Goal: Task Accomplishment & Management: Manage account settings

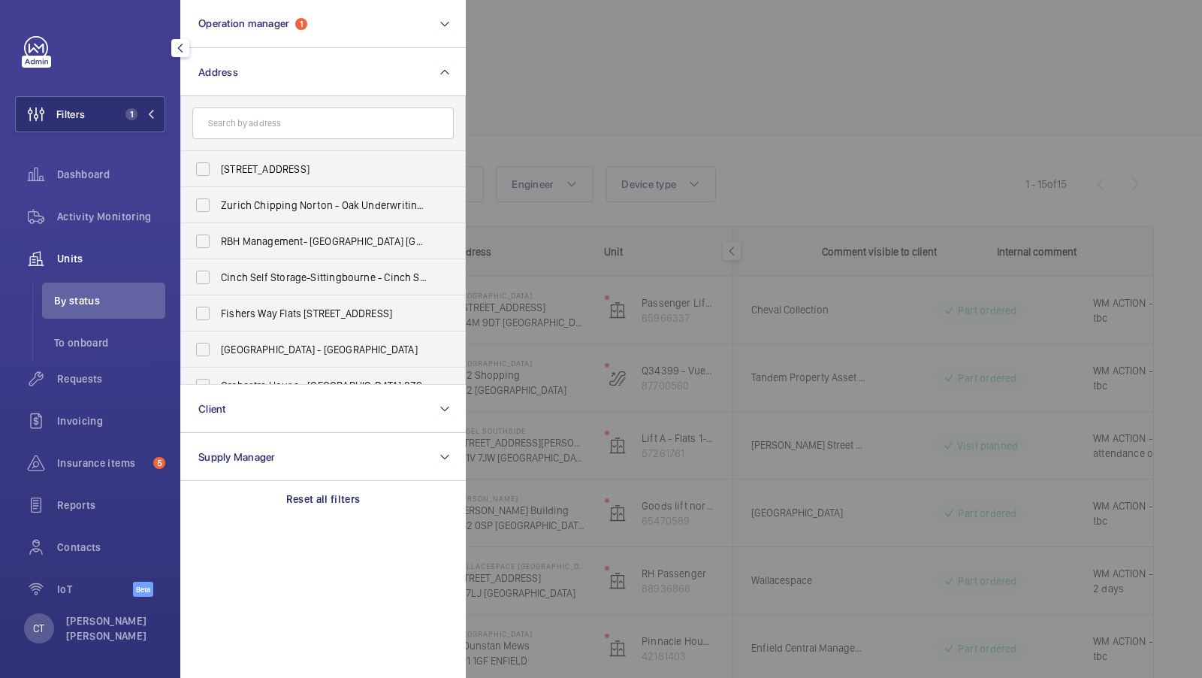
scroll to position [0, 271]
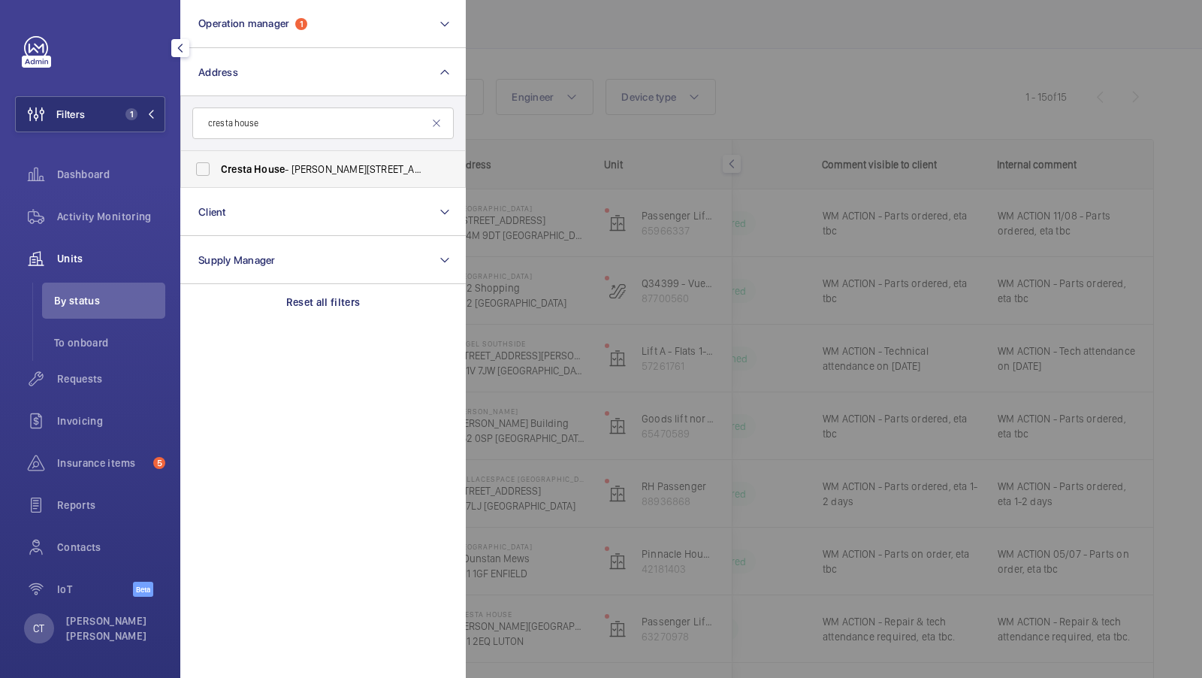
type input "cresta house"
click at [267, 167] on span "House" at bounding box center [269, 169] width 31 height 12
click at [218, 167] on input "[GEOGRAPHIC_DATA][PERSON_NAME][STREET_ADDRESS]" at bounding box center [203, 169] width 30 height 30
checkbox input "true"
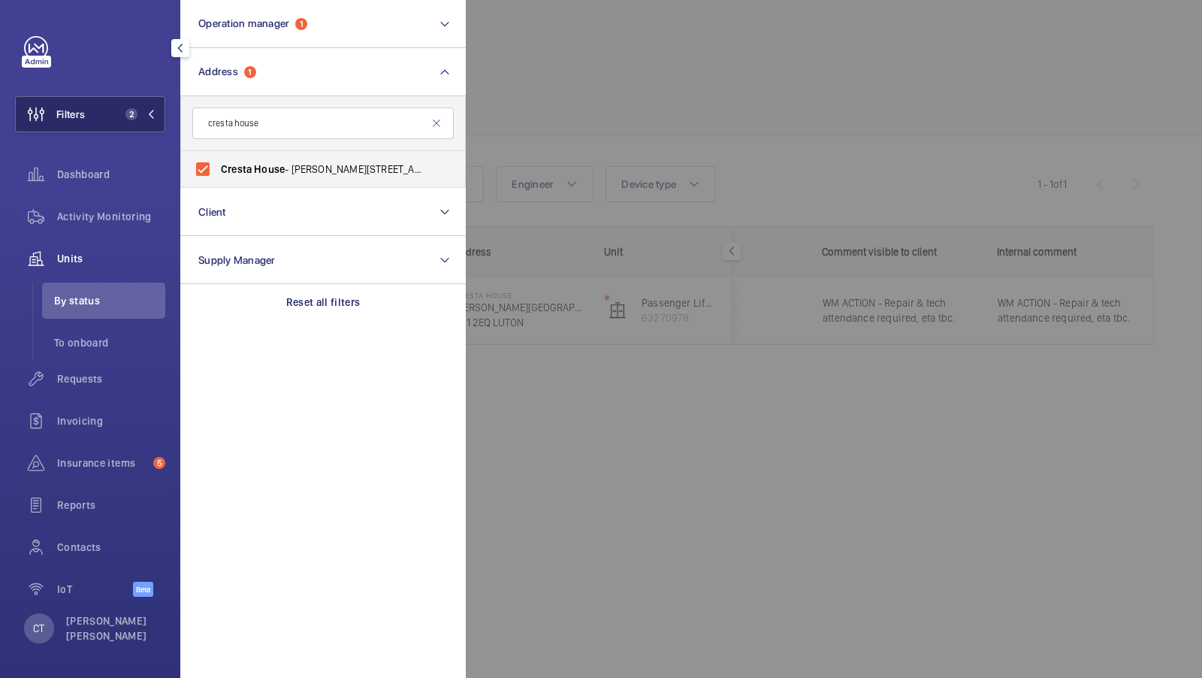
click at [125, 122] on button "Filters 2" at bounding box center [90, 114] width 150 height 36
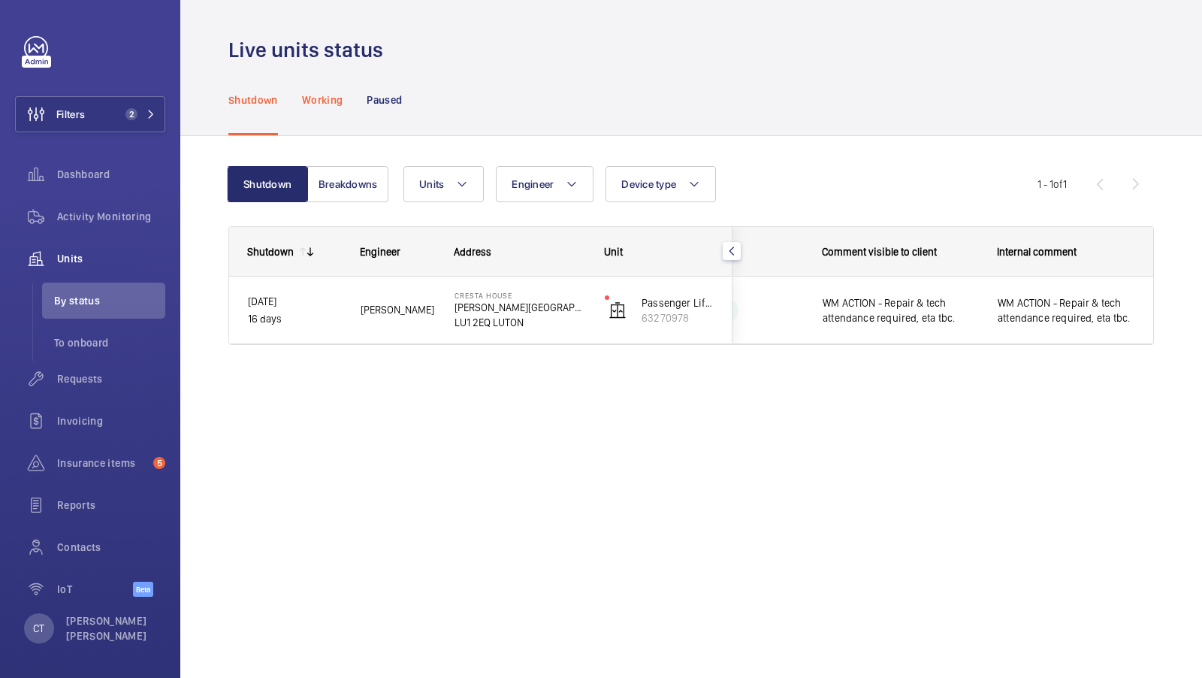
click at [322, 113] on div "Working" at bounding box center [322, 99] width 41 height 71
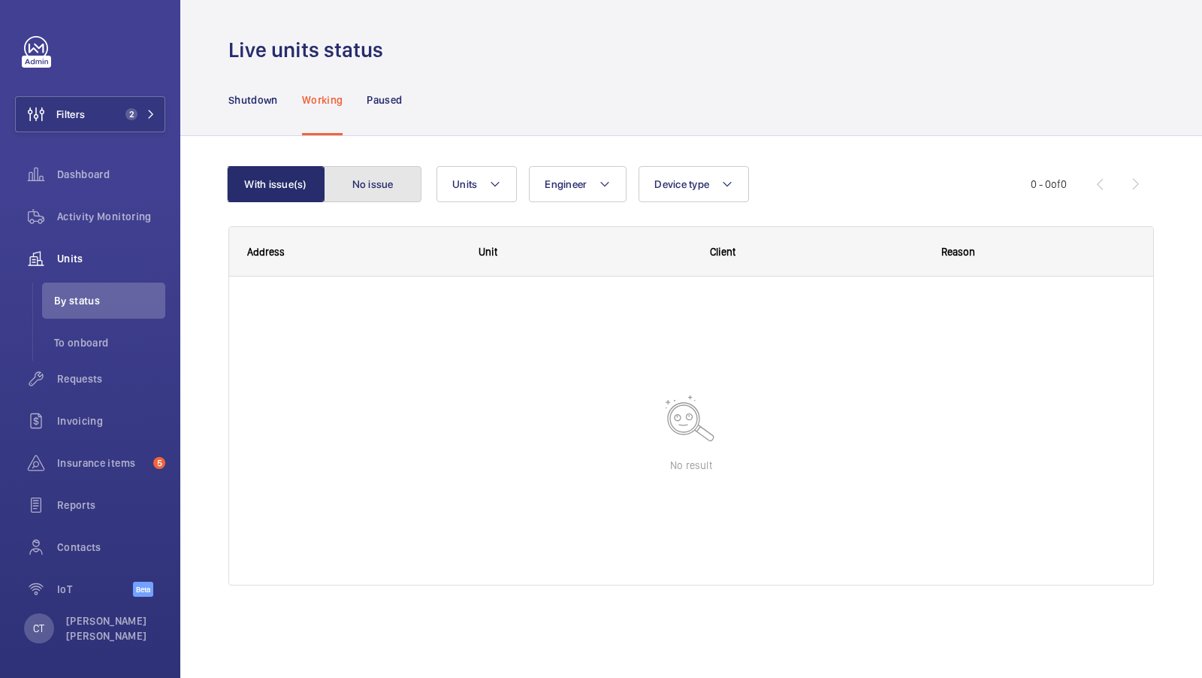
click at [370, 177] on button "No issue" at bounding box center [373, 184] width 98 height 36
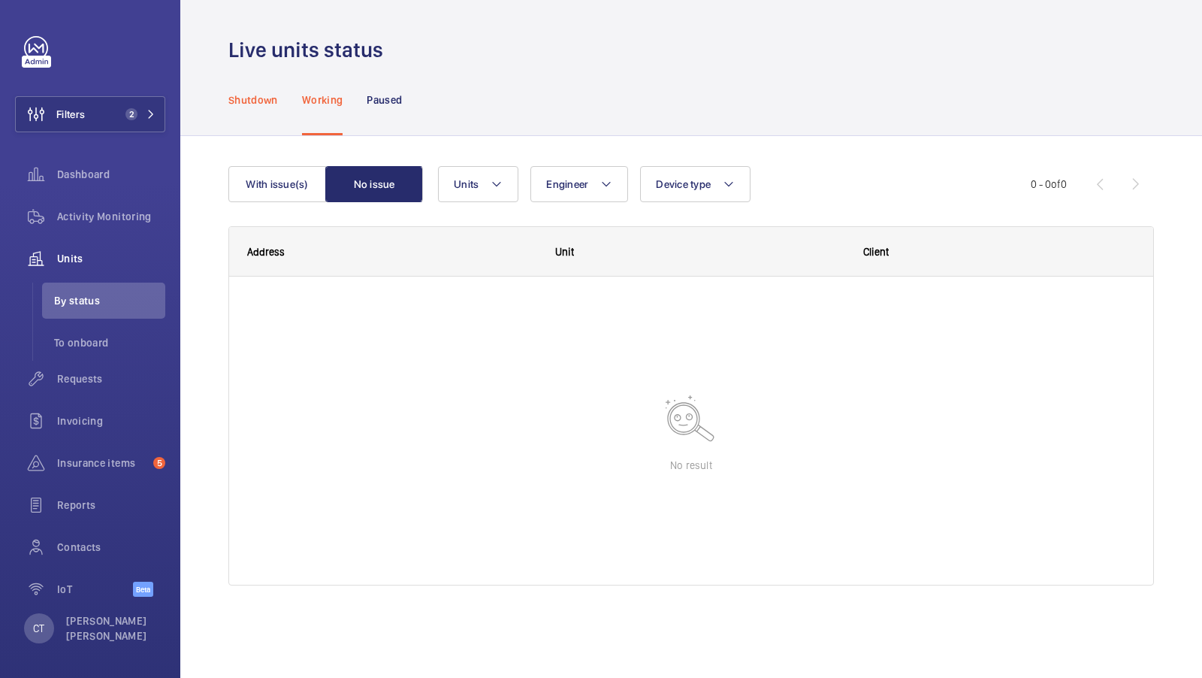
click at [251, 95] on p "Shutdown" at bounding box center [253, 99] width 50 height 15
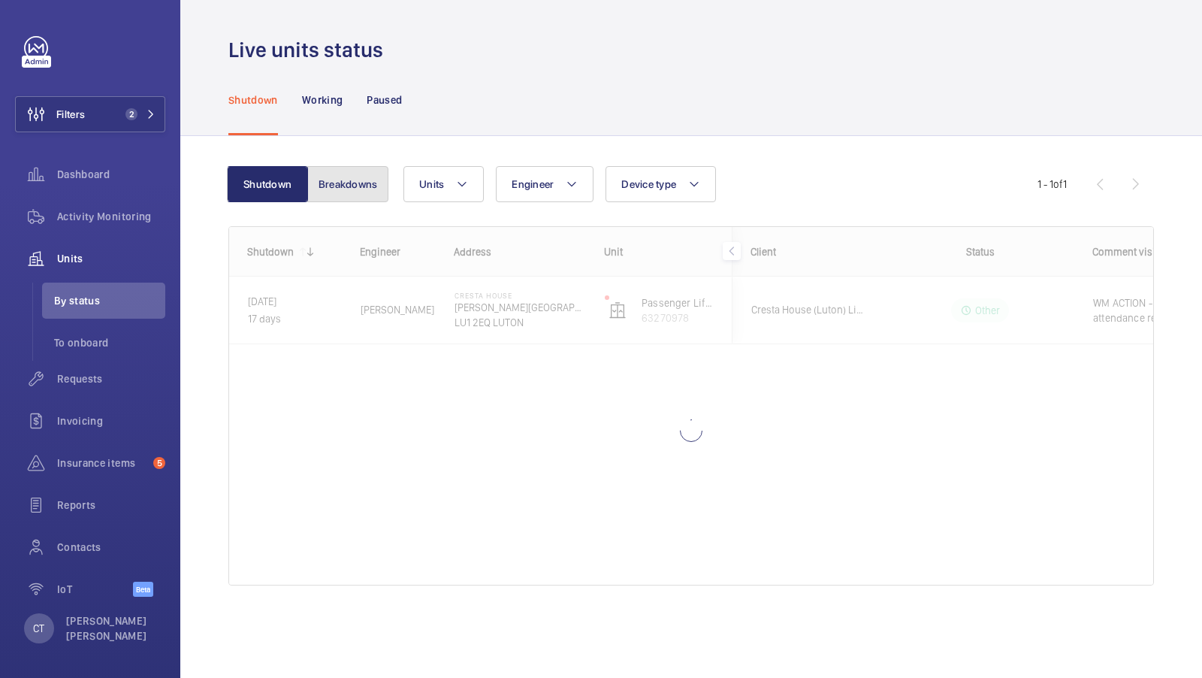
click at [339, 185] on button "Breakdowns" at bounding box center [347, 184] width 81 height 36
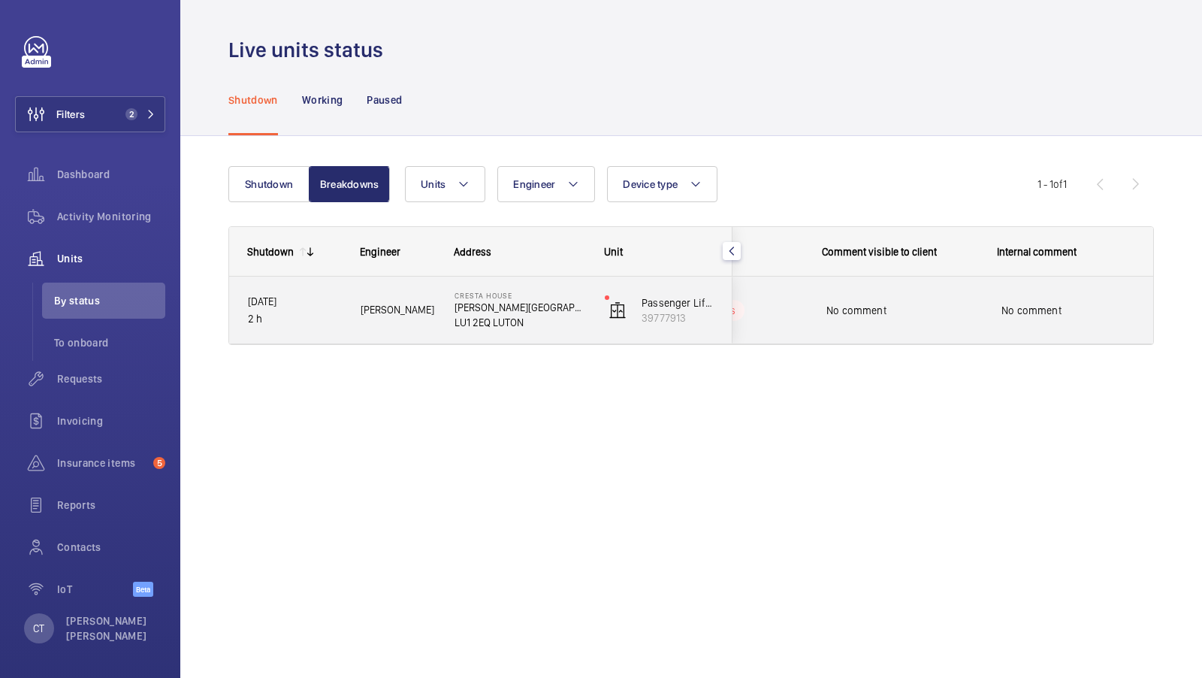
scroll to position [0, 271]
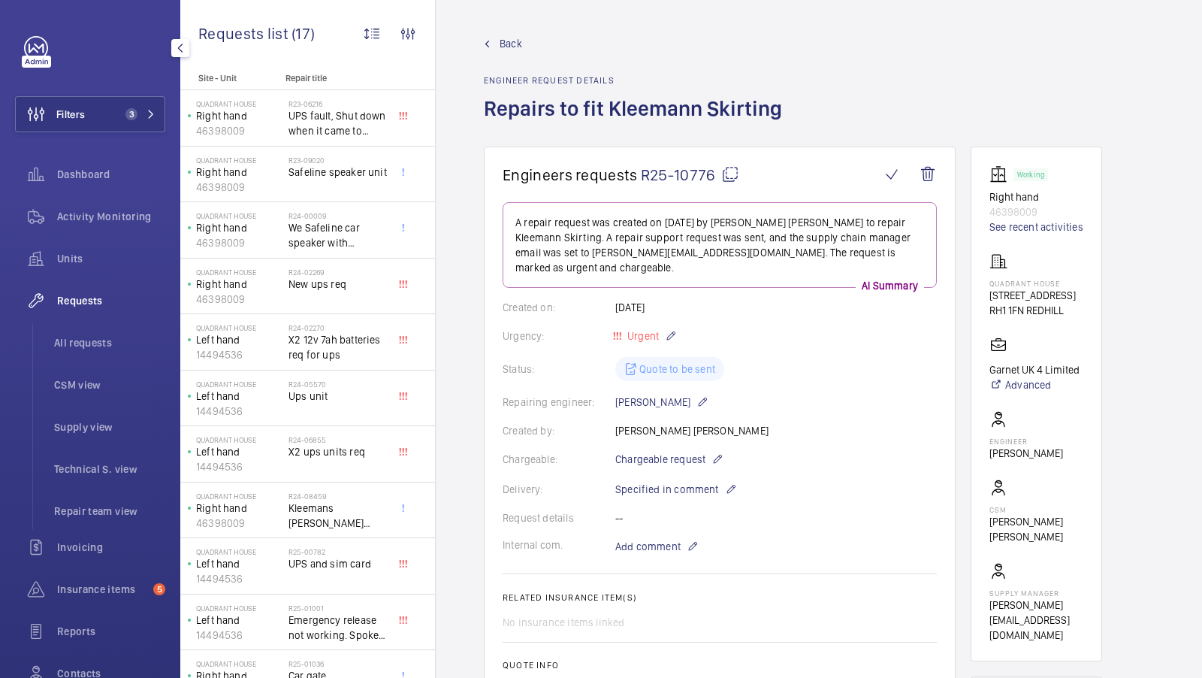
scroll to position [18, 0]
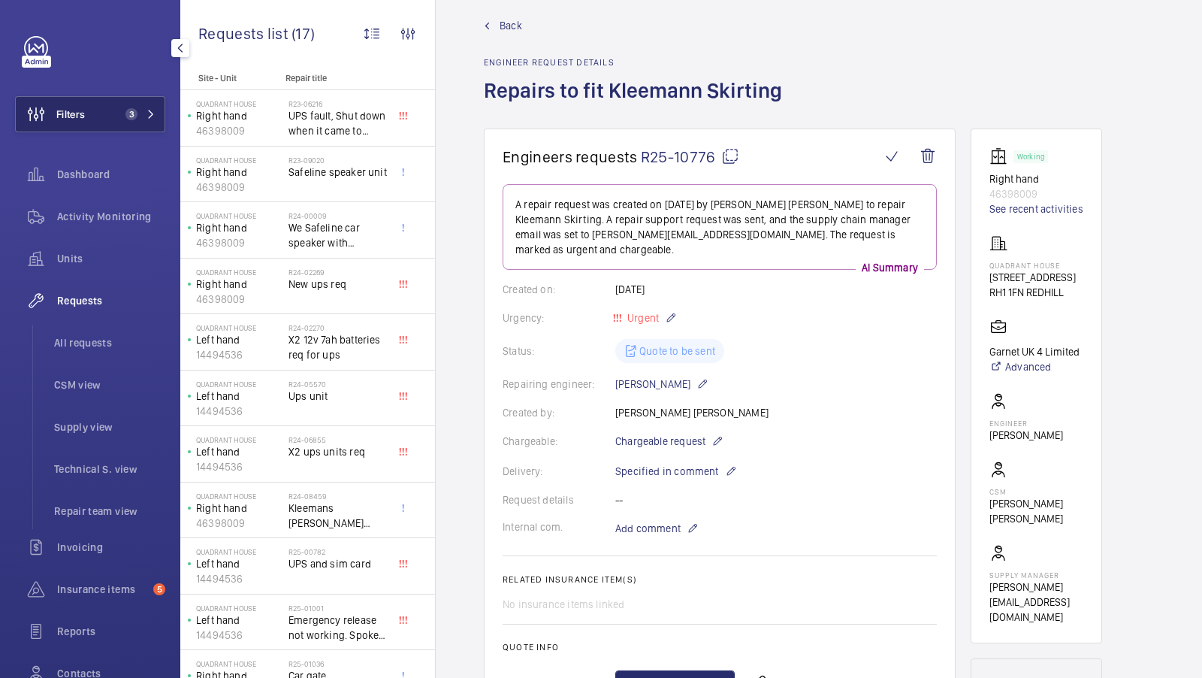
click at [151, 106] on button "Filters 3" at bounding box center [90, 114] width 150 height 36
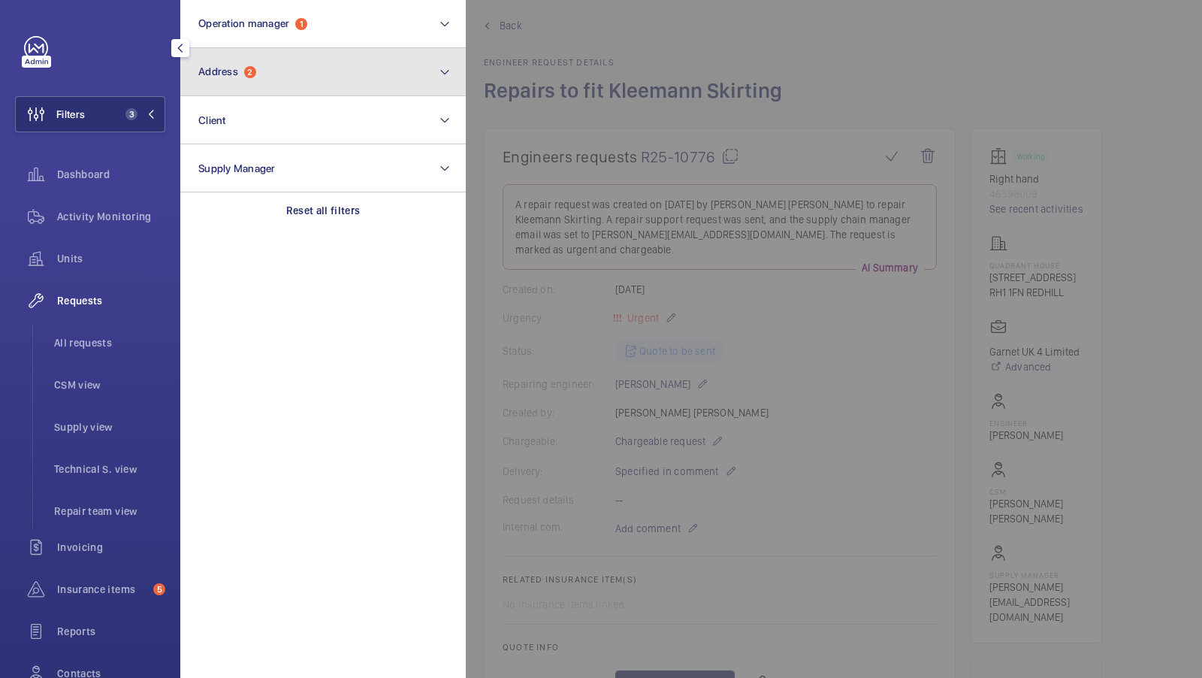
click at [309, 78] on button "Address 2" at bounding box center [323, 72] width 286 height 48
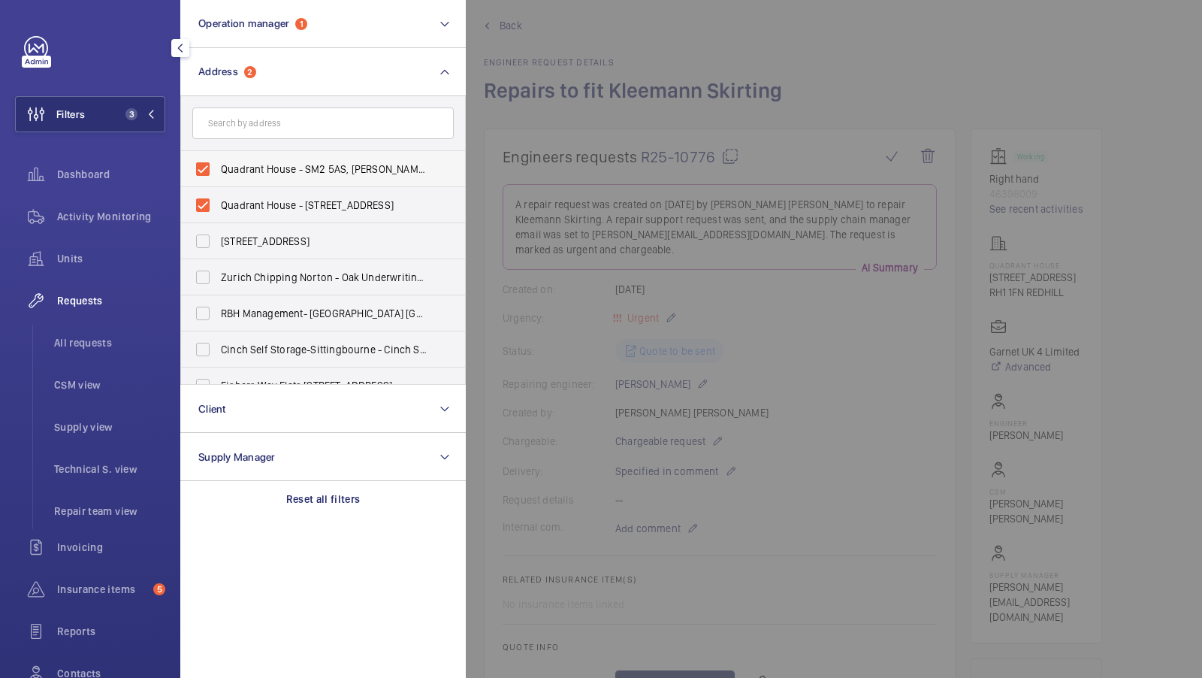
click at [254, 168] on span "Quadrant House - SM2 5AS, [PERSON_NAME] SM2 5AS" at bounding box center [324, 169] width 207 height 15
click at [218, 168] on input "Quadrant House - SM2 5AS, [PERSON_NAME] SM2 5AS" at bounding box center [203, 169] width 30 height 30
checkbox input "false"
click at [234, 207] on span "Quadrant House - [STREET_ADDRESS]" at bounding box center [324, 205] width 207 height 15
click at [218, 207] on input "Quadrant House - [STREET_ADDRESS]" at bounding box center [203, 205] width 30 height 30
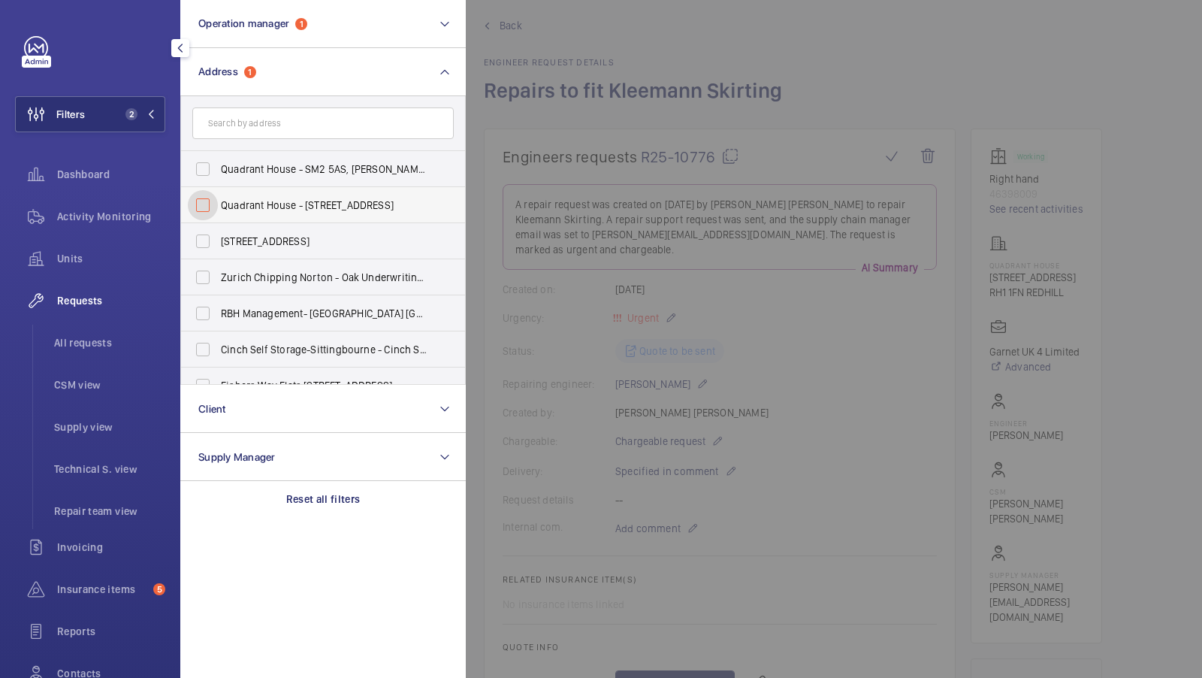
checkbox input "false"
click at [237, 119] on input "text" at bounding box center [322, 123] width 261 height 32
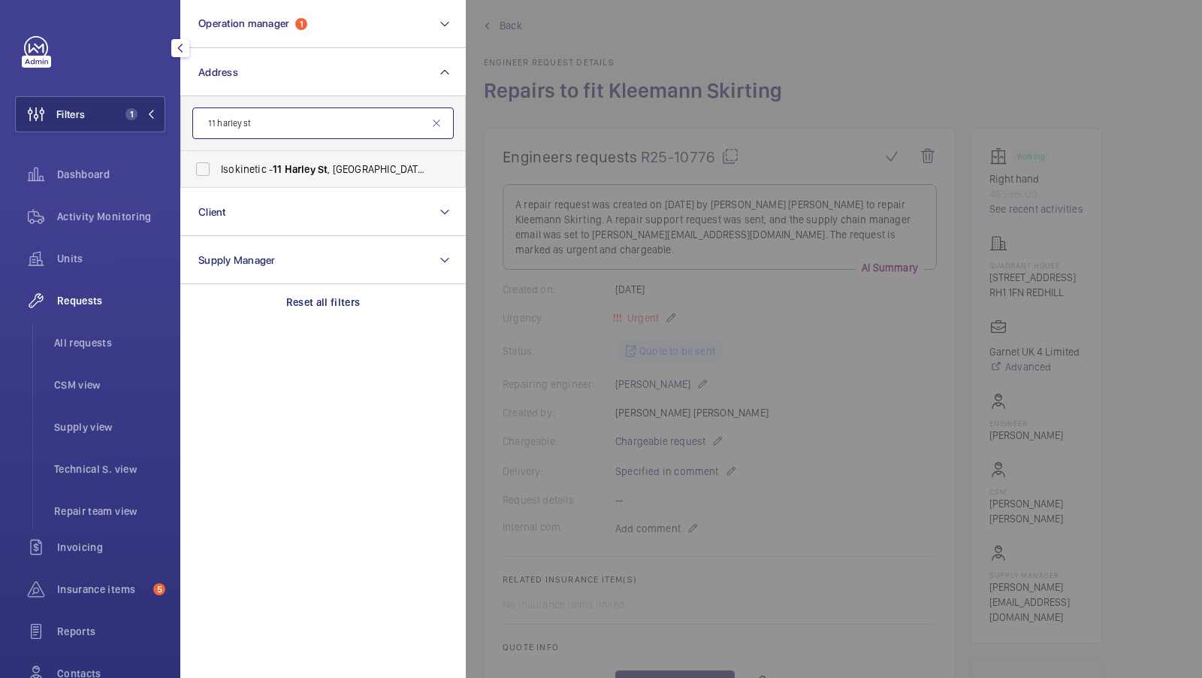
type input "11 harley st"
click at [254, 167] on span "Isokinetic - [STREET_ADDRESS]" at bounding box center [324, 169] width 207 height 15
click at [218, 167] on input "Isokinetic - [STREET_ADDRESS]" at bounding box center [203, 169] width 30 height 30
checkbox input "true"
click at [115, 101] on button "Filters 2" at bounding box center [90, 114] width 150 height 36
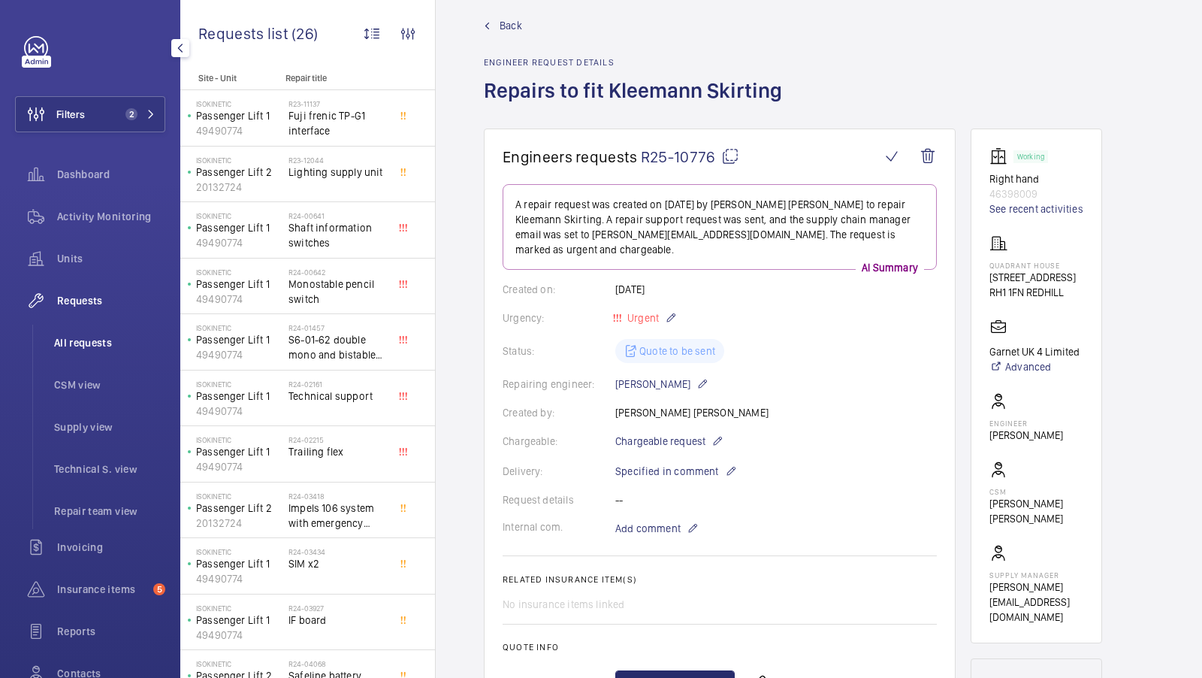
click at [67, 349] on span "All requests" at bounding box center [109, 342] width 111 height 15
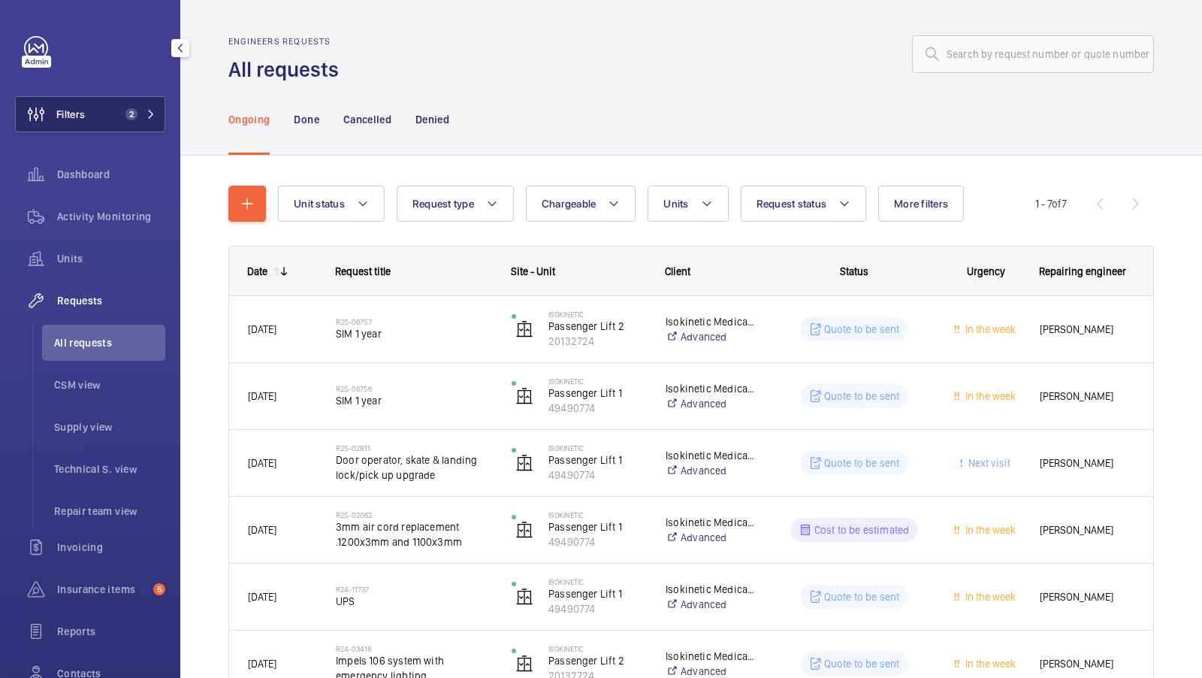
click at [135, 114] on span "2" at bounding box center [131, 114] width 12 height 12
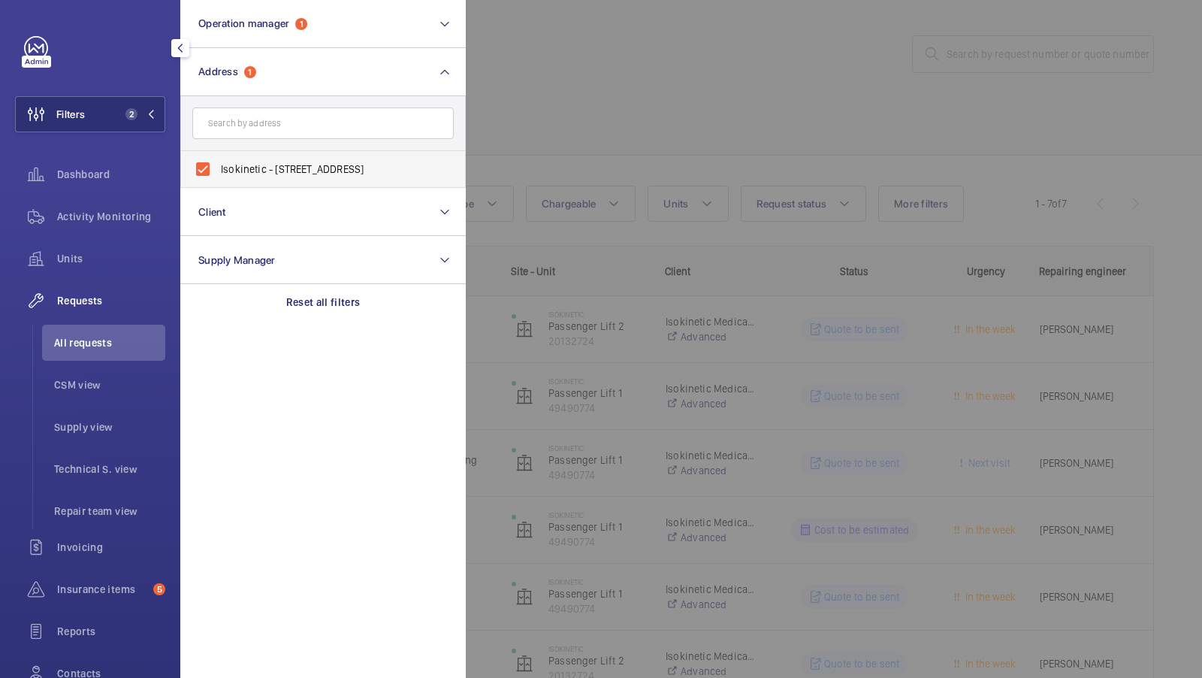
click at [305, 162] on span "Isokinetic - [STREET_ADDRESS]" at bounding box center [324, 169] width 207 height 15
click at [218, 161] on input "Isokinetic - [STREET_ADDRESS]" at bounding box center [203, 169] width 30 height 30
click at [266, 173] on span "Isokinetic - [STREET_ADDRESS]" at bounding box center [324, 169] width 207 height 15
click at [218, 173] on input "Isokinetic - [STREET_ADDRESS]" at bounding box center [203, 169] width 30 height 30
checkbox input "true"
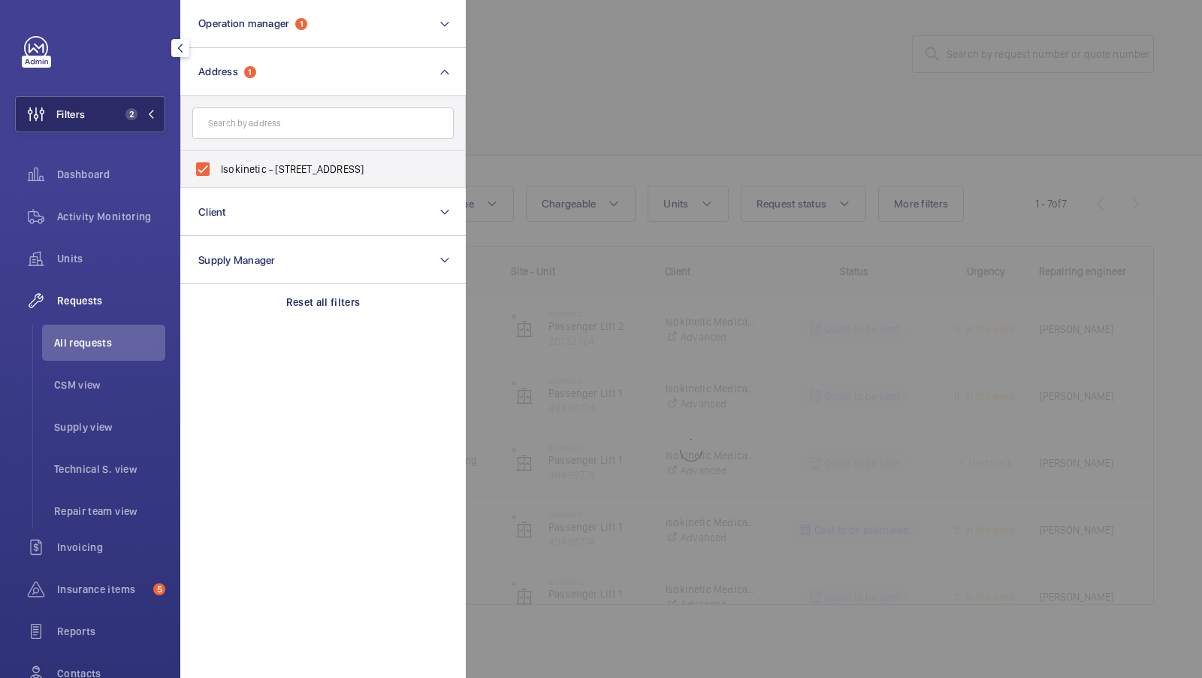
click at [116, 108] on button "Filters 2" at bounding box center [90, 114] width 150 height 36
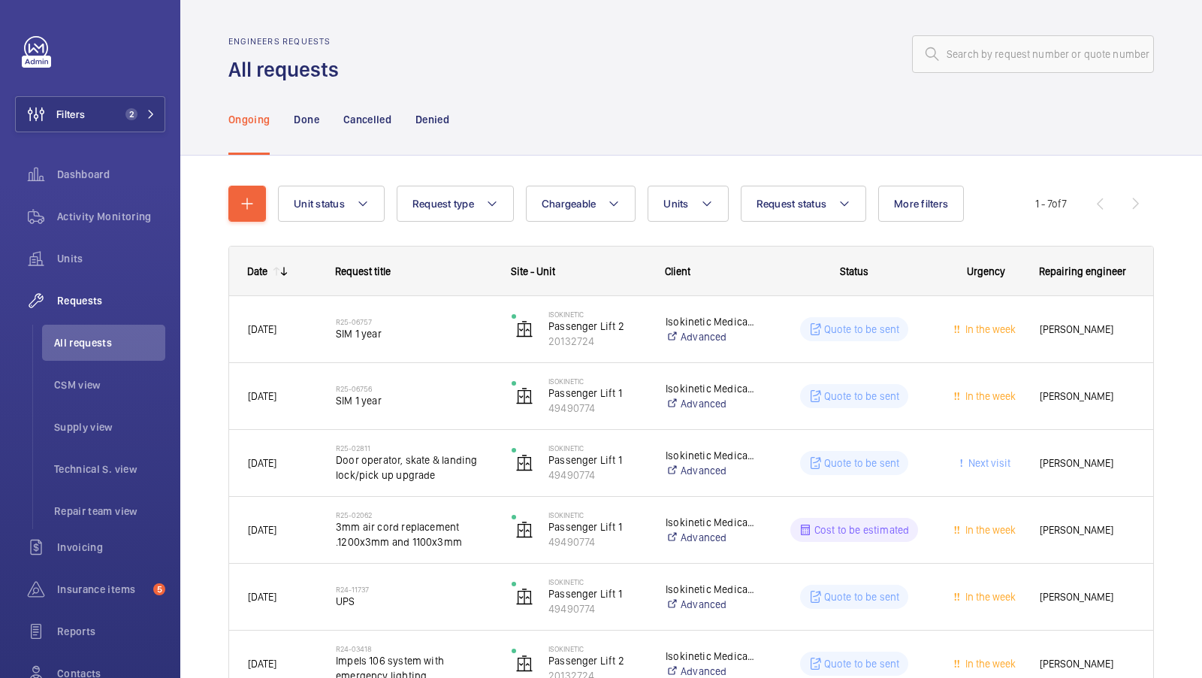
click at [400, 151] on nav "Ongoing Done Cancelled Denied" at bounding box center [338, 118] width 221 height 71
click at [147, 101] on button "Filters 2" at bounding box center [90, 114] width 150 height 36
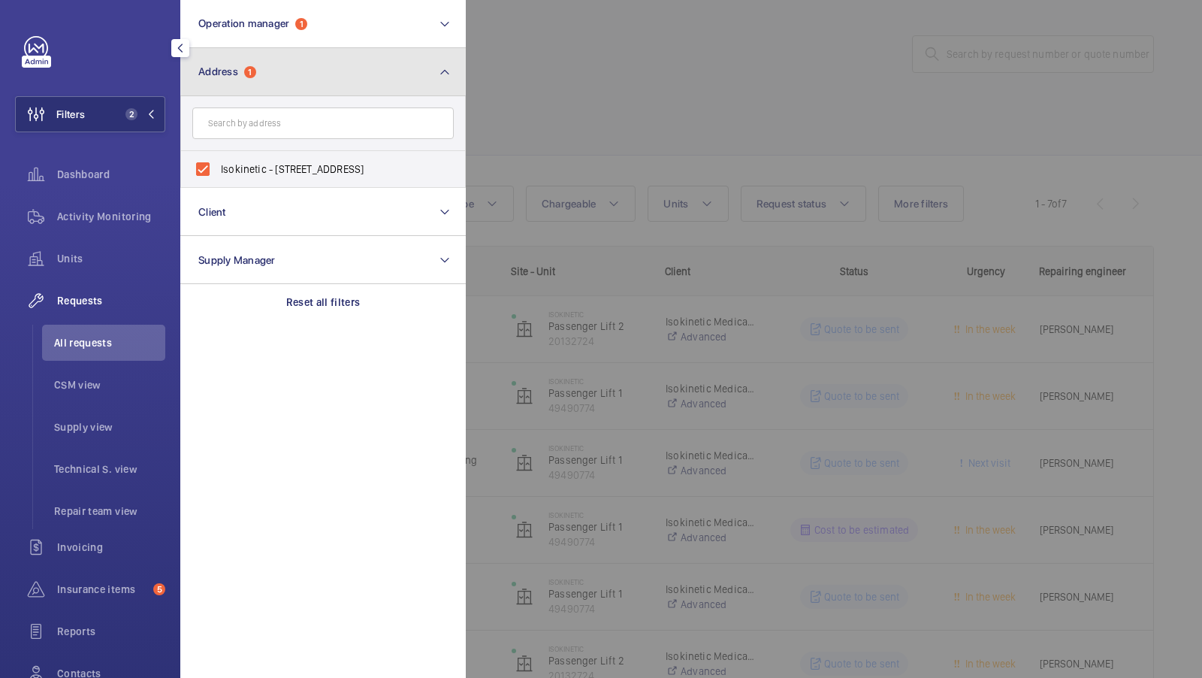
click at [413, 71] on button "Address 1" at bounding box center [323, 72] width 286 height 48
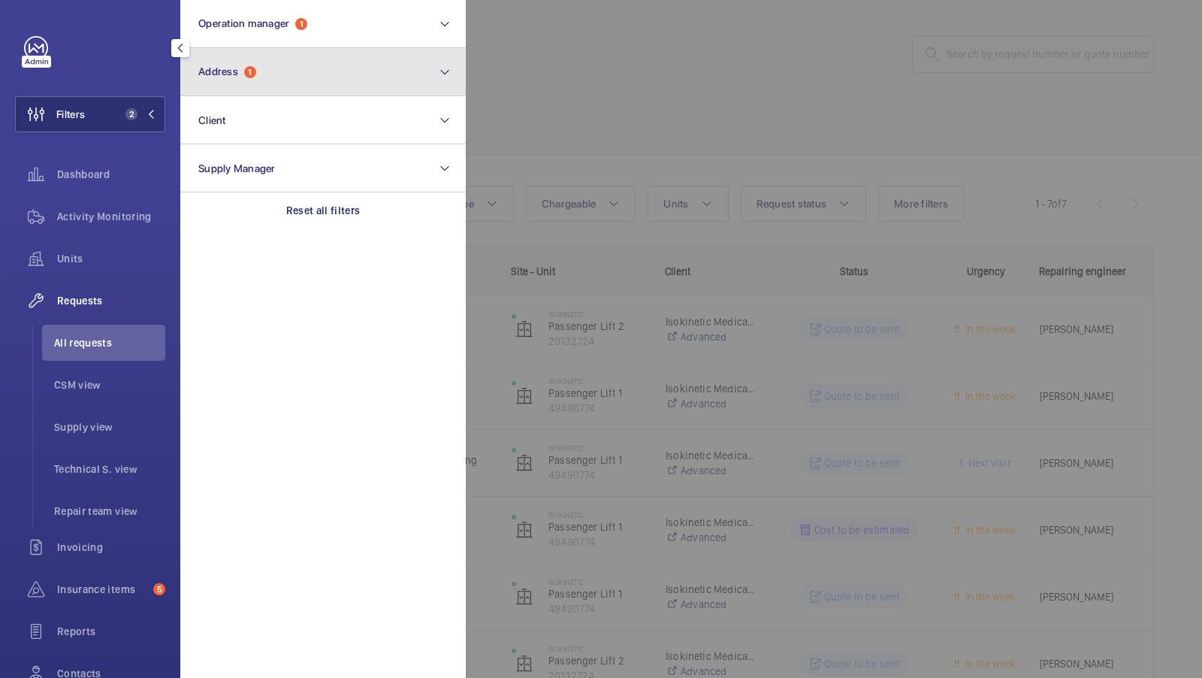
click at [285, 90] on button "Address 1" at bounding box center [323, 72] width 286 height 48
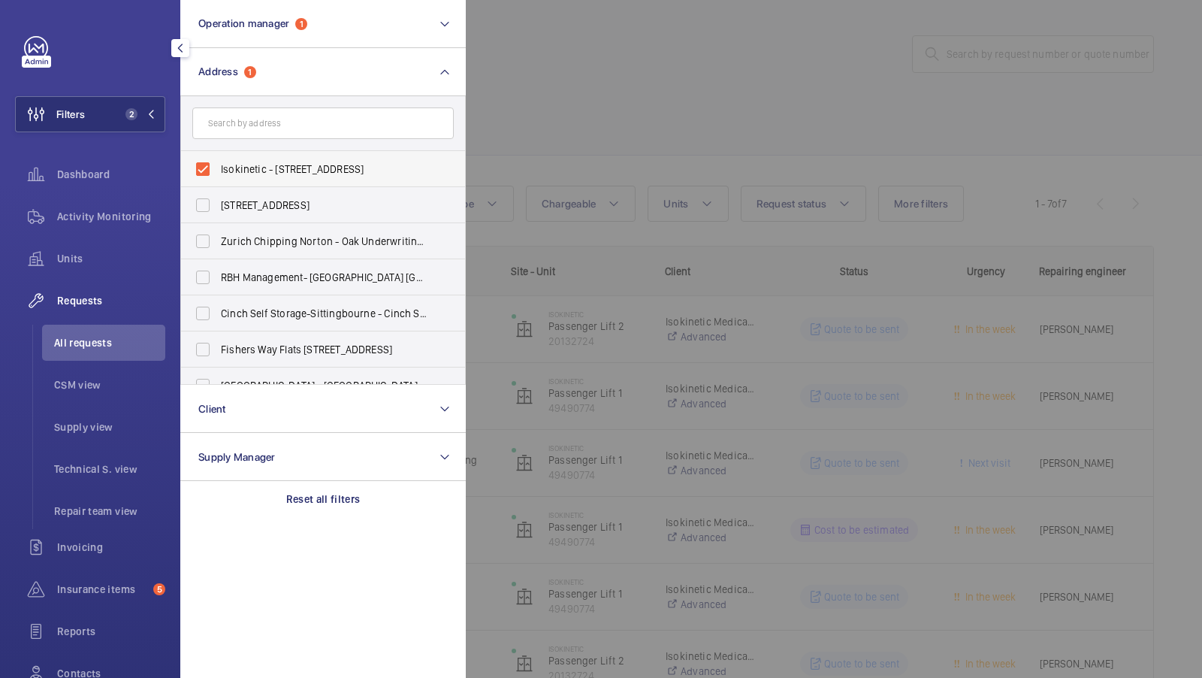
click at [284, 152] on label "Isokinetic - [STREET_ADDRESS]" at bounding box center [311, 169] width 261 height 36
click at [218, 154] on input "Isokinetic - [STREET_ADDRESS]" at bounding box center [203, 169] width 30 height 30
checkbox input "false"
click at [654, 136] on div at bounding box center [1067, 339] width 1202 height 678
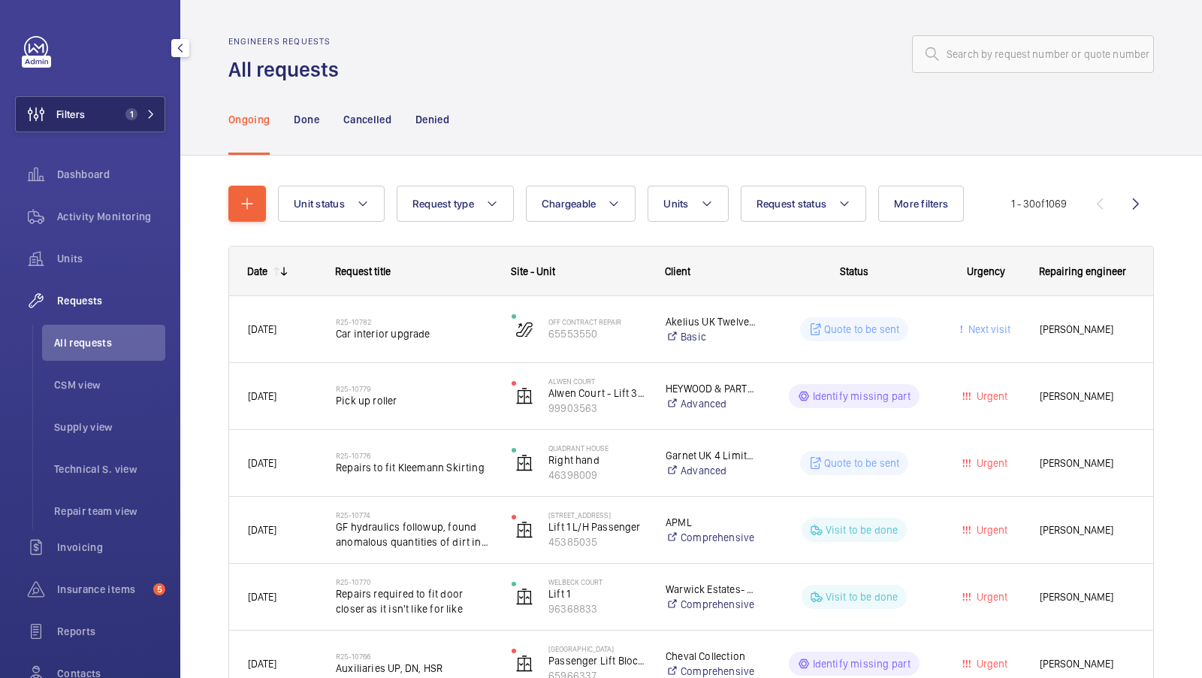
click at [142, 116] on span "1" at bounding box center [137, 114] width 36 height 12
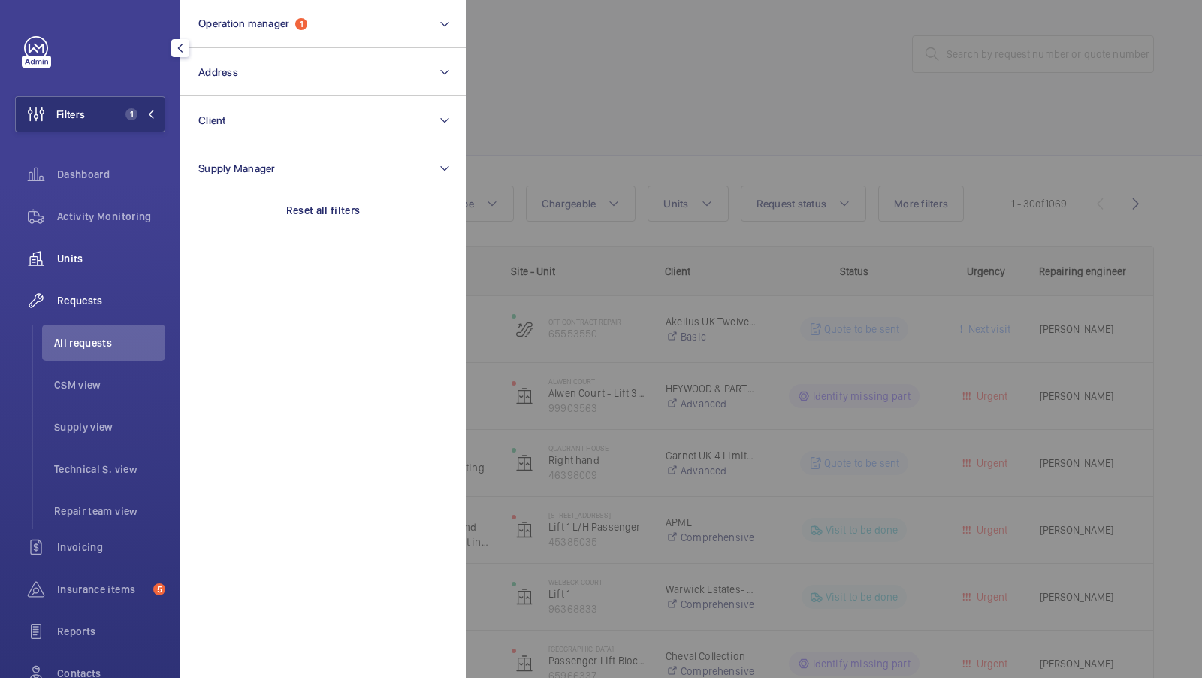
click at [90, 268] on div "Units" at bounding box center [90, 258] width 150 height 36
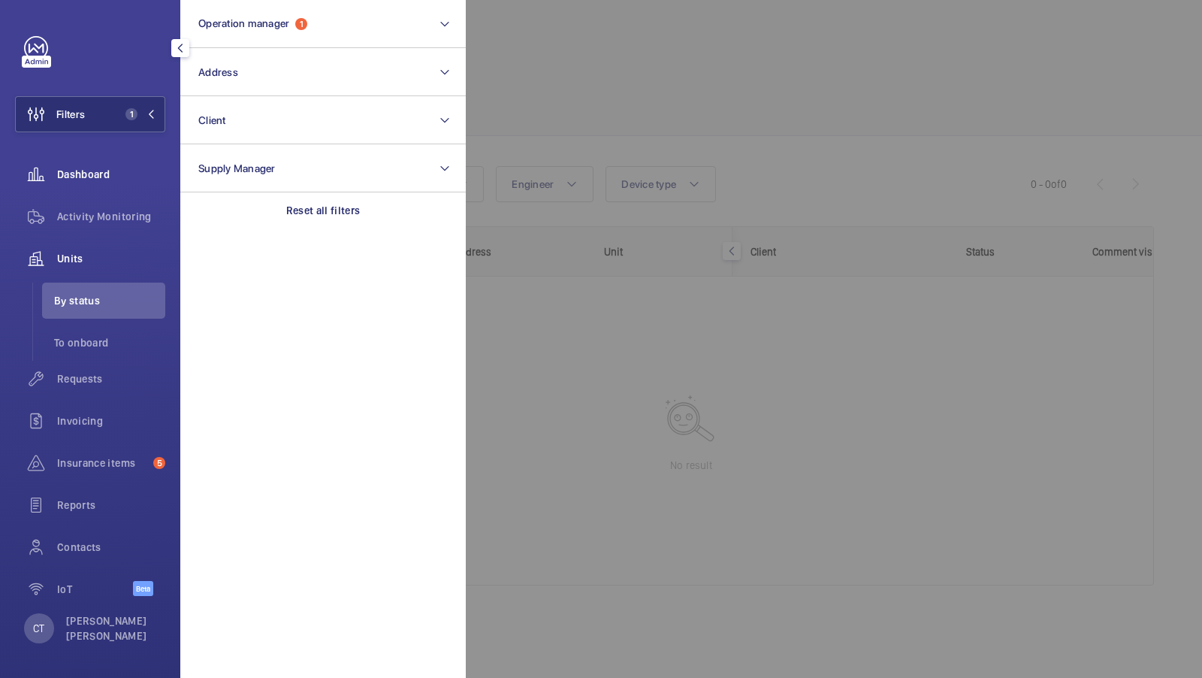
drag, startPoint x: 90, startPoint y: 267, endPoint x: 101, endPoint y: 183, distance: 84.2
click at [92, 262] on div "Units" at bounding box center [90, 258] width 150 height 36
click at [128, 109] on span "1" at bounding box center [131, 114] width 12 height 12
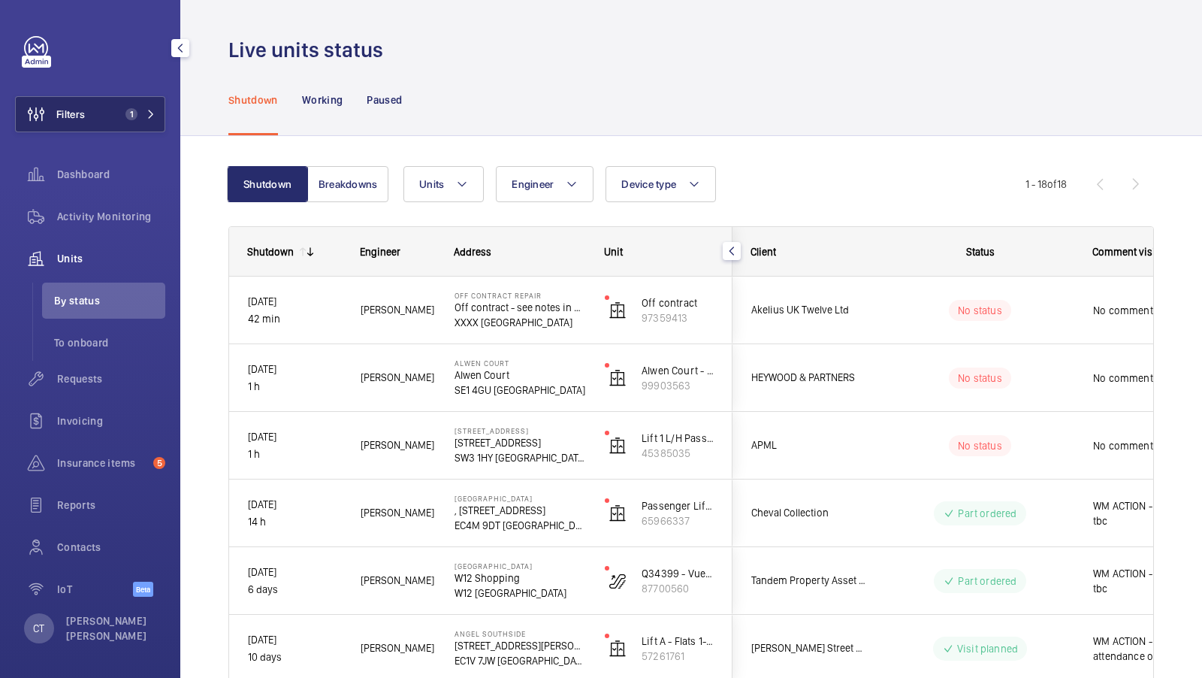
click at [145, 110] on span "1" at bounding box center [137, 114] width 36 height 12
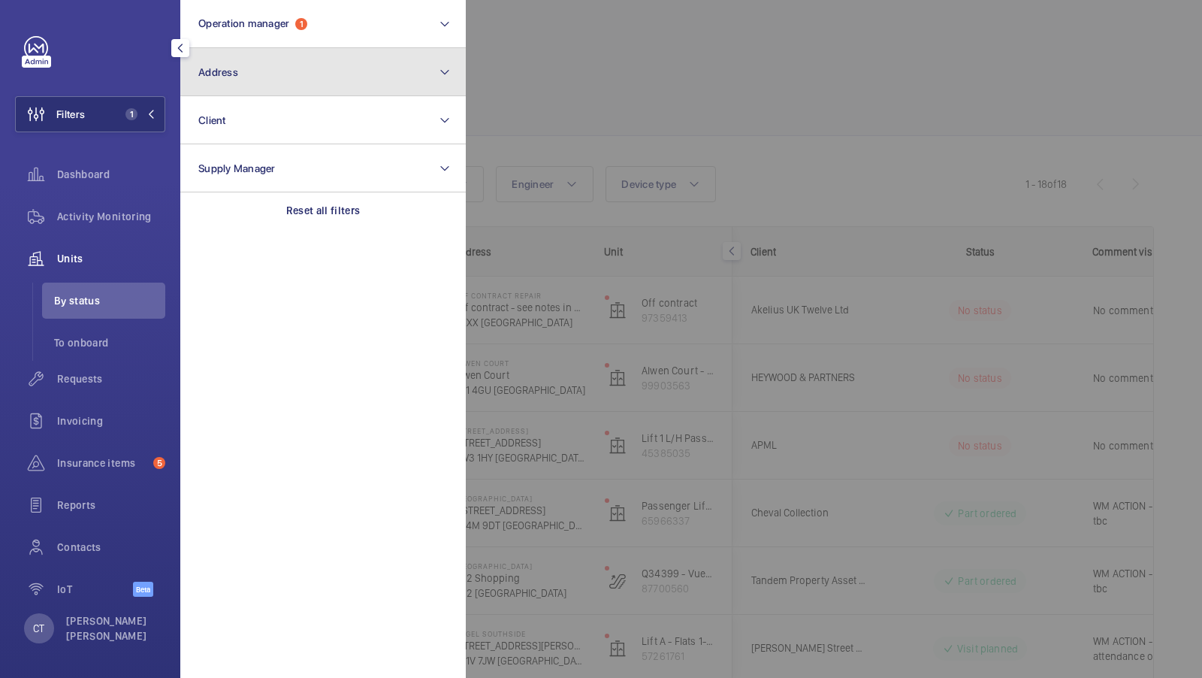
click at [417, 60] on button "Address" at bounding box center [323, 72] width 286 height 48
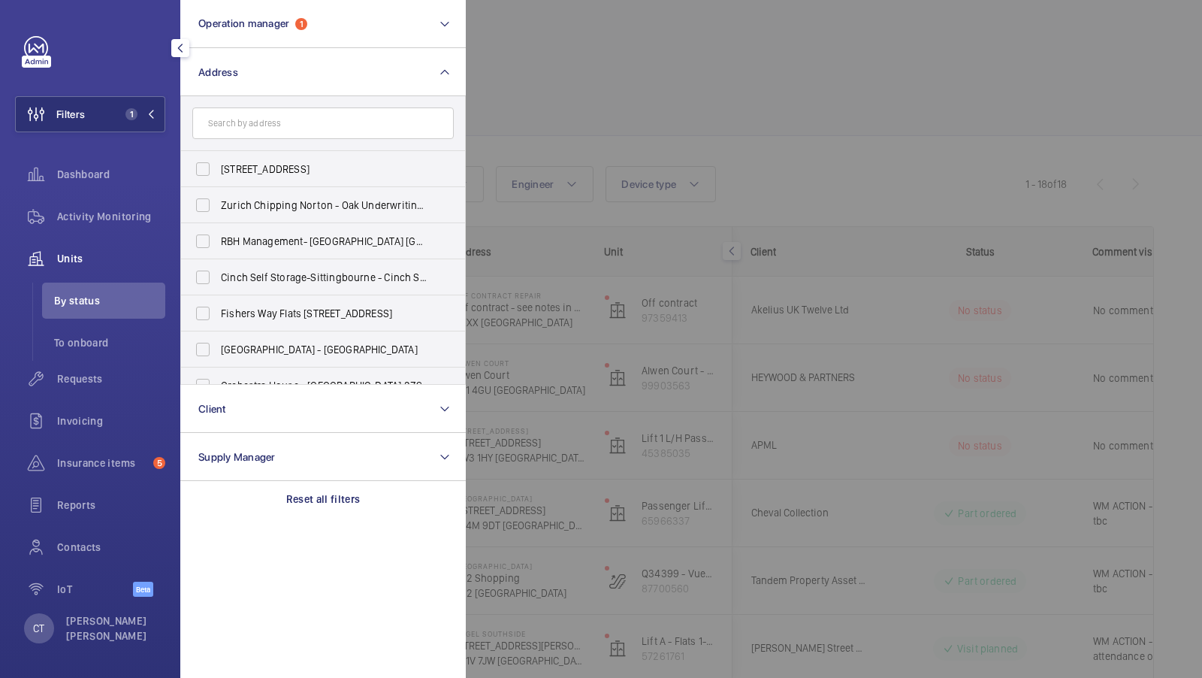
click at [775, 121] on div at bounding box center [1067, 339] width 1202 height 678
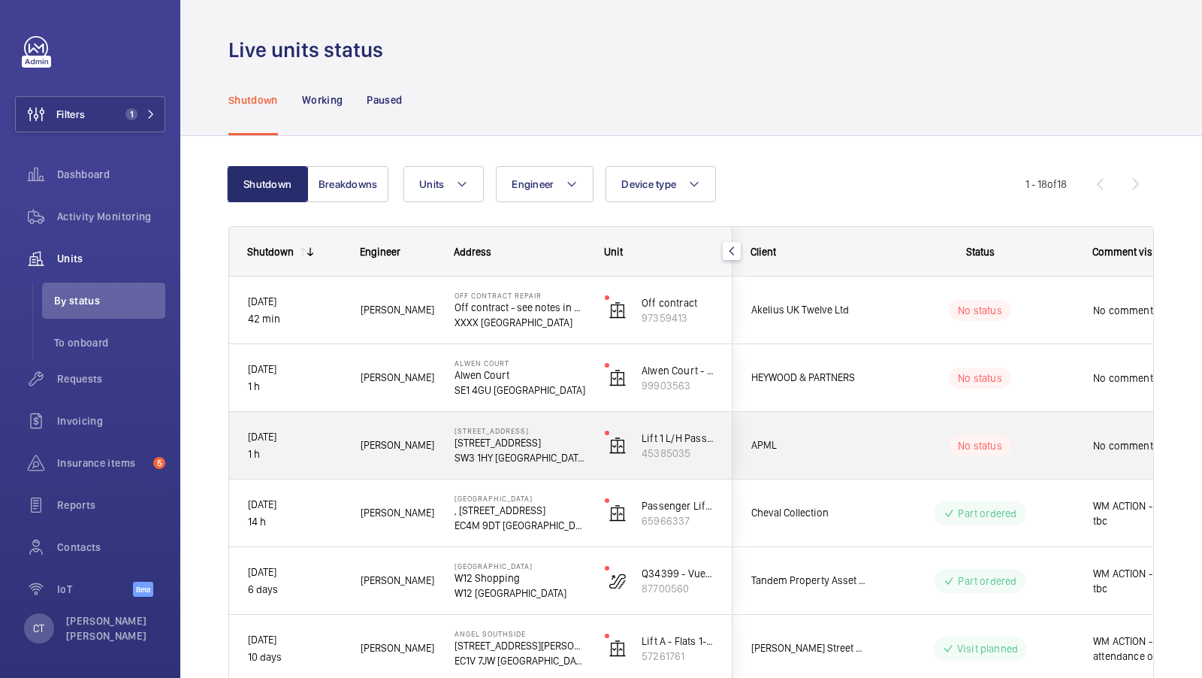
scroll to position [0, 271]
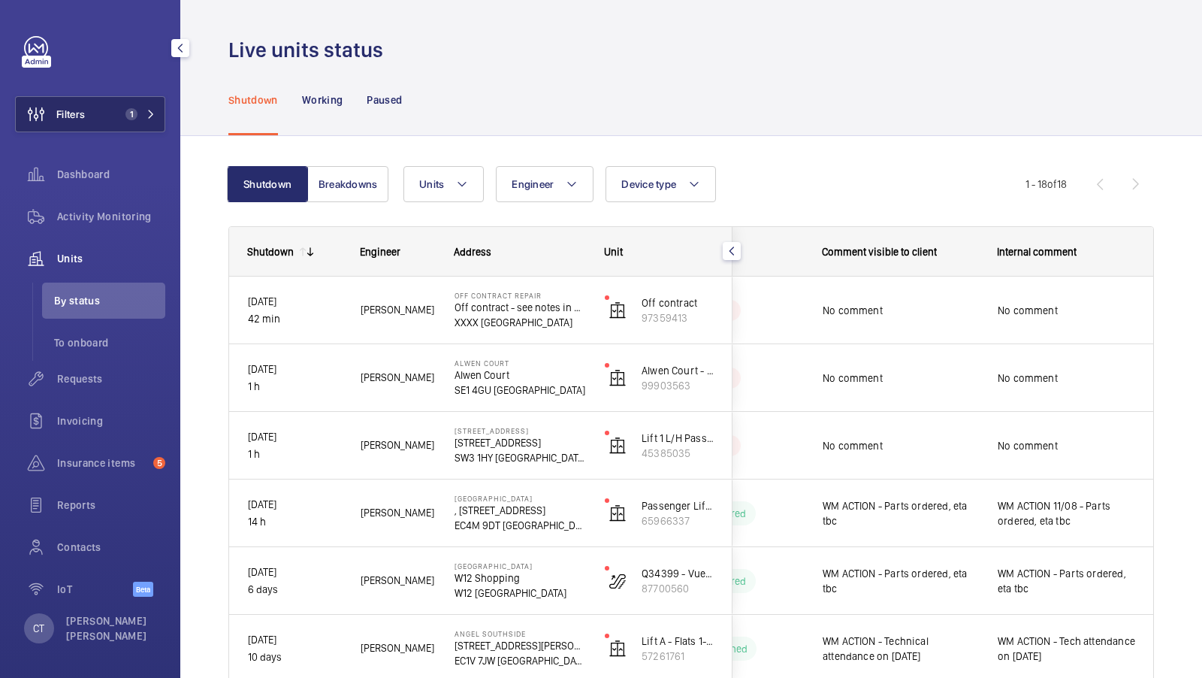
click at [119, 120] on button "Filters 1" at bounding box center [90, 114] width 150 height 36
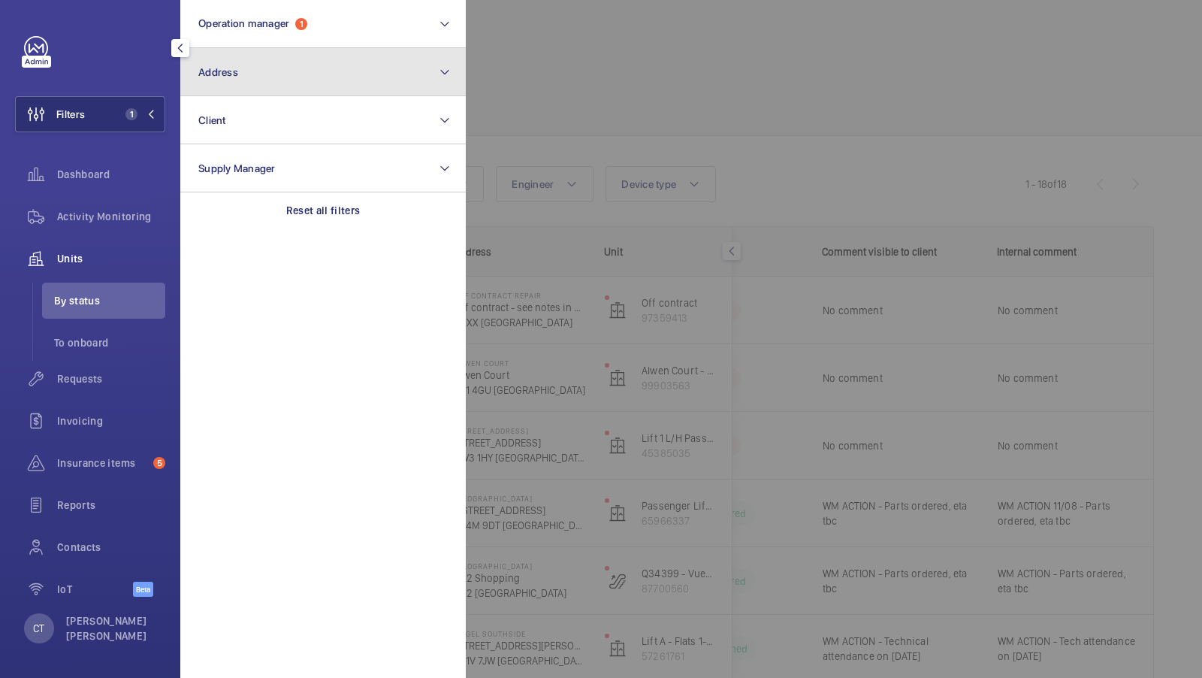
click at [343, 78] on button "Address" at bounding box center [323, 72] width 286 height 48
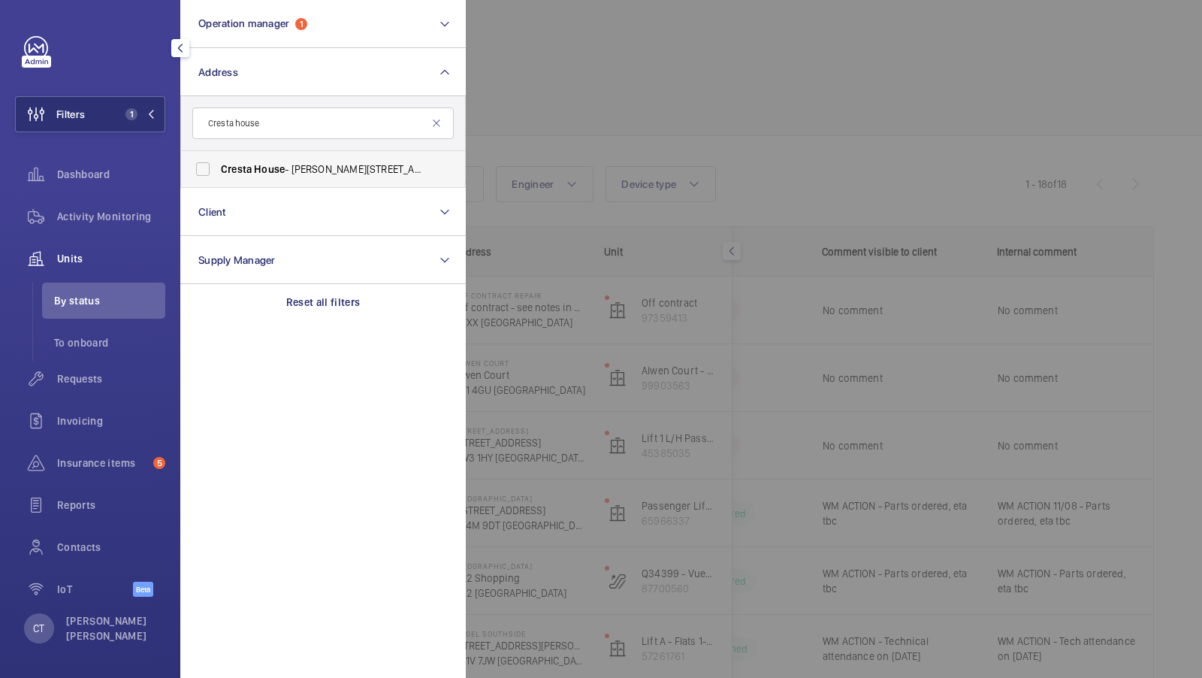
type input "Cresta house"
click at [234, 153] on label "[GEOGRAPHIC_DATA][PERSON_NAME][STREET_ADDRESS]" at bounding box center [311, 169] width 261 height 36
click at [218, 154] on input "[GEOGRAPHIC_DATA][PERSON_NAME][STREET_ADDRESS]" at bounding box center [203, 169] width 30 height 30
checkbox input "true"
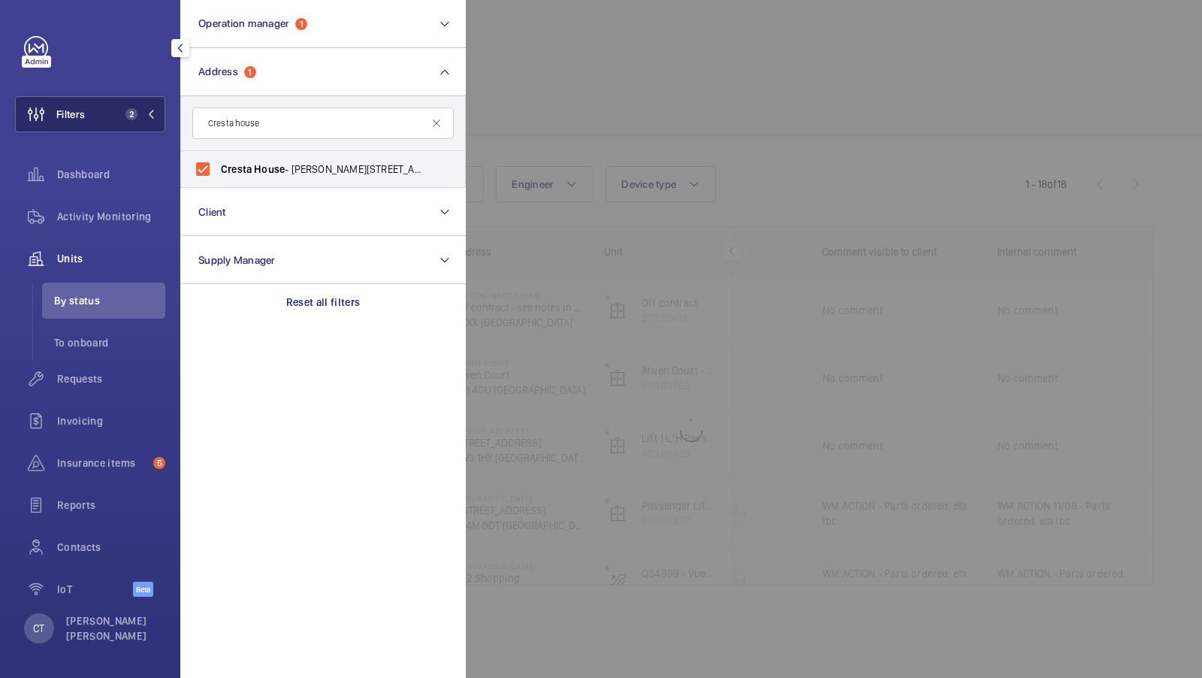
click at [114, 126] on button "Filters 2" at bounding box center [90, 114] width 150 height 36
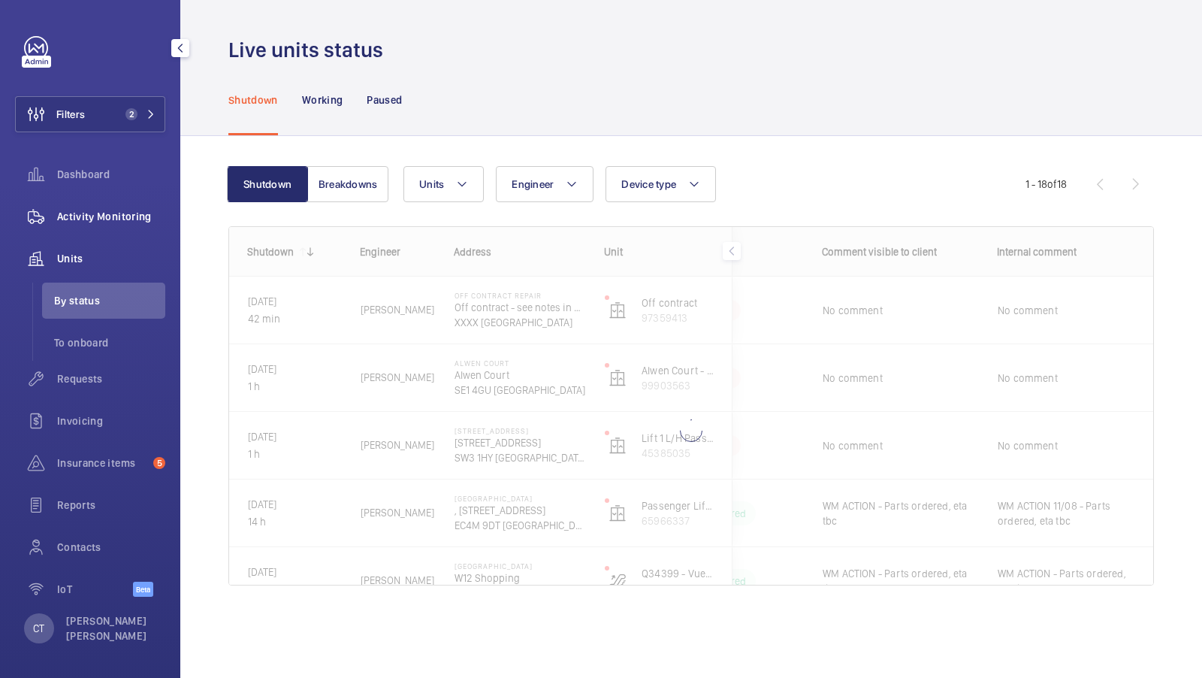
click at [104, 223] on span "Activity Monitoring" at bounding box center [111, 216] width 108 height 15
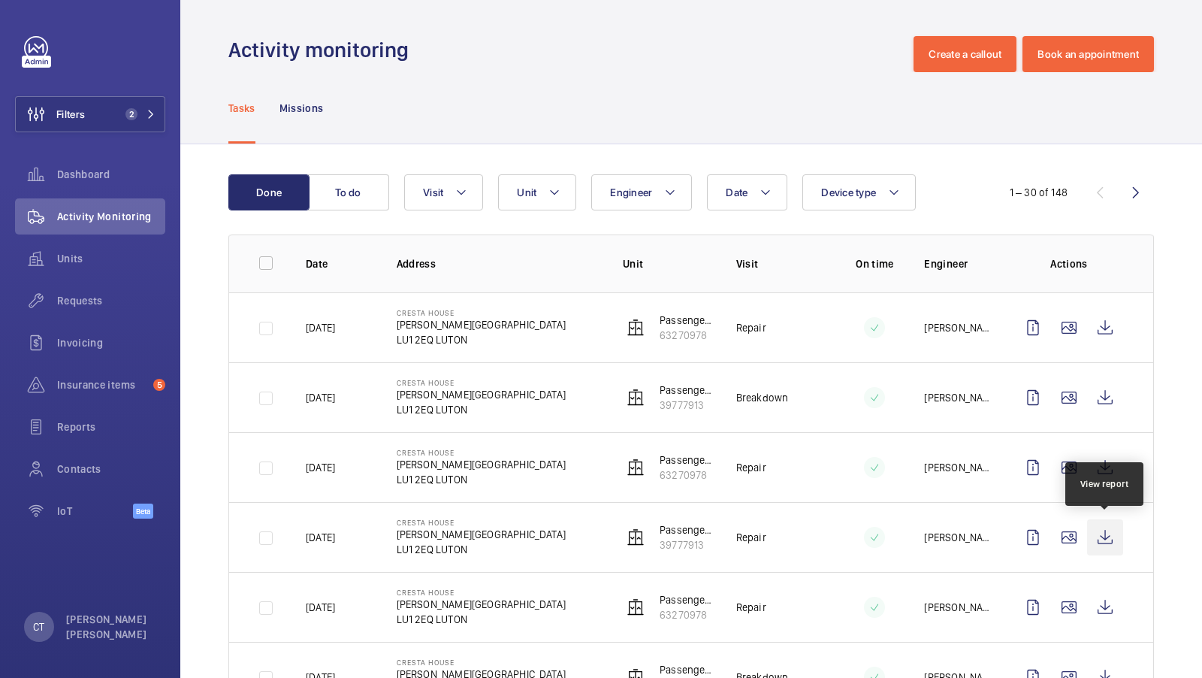
click at [1106, 528] on wm-front-icon-button at bounding box center [1105, 537] width 36 height 36
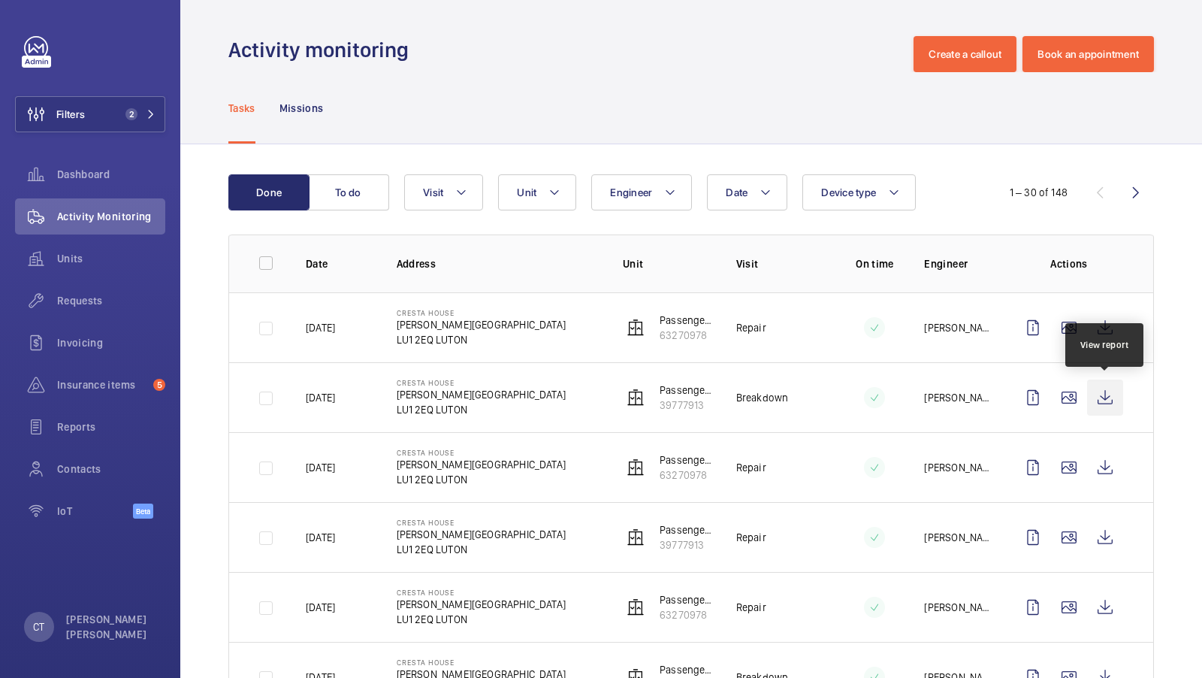
click at [1116, 397] on wm-front-icon-button at bounding box center [1105, 397] width 36 height 36
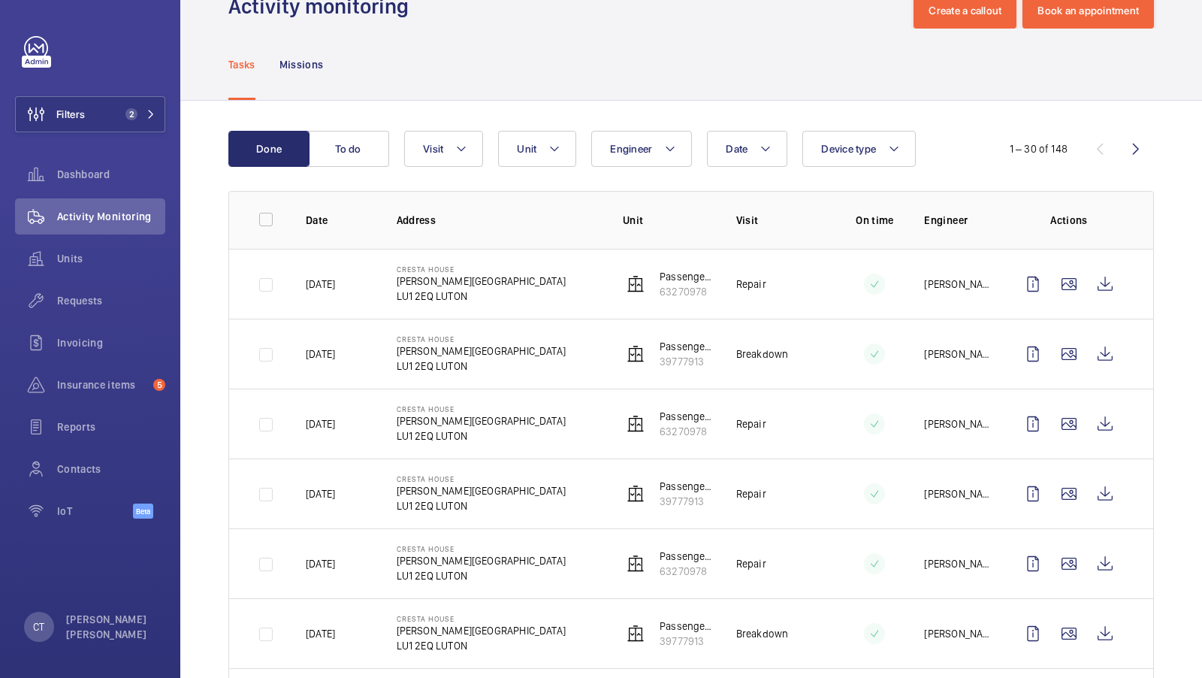
scroll to position [45, 0]
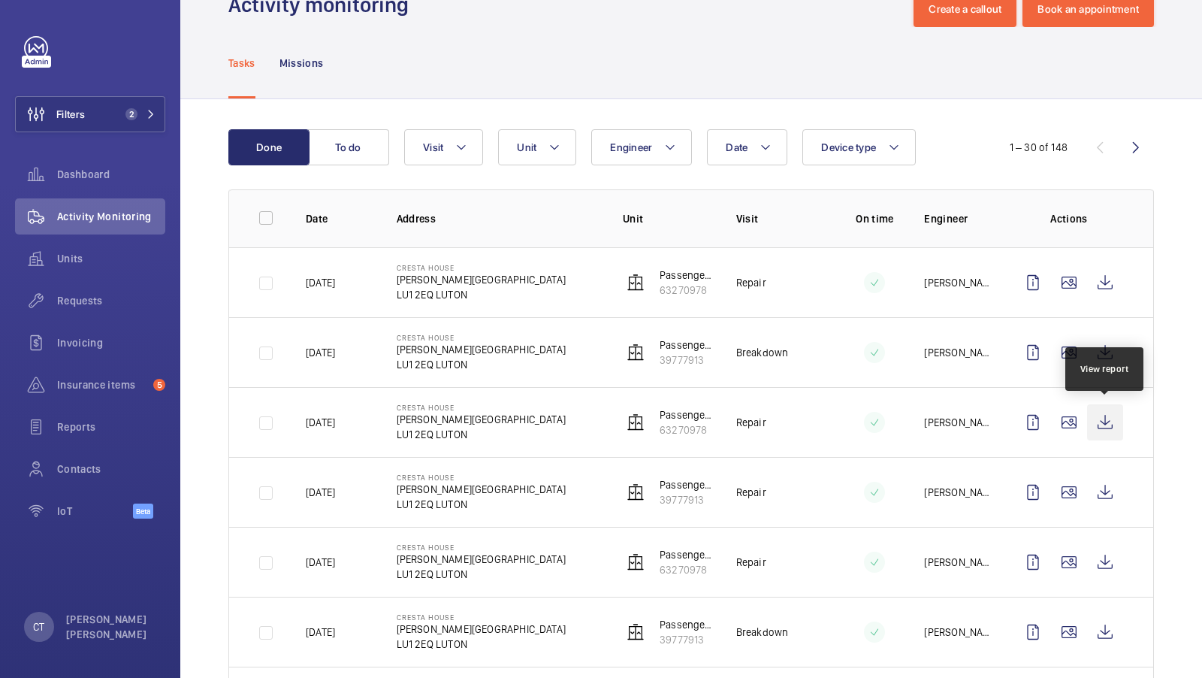
click at [1098, 416] on wm-front-icon-button at bounding box center [1105, 422] width 36 height 36
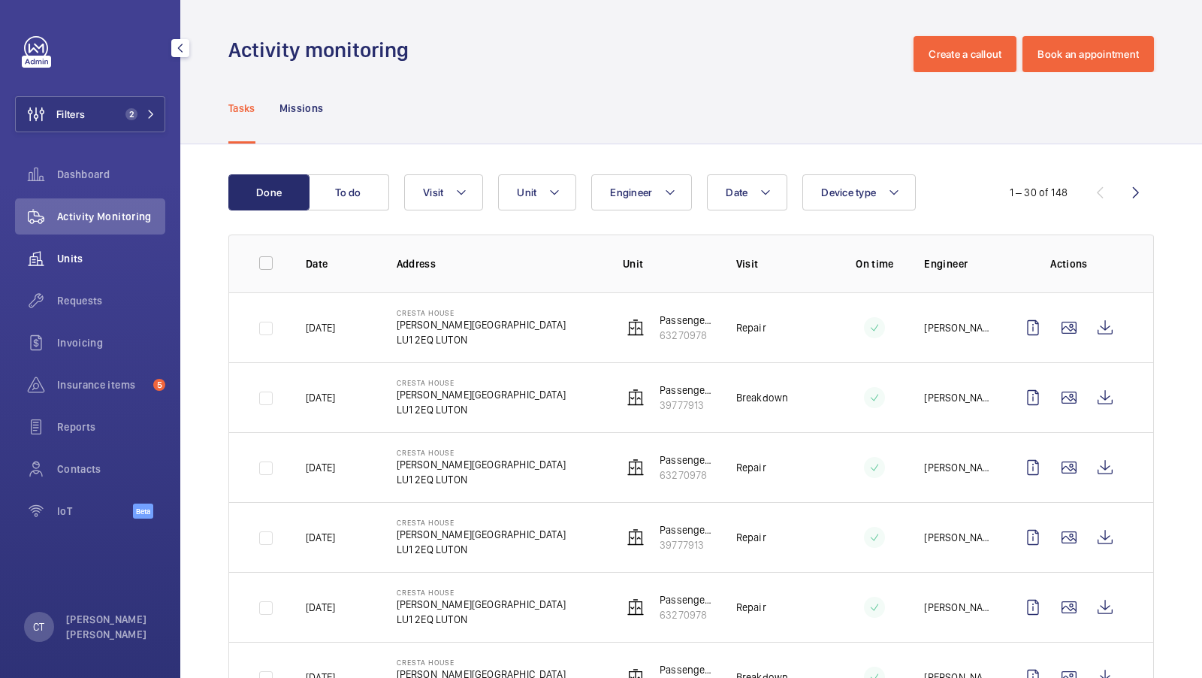
click at [77, 266] on div "Units" at bounding box center [90, 258] width 150 height 36
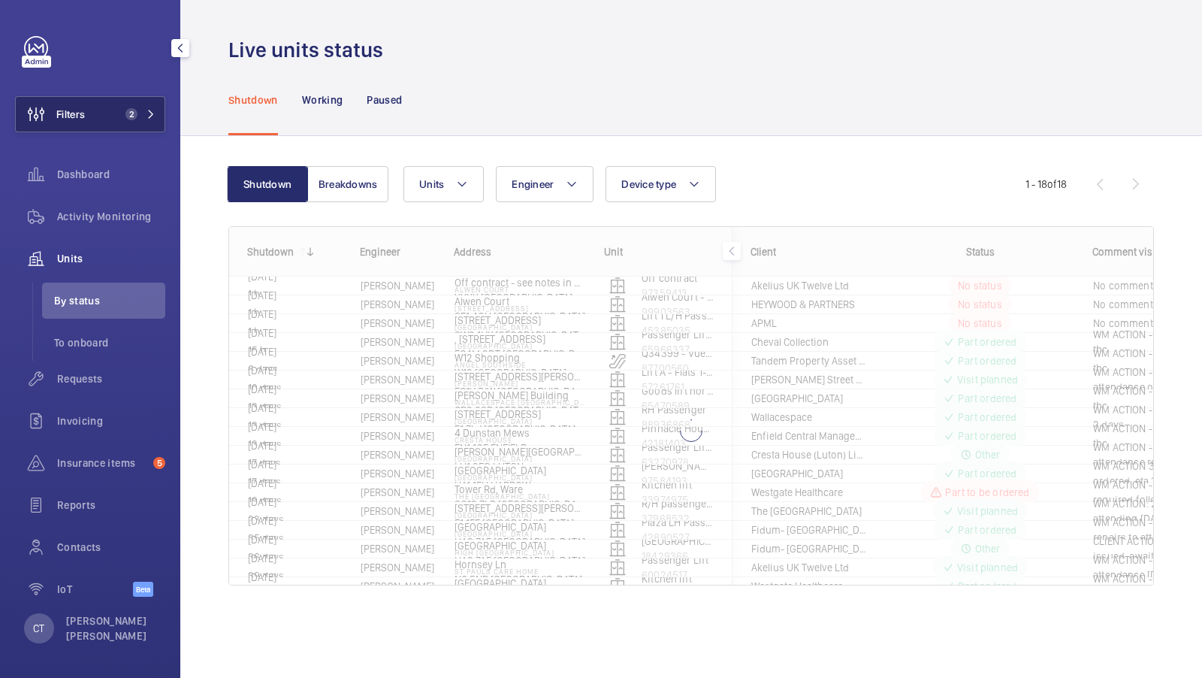
click at [148, 96] on button "Filters 2" at bounding box center [90, 114] width 150 height 36
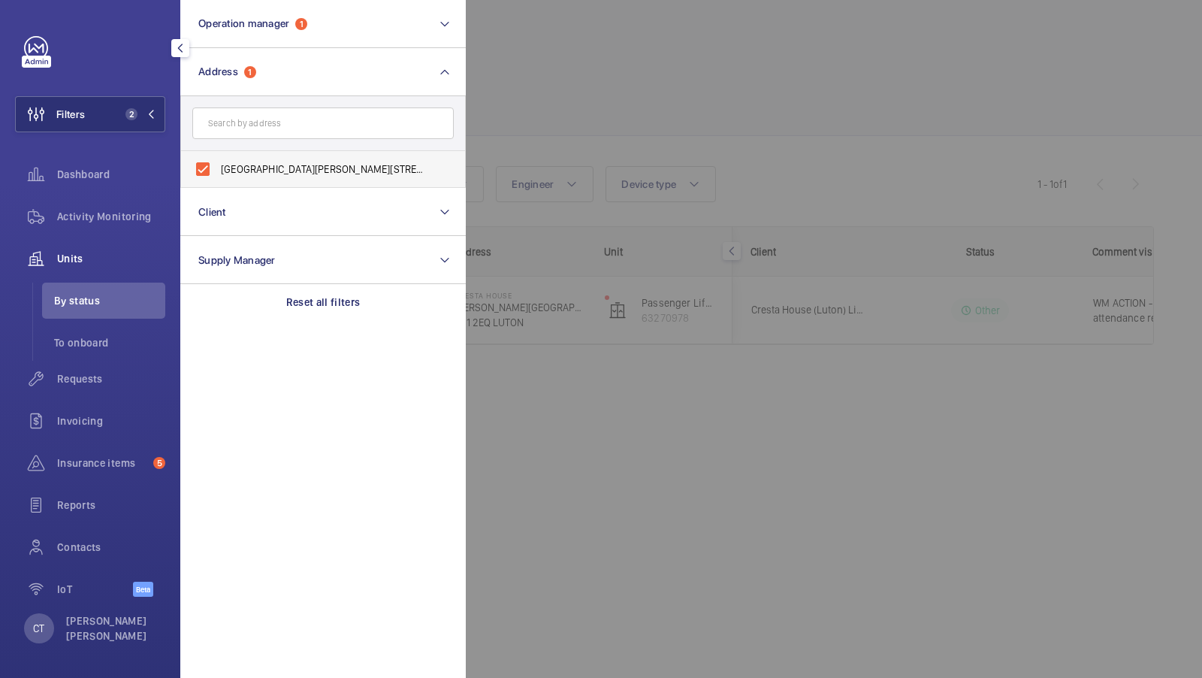
click at [258, 162] on span "[GEOGRAPHIC_DATA][PERSON_NAME][STREET_ADDRESS]" at bounding box center [324, 169] width 207 height 15
click at [218, 162] on input "[GEOGRAPHIC_DATA][PERSON_NAME][STREET_ADDRESS]" at bounding box center [203, 169] width 30 height 30
checkbox input "false"
click at [258, 114] on input "text" at bounding box center [322, 123] width 261 height 32
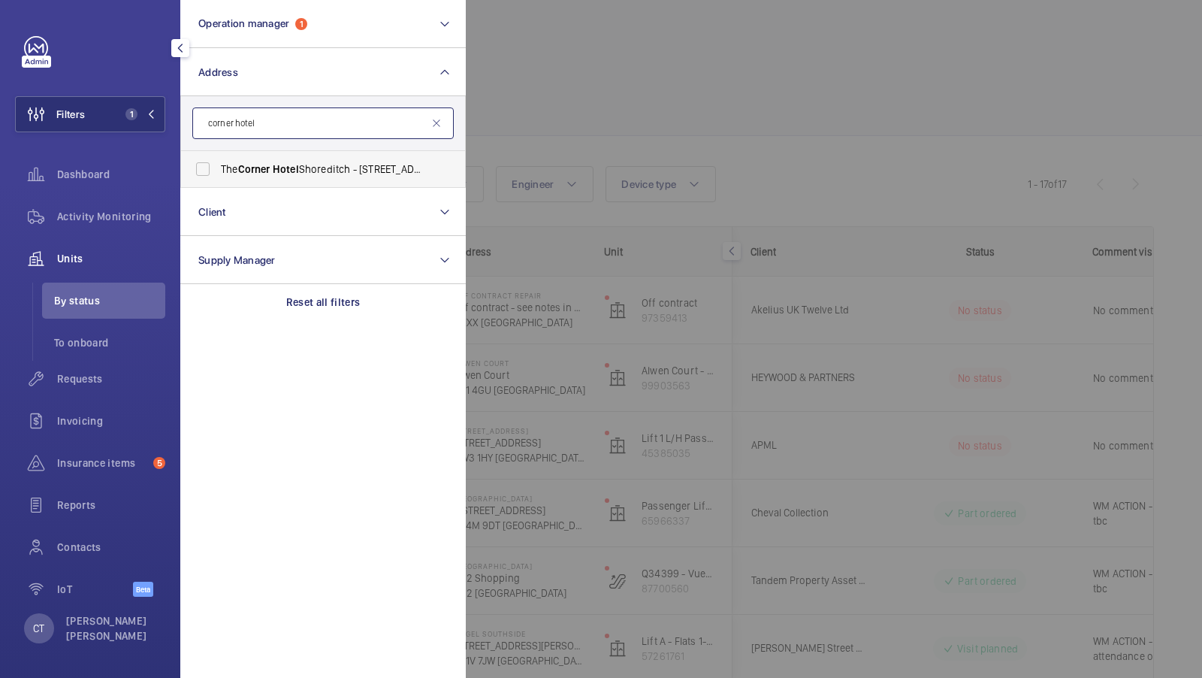
type input "corner hotel"
click at [237, 160] on label "The [GEOGRAPHIC_DATA] - [STREET_ADDRESS][PERSON_NAME]" at bounding box center [311, 169] width 261 height 36
click at [218, 160] on input "The [GEOGRAPHIC_DATA] - [STREET_ADDRESS][PERSON_NAME]" at bounding box center [203, 169] width 30 height 30
checkbox input "true"
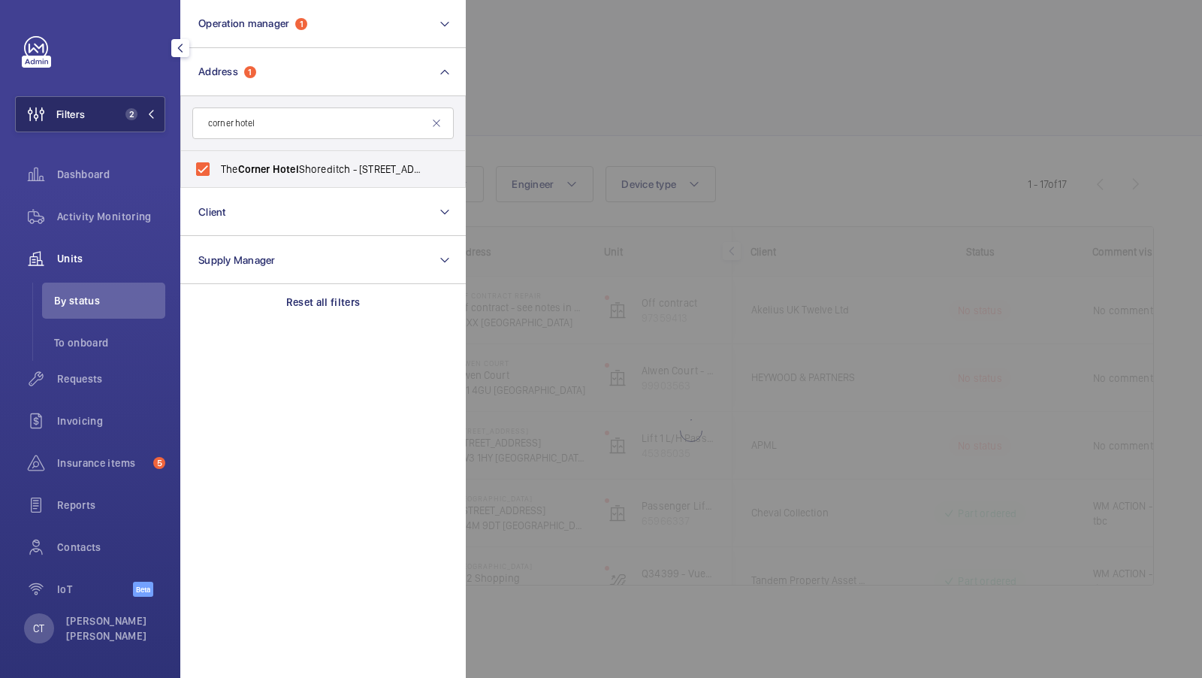
click at [156, 129] on button "Filters 2" at bounding box center [90, 114] width 150 height 36
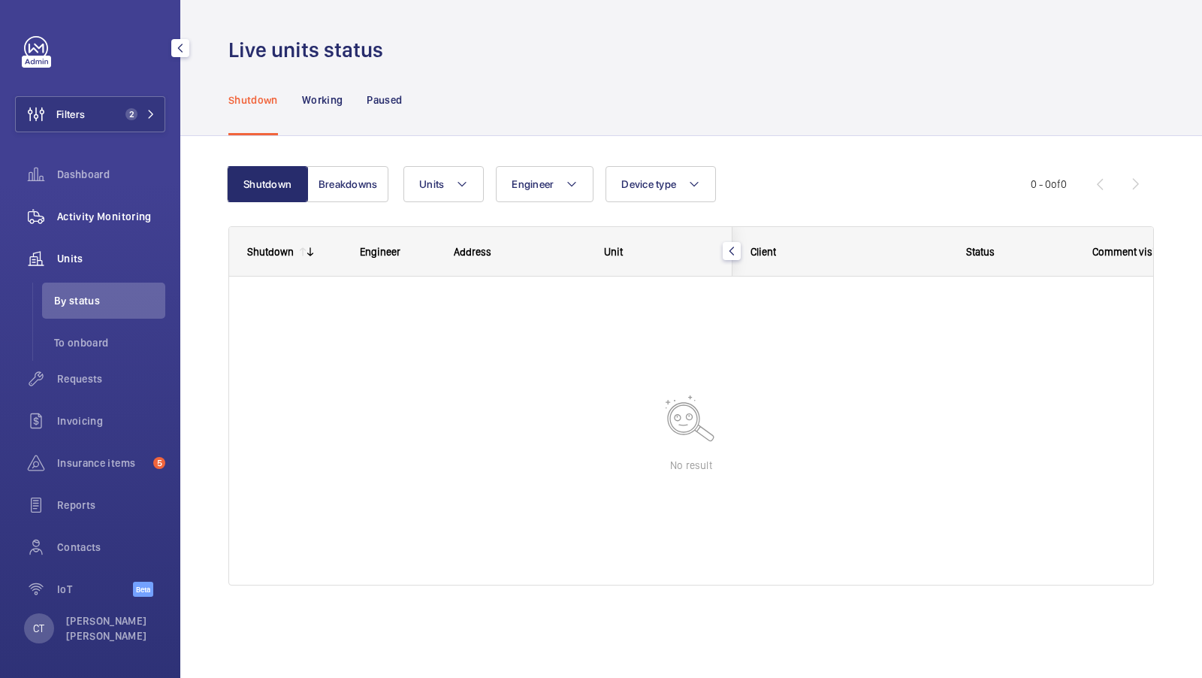
click at [95, 224] on div "Activity Monitoring" at bounding box center [90, 216] width 150 height 36
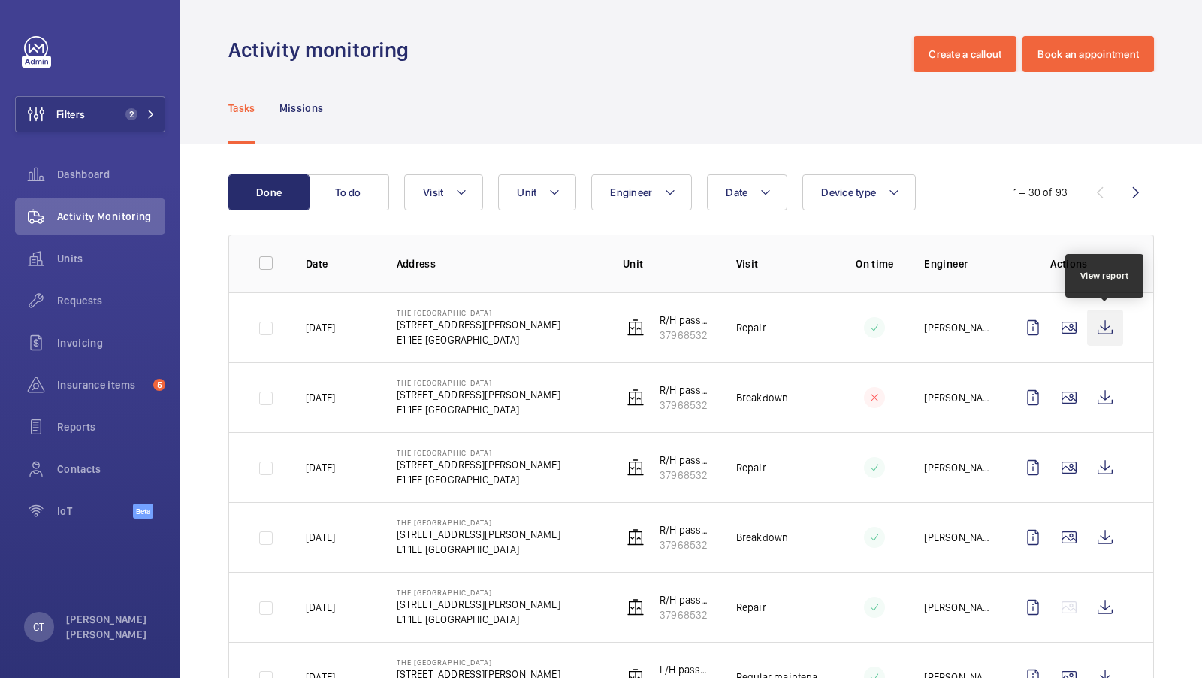
click at [1105, 334] on wm-front-icon-button at bounding box center [1105, 328] width 36 height 36
click at [76, 302] on span "Requests" at bounding box center [111, 300] width 108 height 15
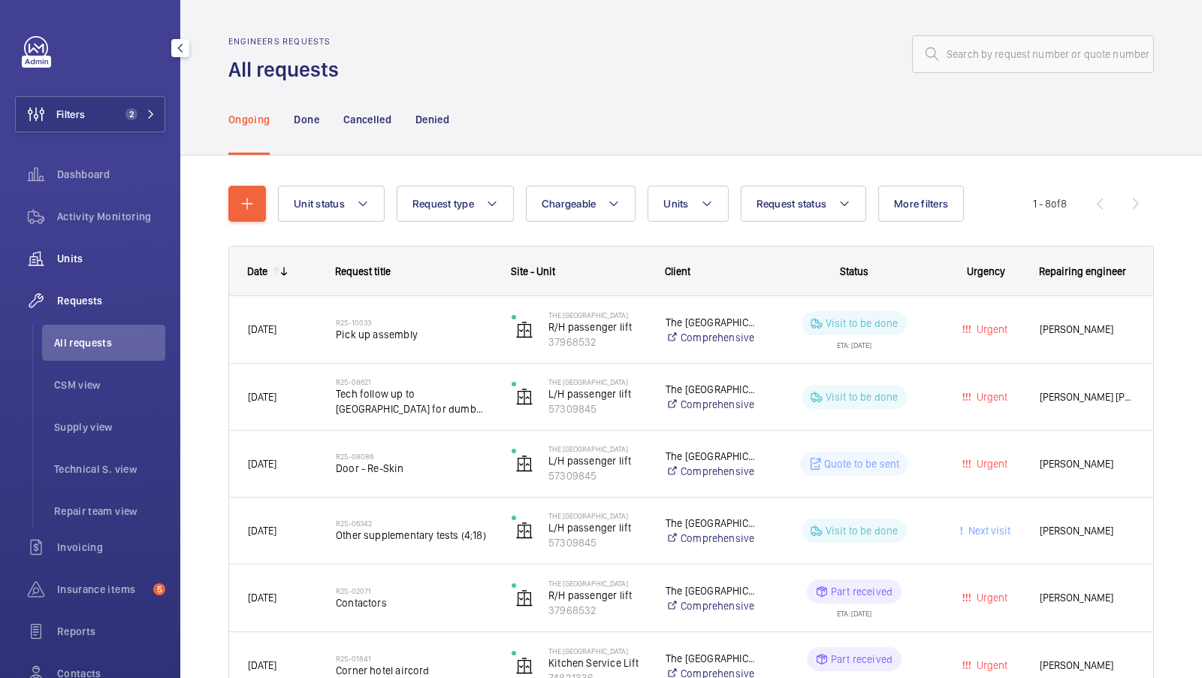
click at [86, 258] on span "Units" at bounding box center [111, 258] width 108 height 15
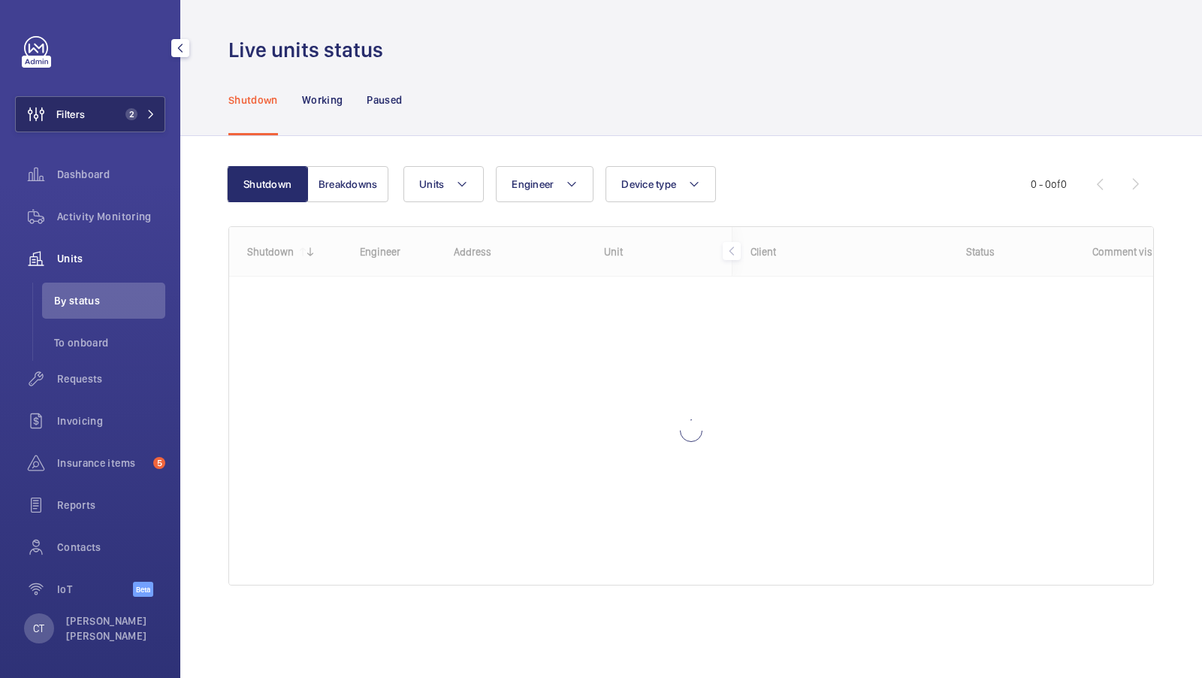
click at [125, 107] on button "Filters 2" at bounding box center [90, 114] width 150 height 36
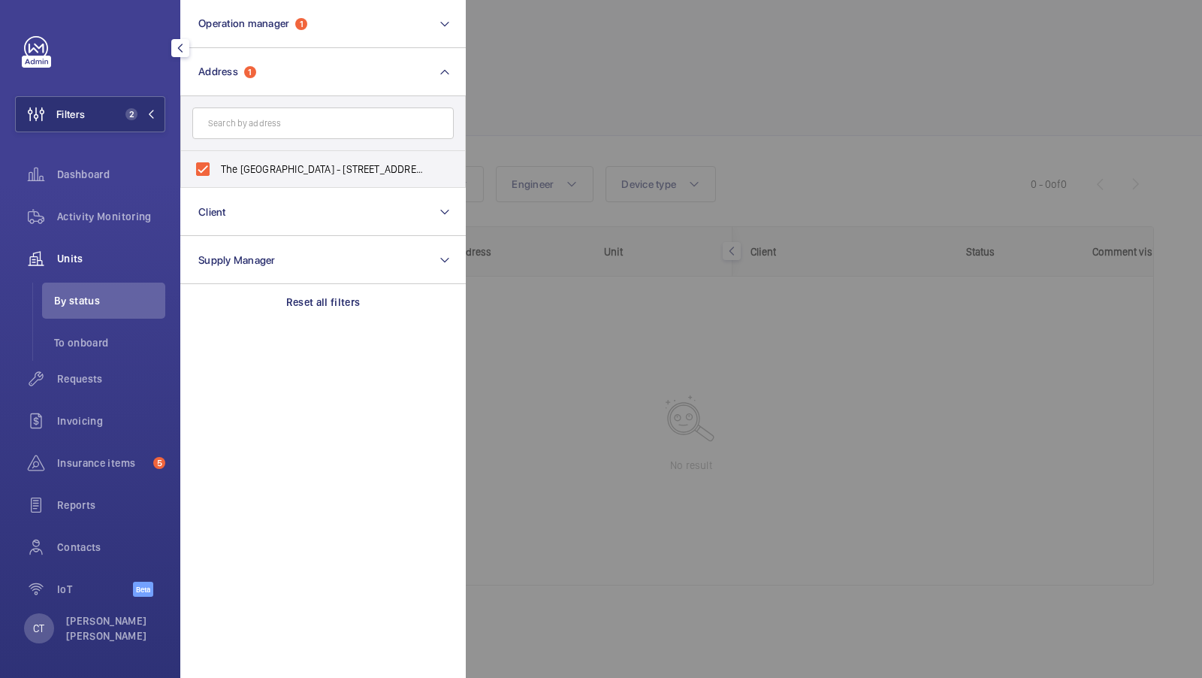
click at [655, 79] on div at bounding box center [1067, 339] width 1202 height 678
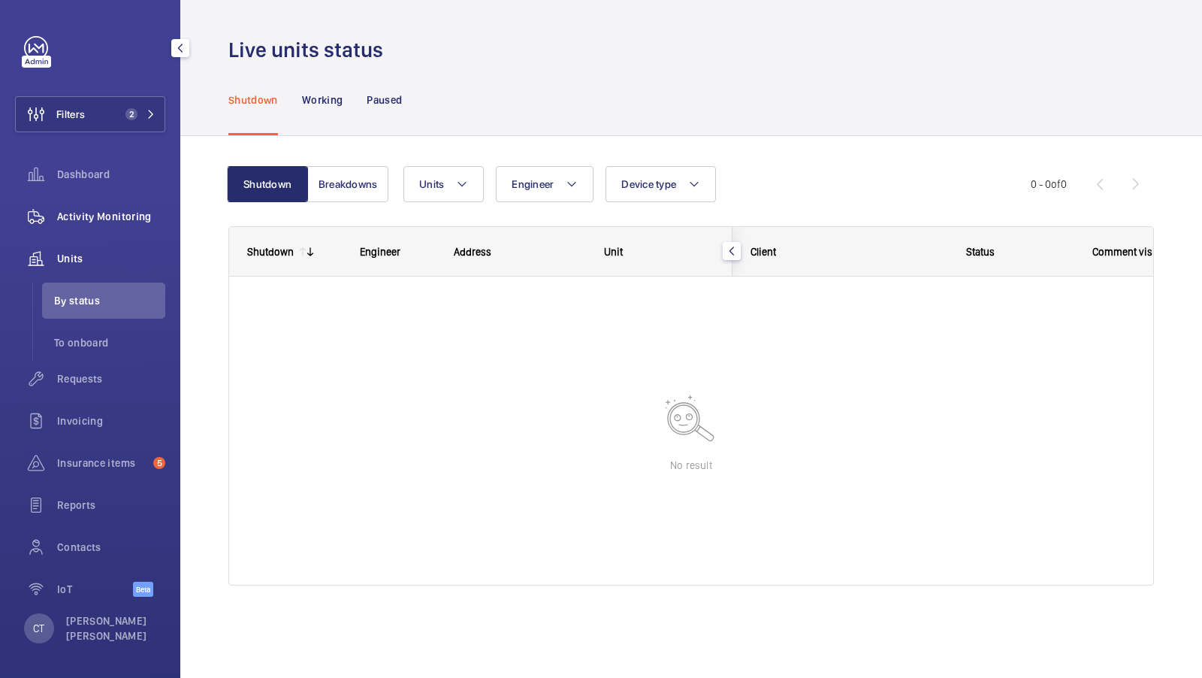
click at [97, 215] on span "Activity Monitoring" at bounding box center [111, 216] width 108 height 15
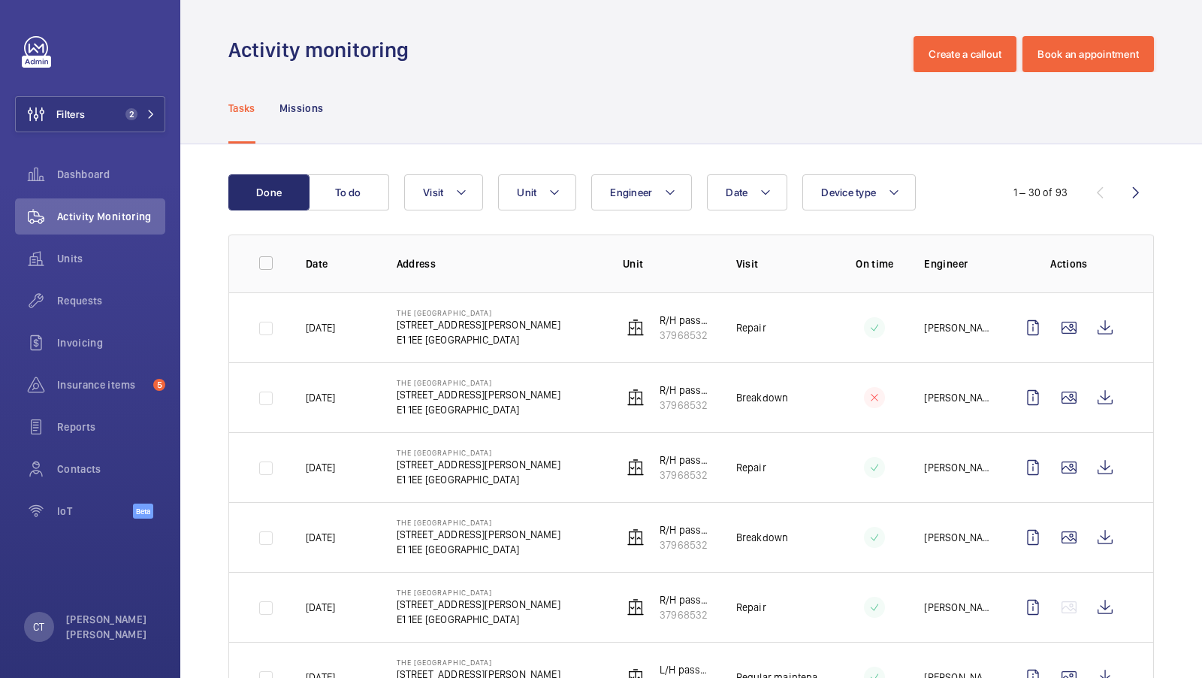
click at [499, 130] on div "Tasks Missions" at bounding box center [691, 107] width 926 height 71
click at [131, 119] on span "2" at bounding box center [131, 114] width 12 height 12
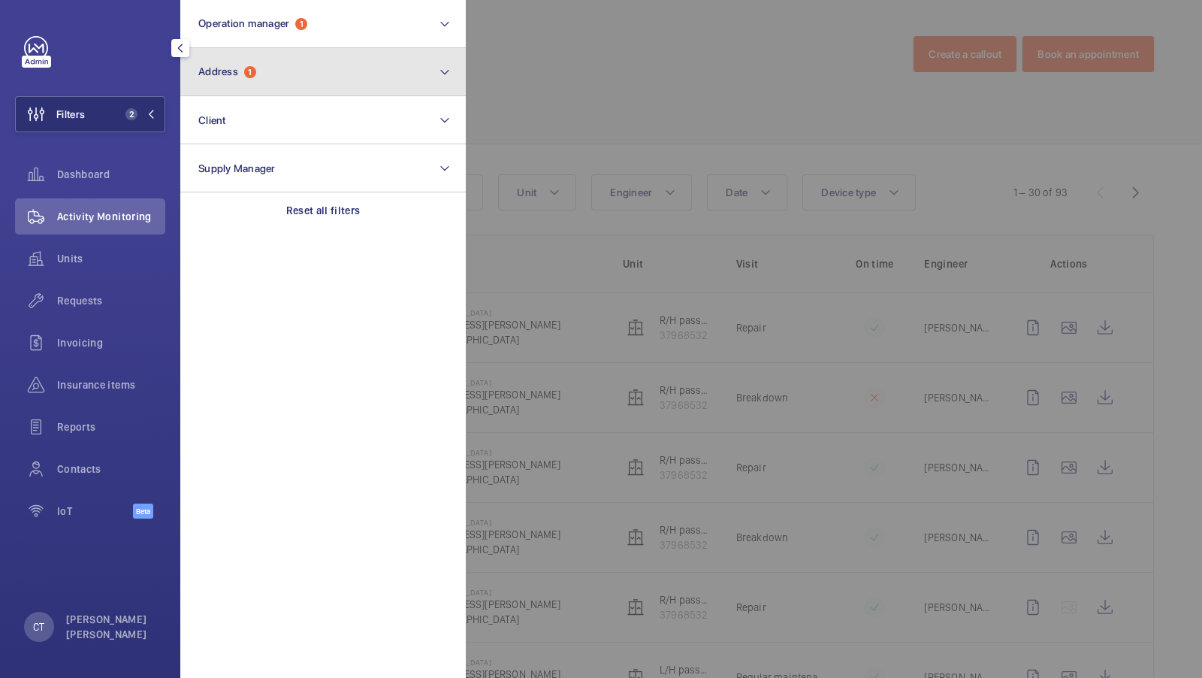
click at [340, 82] on button "Address 1" at bounding box center [323, 72] width 286 height 48
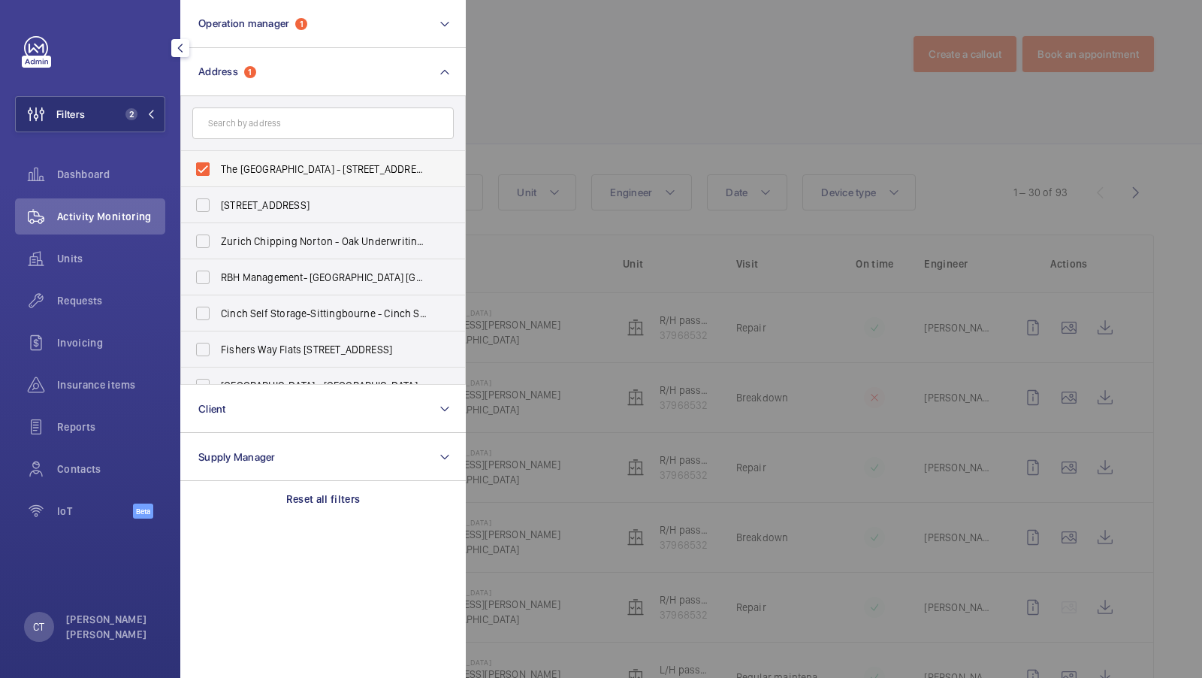
click at [258, 165] on span "The [GEOGRAPHIC_DATA] - [STREET_ADDRESS][PERSON_NAME]" at bounding box center [324, 169] width 207 height 15
click at [218, 165] on input "The [GEOGRAPHIC_DATA] - [STREET_ADDRESS][PERSON_NAME]" at bounding box center [203, 169] width 30 height 30
checkbox input "false"
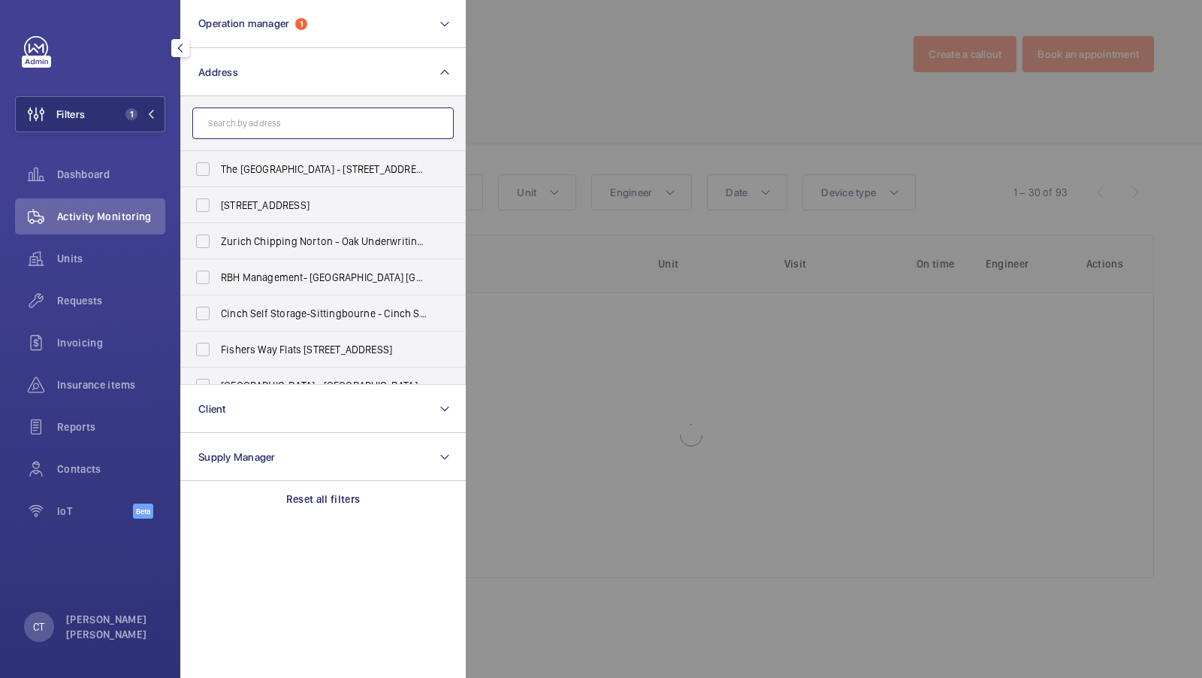
click at [280, 107] on input "text" at bounding box center [322, 123] width 261 height 32
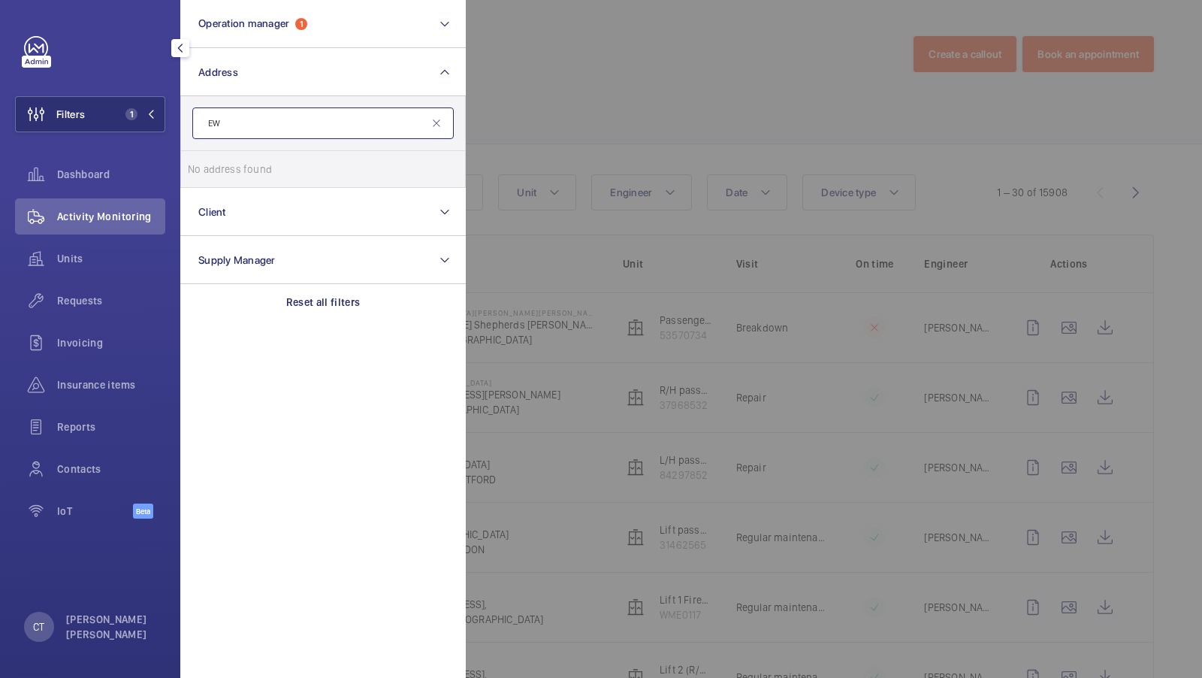
type input "E"
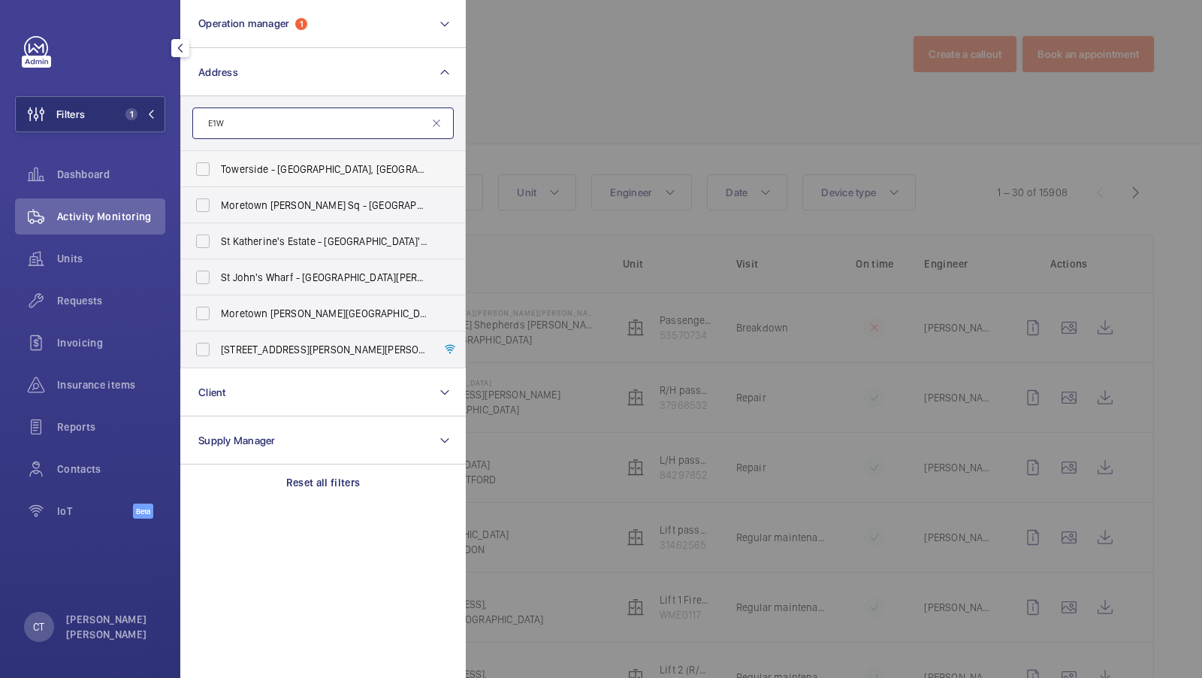
type input "E1W"
click at [344, 170] on span "Towerside - Wapping High Street, LONDON E1W" at bounding box center [324, 169] width 207 height 15
click at [218, 170] on input "Towerside - Wapping High Street, LONDON E1W" at bounding box center [203, 169] width 30 height 30
checkbox input "true"
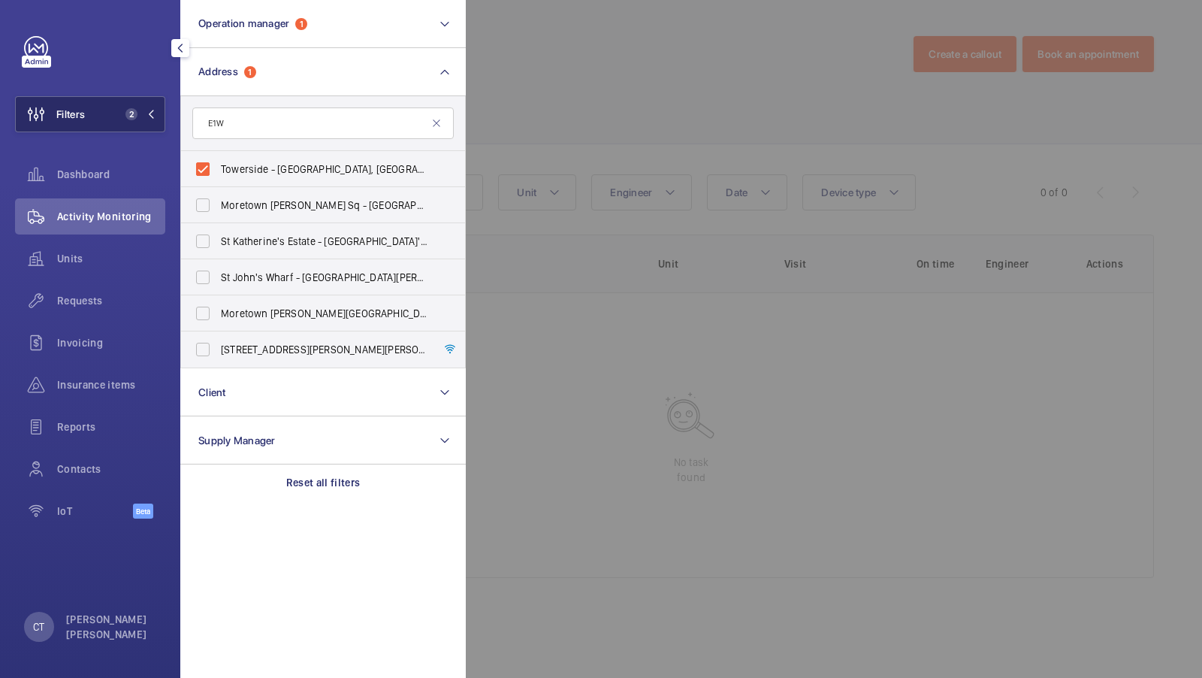
click at [114, 104] on button "Filters 2" at bounding box center [90, 114] width 150 height 36
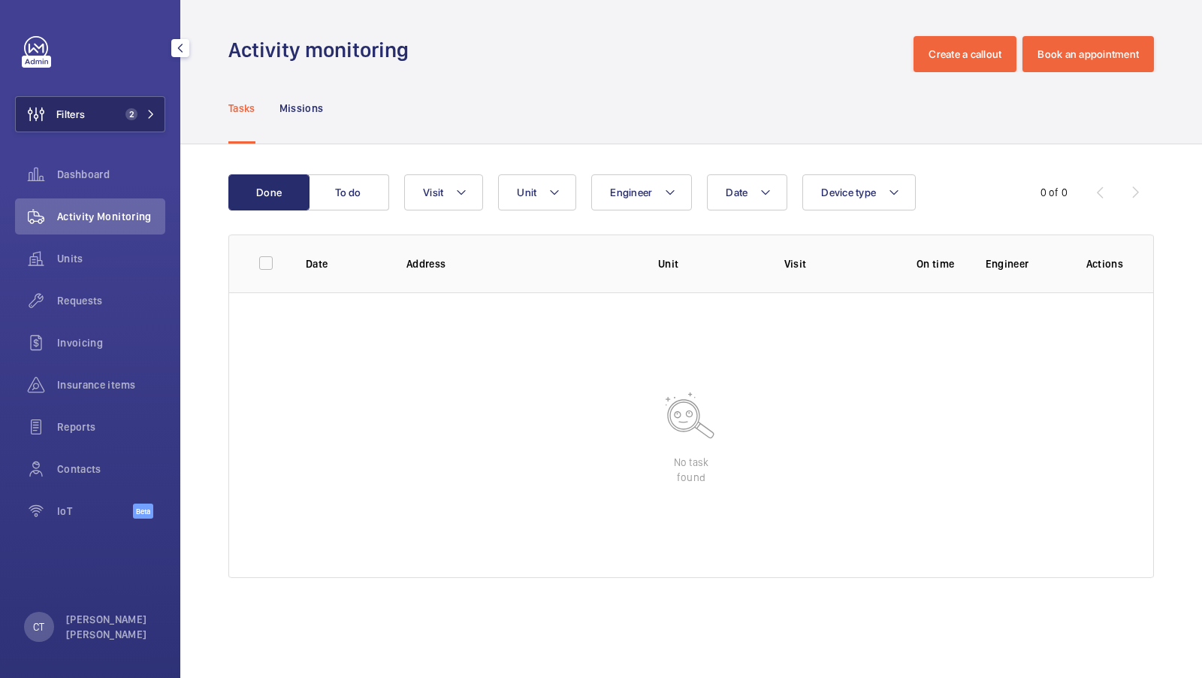
click at [128, 119] on span "2" at bounding box center [131, 114] width 12 height 12
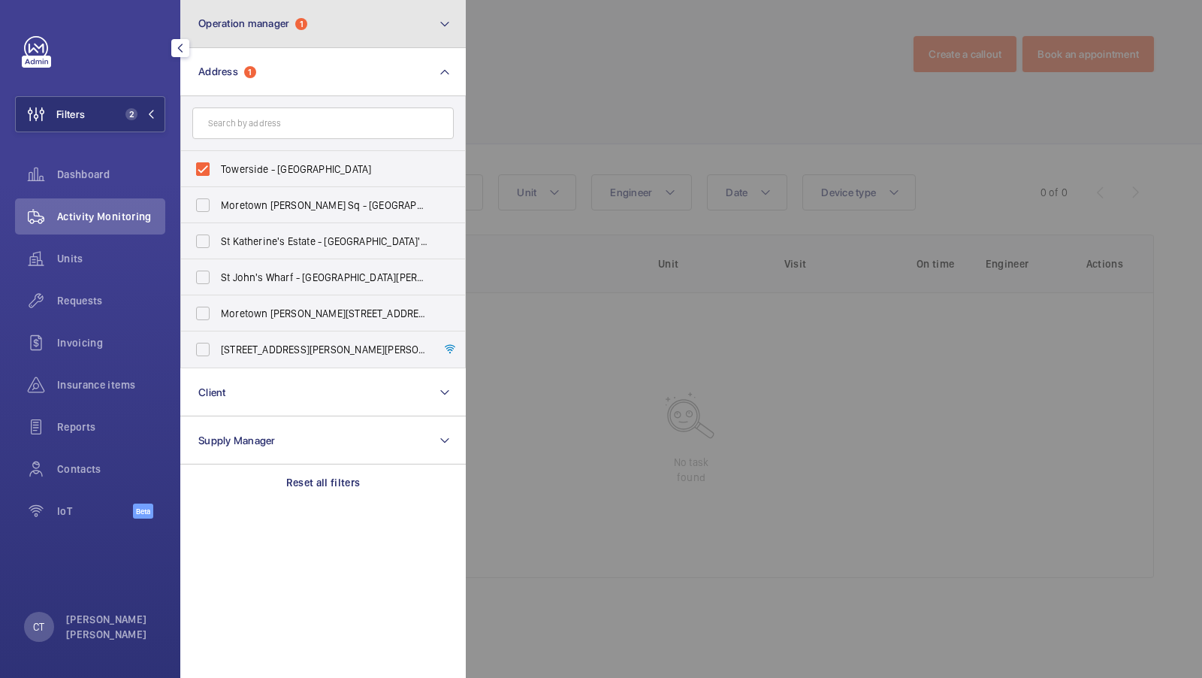
click at [365, 30] on button "Operation manager 1" at bounding box center [323, 24] width 286 height 48
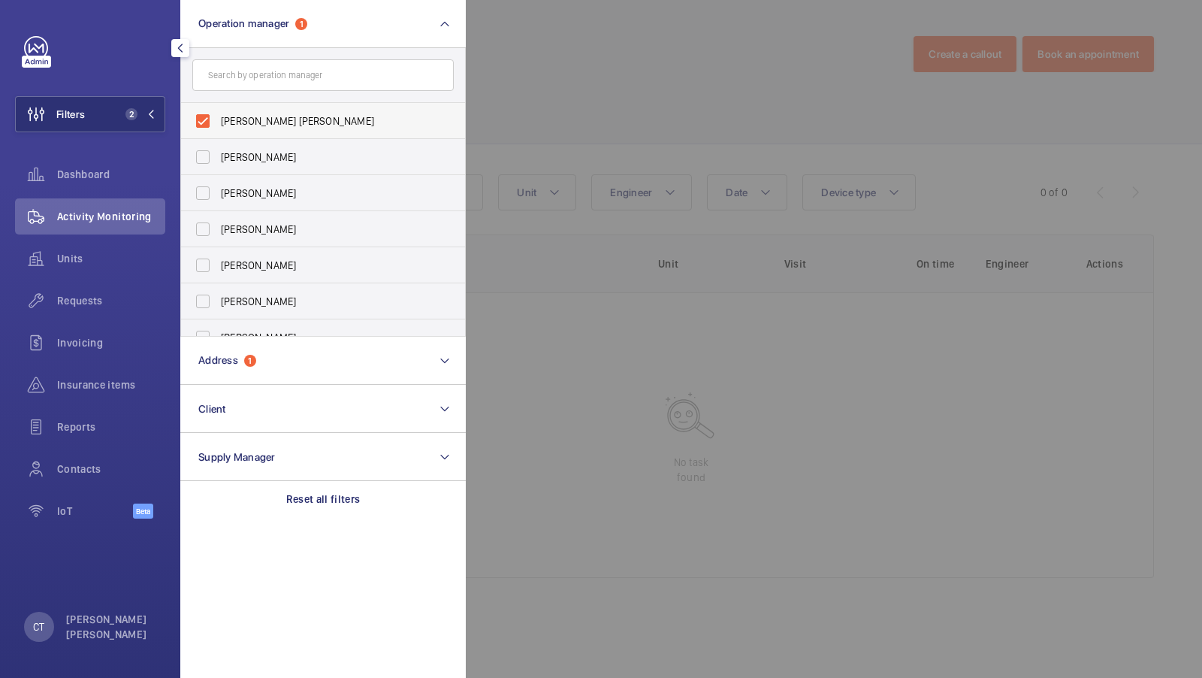
click at [263, 124] on span "[PERSON_NAME] [PERSON_NAME]" at bounding box center [324, 120] width 207 height 15
click at [218, 124] on input "[PERSON_NAME] [PERSON_NAME]" at bounding box center [203, 121] width 30 height 30
checkbox input "false"
click at [145, 121] on button "Filters 1" at bounding box center [90, 114] width 150 height 36
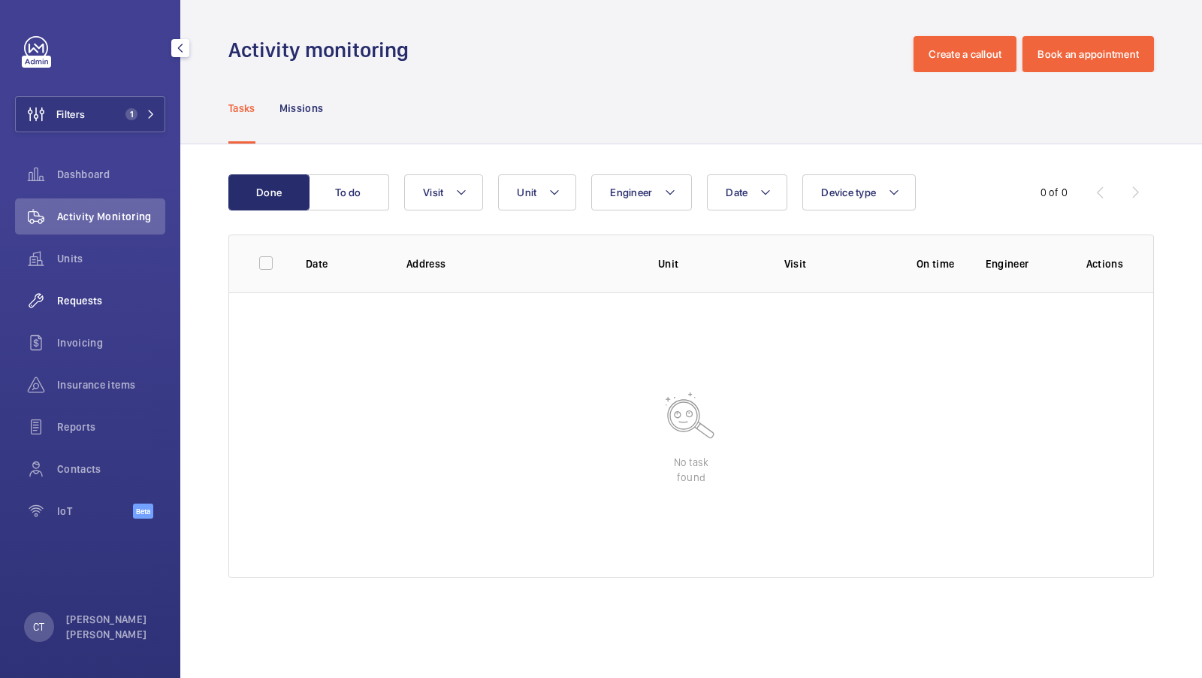
click at [86, 298] on span "Requests" at bounding box center [111, 300] width 108 height 15
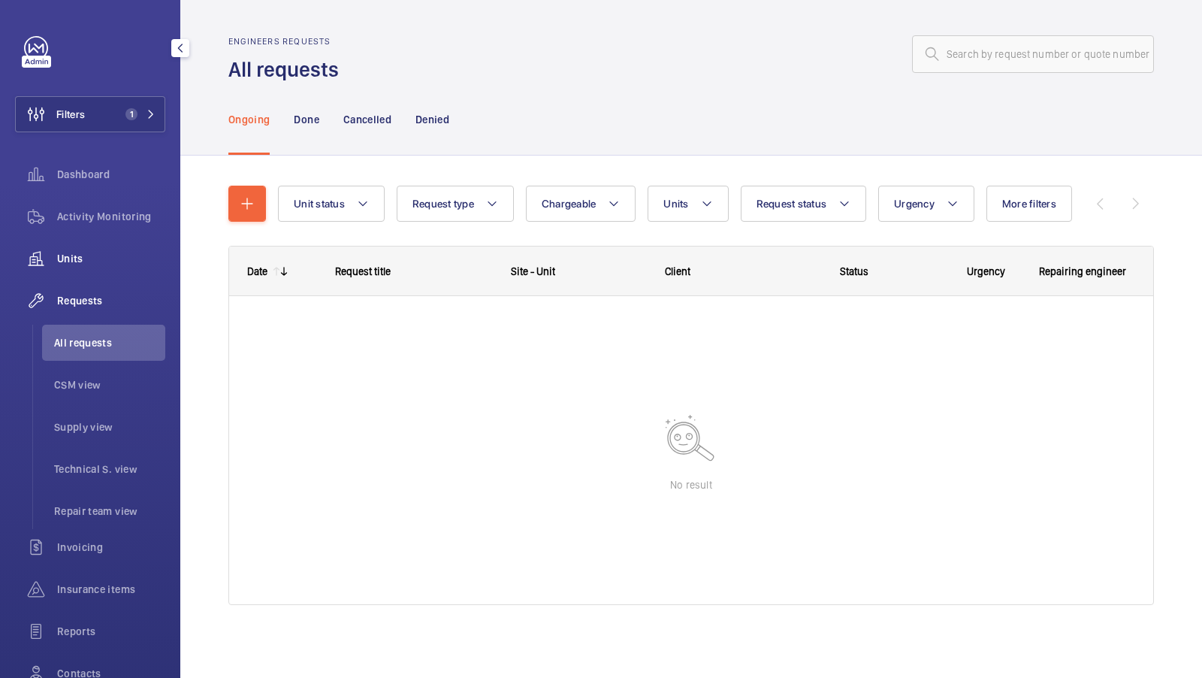
click at [86, 264] on span "Units" at bounding box center [111, 258] width 108 height 15
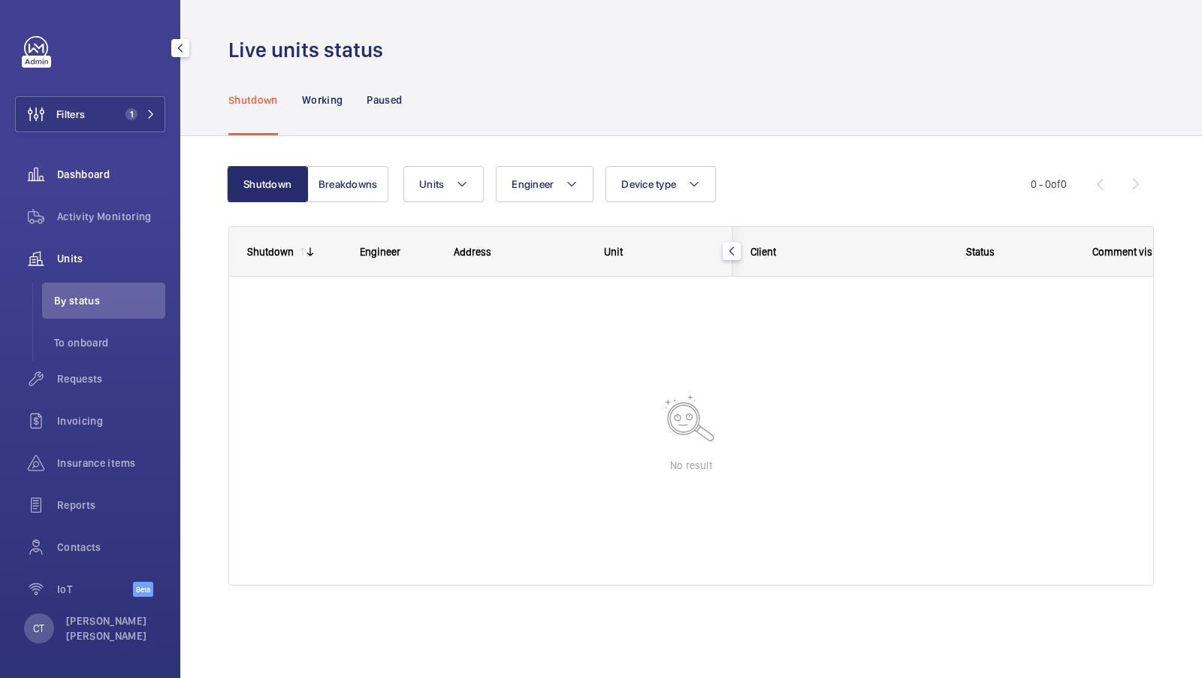
click at [97, 180] on span "Dashboard" at bounding box center [111, 174] width 108 height 15
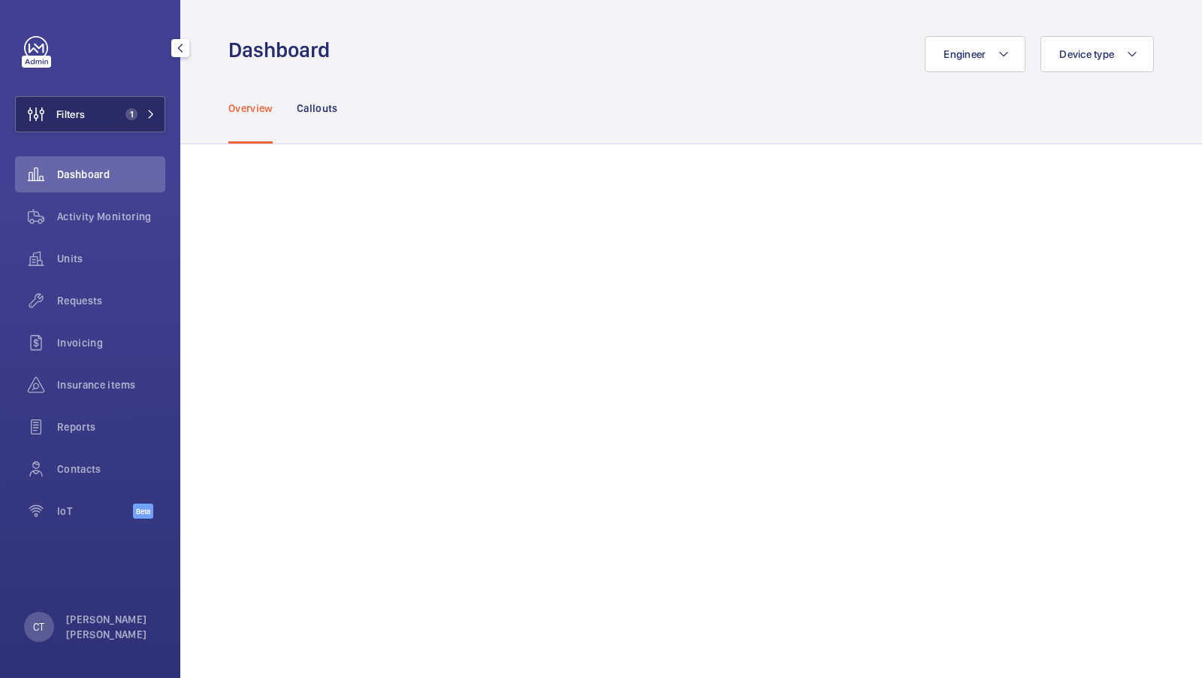
click at [126, 98] on button "Filters 1" at bounding box center [90, 114] width 150 height 36
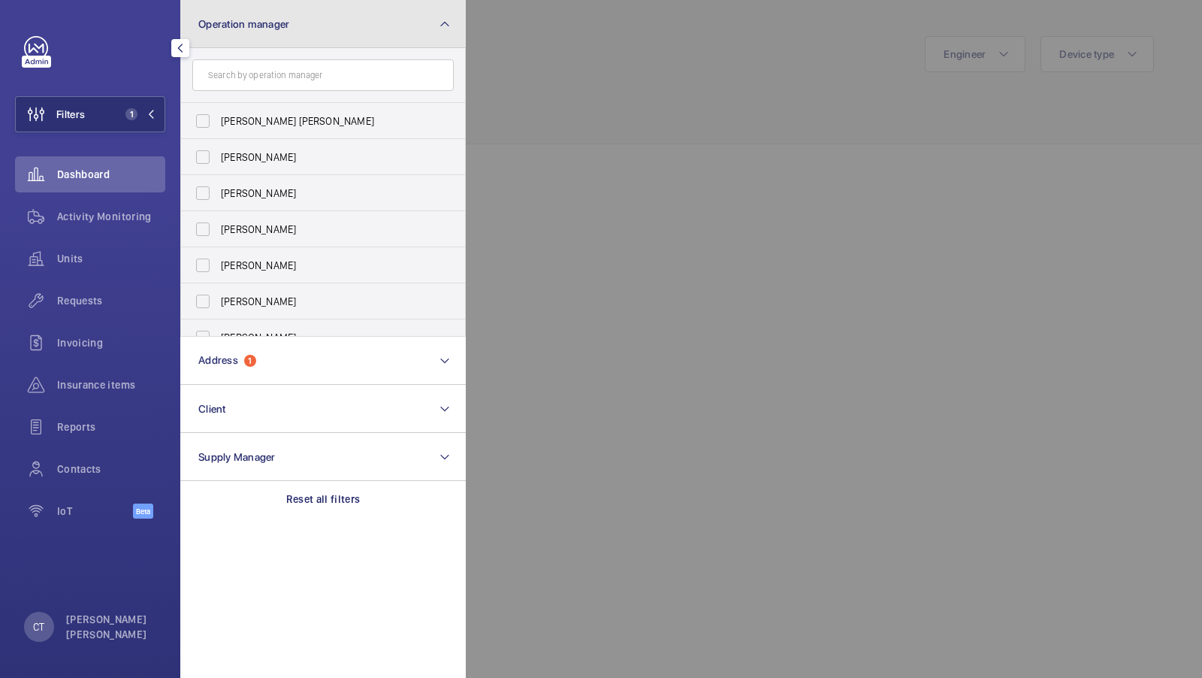
click at [414, 32] on button "Operation manager" at bounding box center [323, 24] width 286 height 48
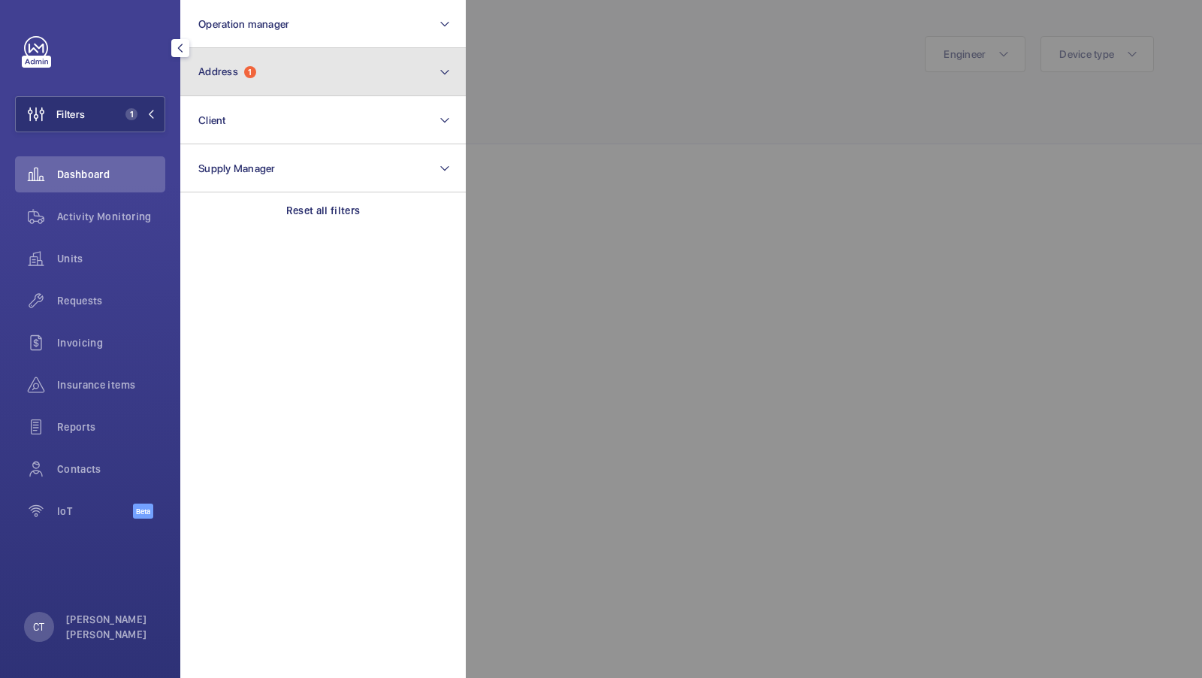
click at [241, 77] on span "Address 1" at bounding box center [227, 71] width 58 height 13
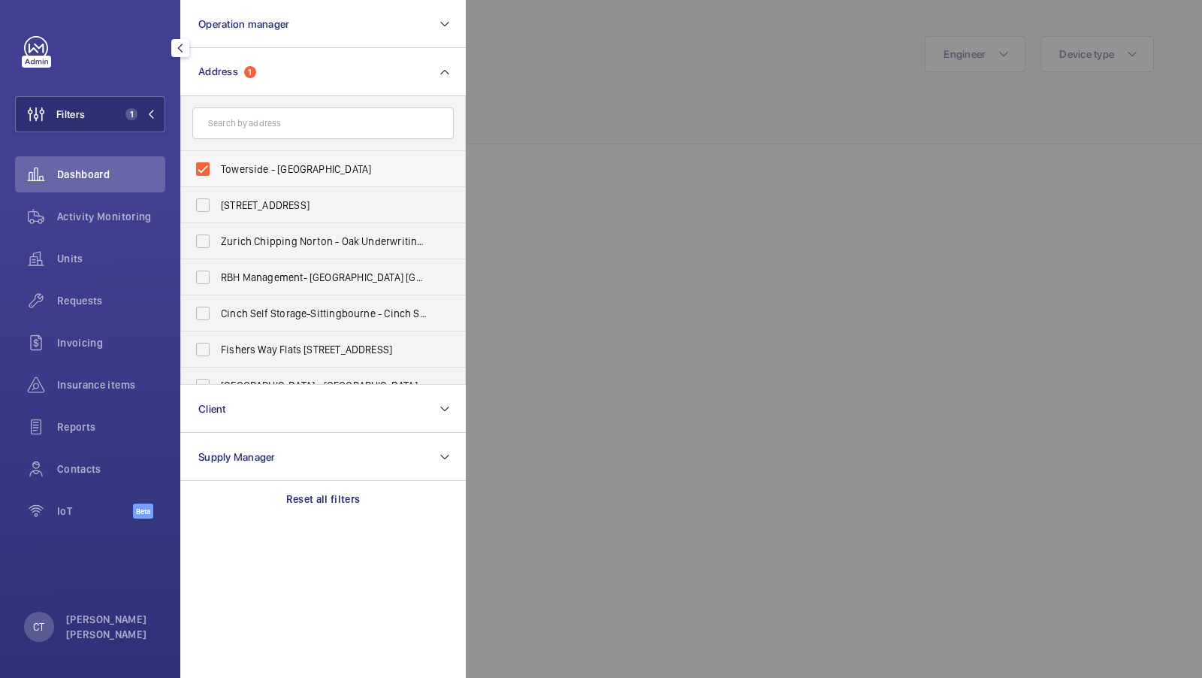
click at [263, 171] on span "Towerside - Wapping High Street, LONDON E1W" at bounding box center [324, 169] width 207 height 15
click at [218, 171] on input "Towerside - Wapping High Street, LONDON E1W" at bounding box center [203, 169] width 30 height 30
checkbox input "false"
click at [260, 128] on input "text" at bounding box center [322, 123] width 261 height 32
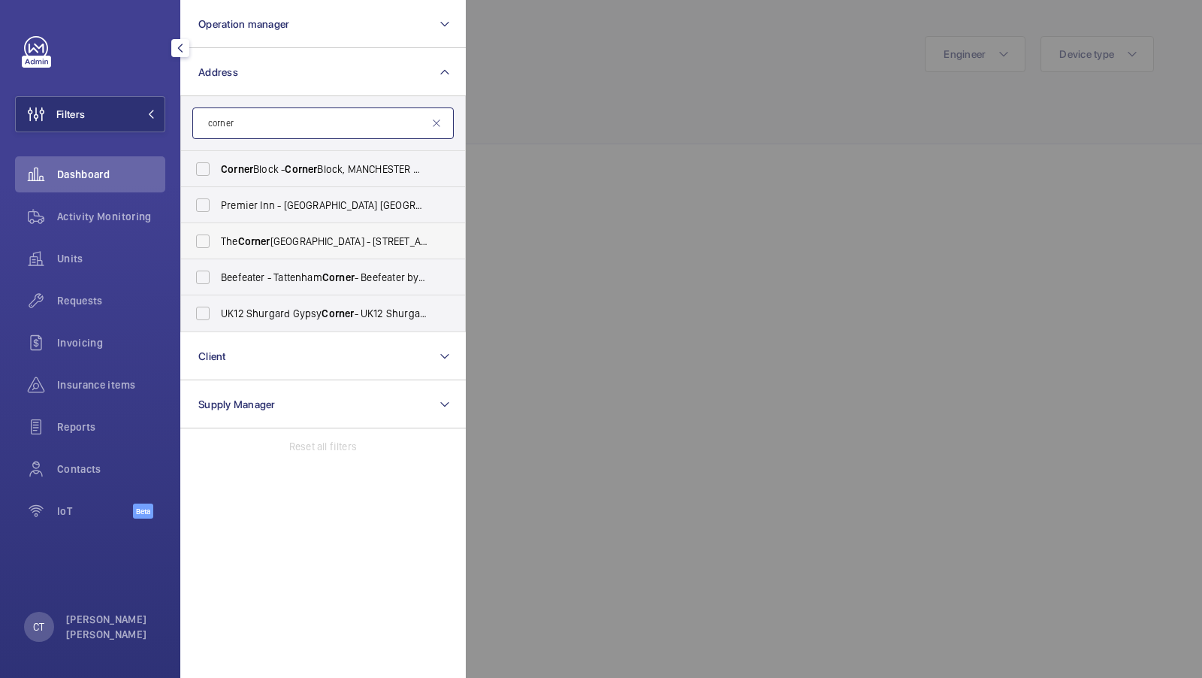
type input "corner"
click at [268, 255] on label "The Corner Hotel Shoreditch - 42 Adler St, LONDON E1 1EE" at bounding box center [311, 241] width 261 height 36
click at [218, 255] on input "The Corner Hotel Shoreditch - 42 Adler St, LONDON E1 1EE" at bounding box center [203, 241] width 30 height 30
checkbox input "true"
click at [135, 122] on button "Filters 1" at bounding box center [90, 114] width 150 height 36
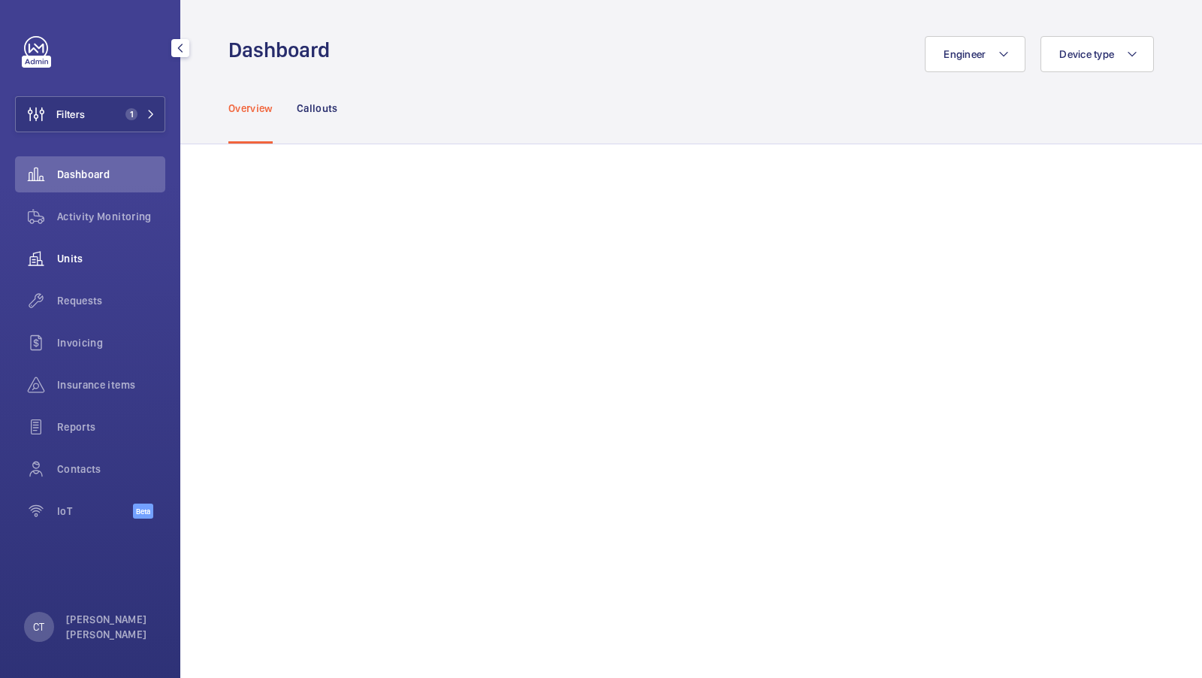
click at [85, 257] on span "Units" at bounding box center [111, 258] width 108 height 15
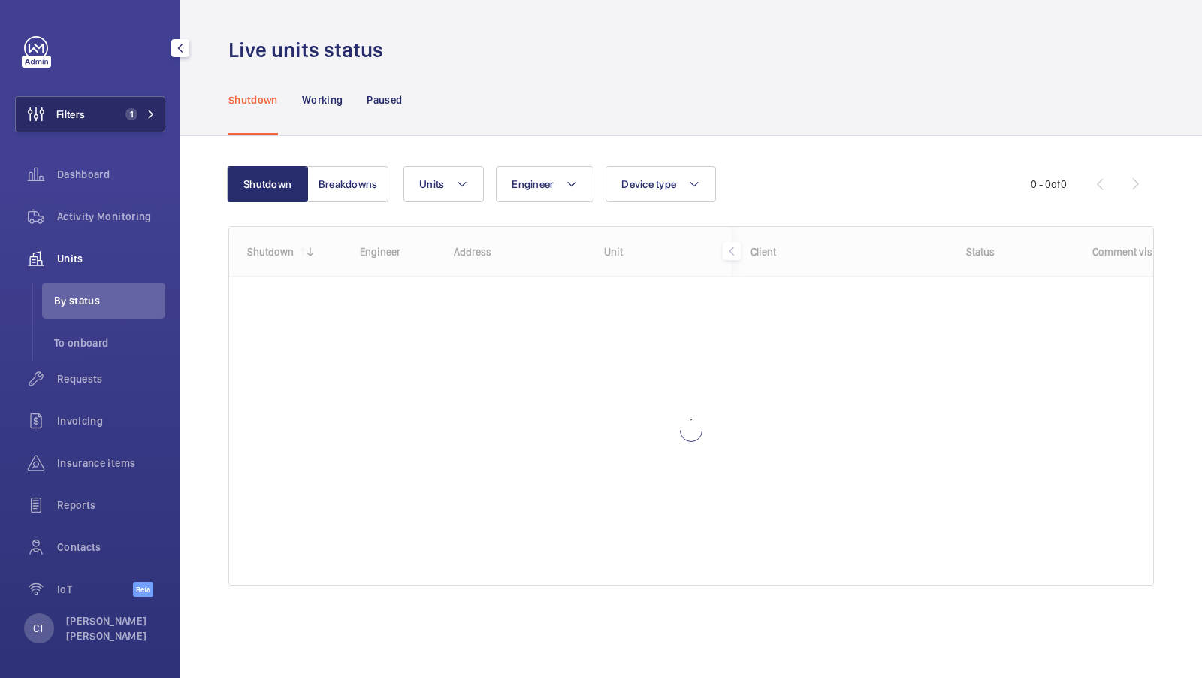
click at [131, 98] on button "Filters 1" at bounding box center [90, 114] width 150 height 36
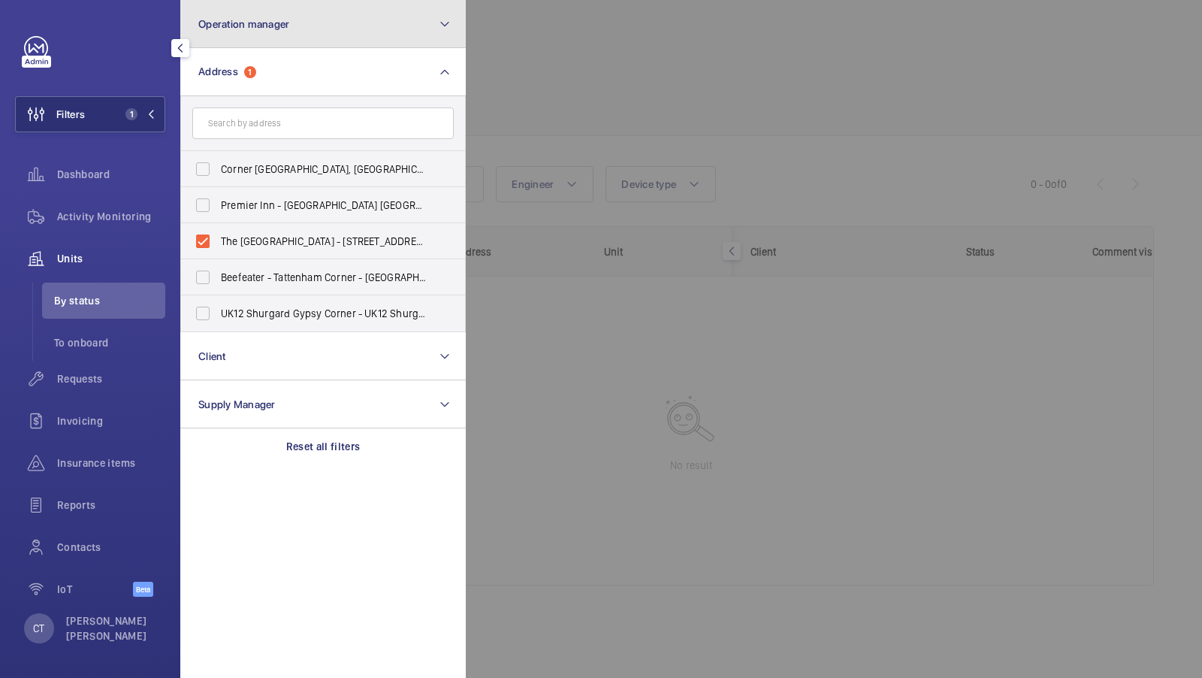
click at [299, 36] on button "Operation manager" at bounding box center [323, 24] width 286 height 48
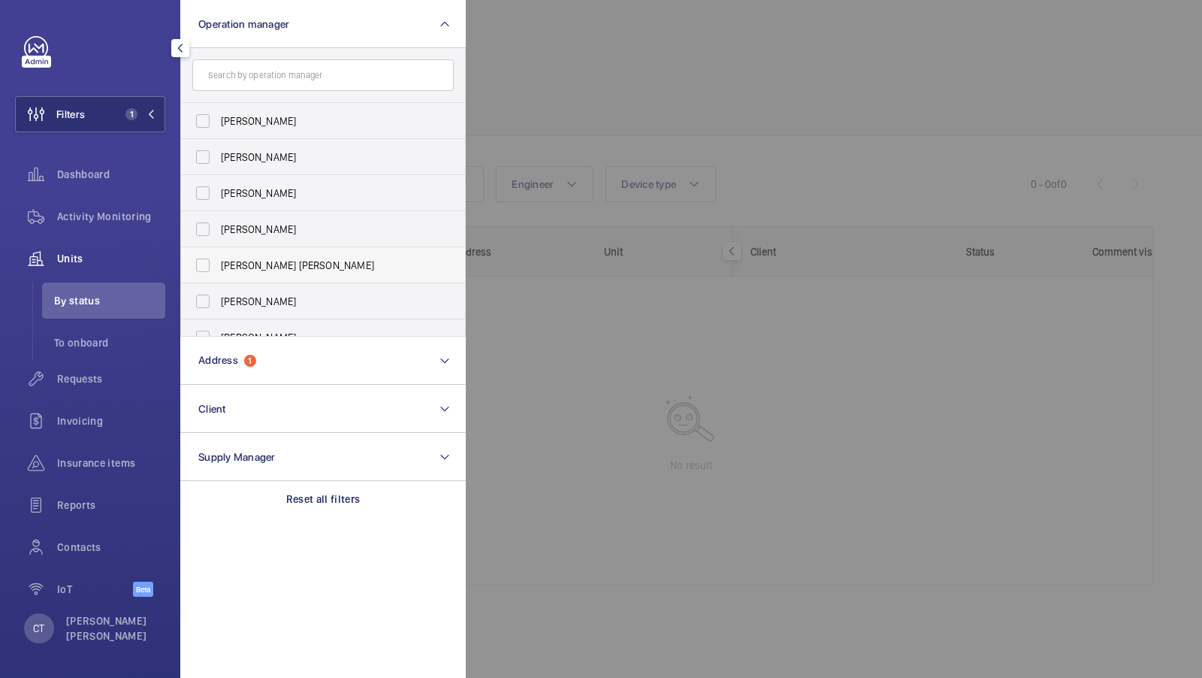
click at [225, 271] on span "[PERSON_NAME] [PERSON_NAME]" at bounding box center [324, 265] width 207 height 15
click at [218, 271] on input "[PERSON_NAME] [PERSON_NAME]" at bounding box center [203, 265] width 30 height 30
checkbox input "true"
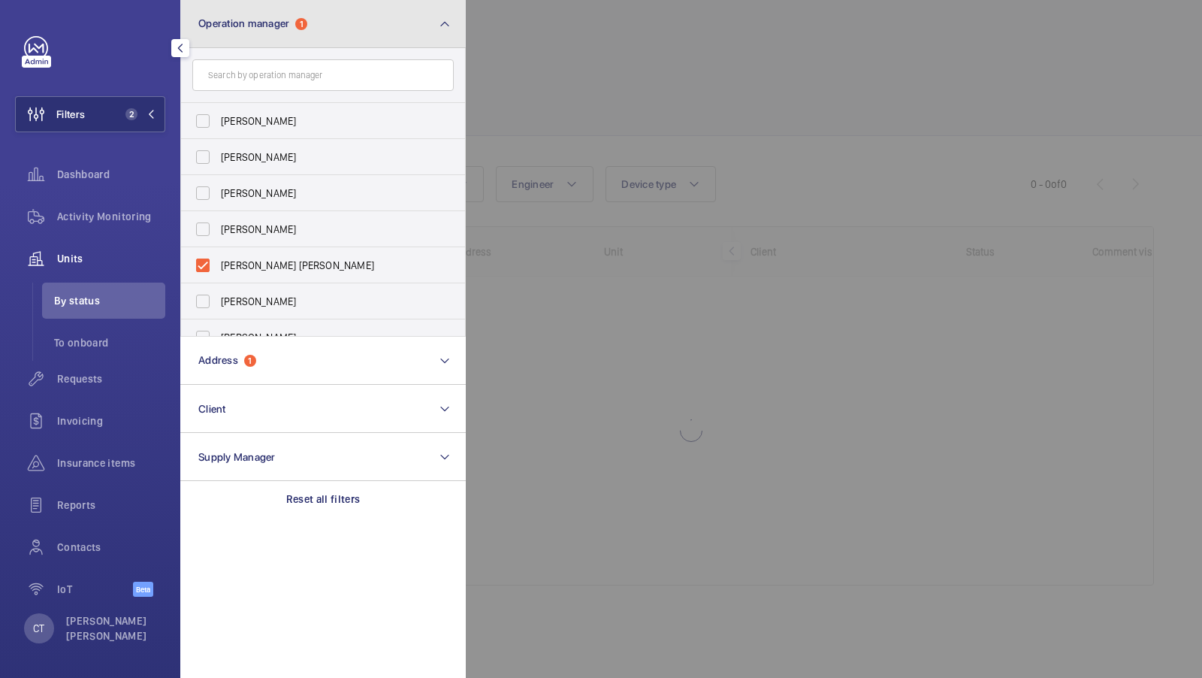
click at [307, 36] on button "Operation manager 1" at bounding box center [323, 24] width 286 height 48
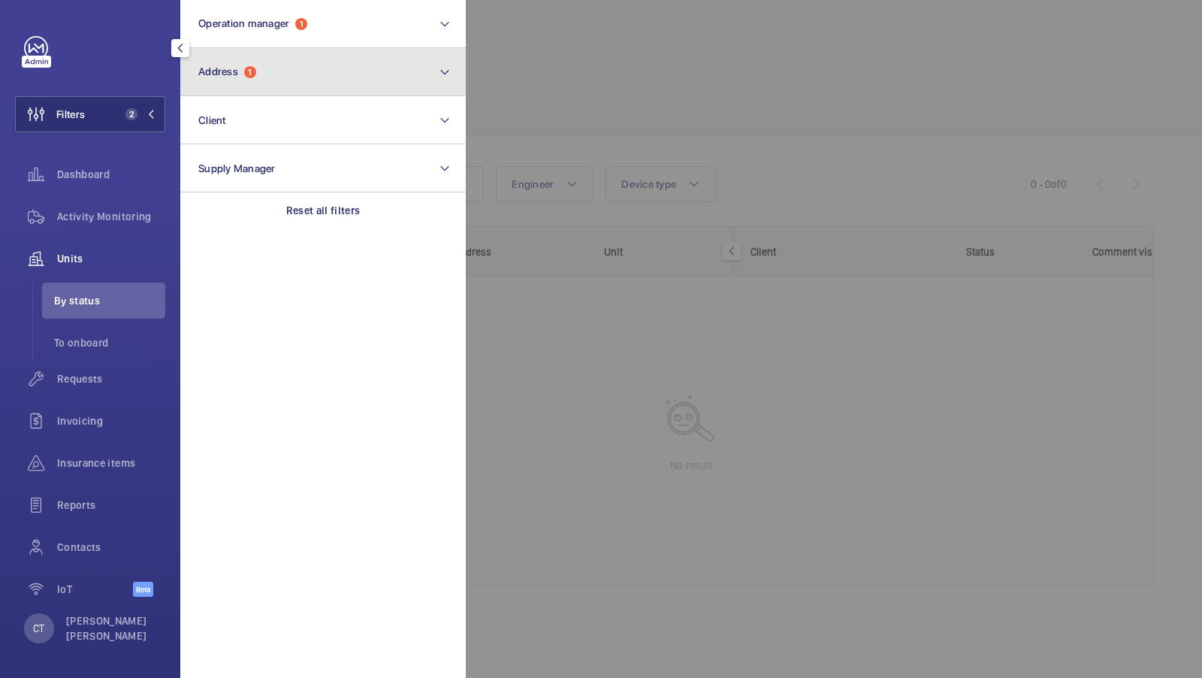
click at [258, 72] on button "Address 1" at bounding box center [323, 72] width 286 height 48
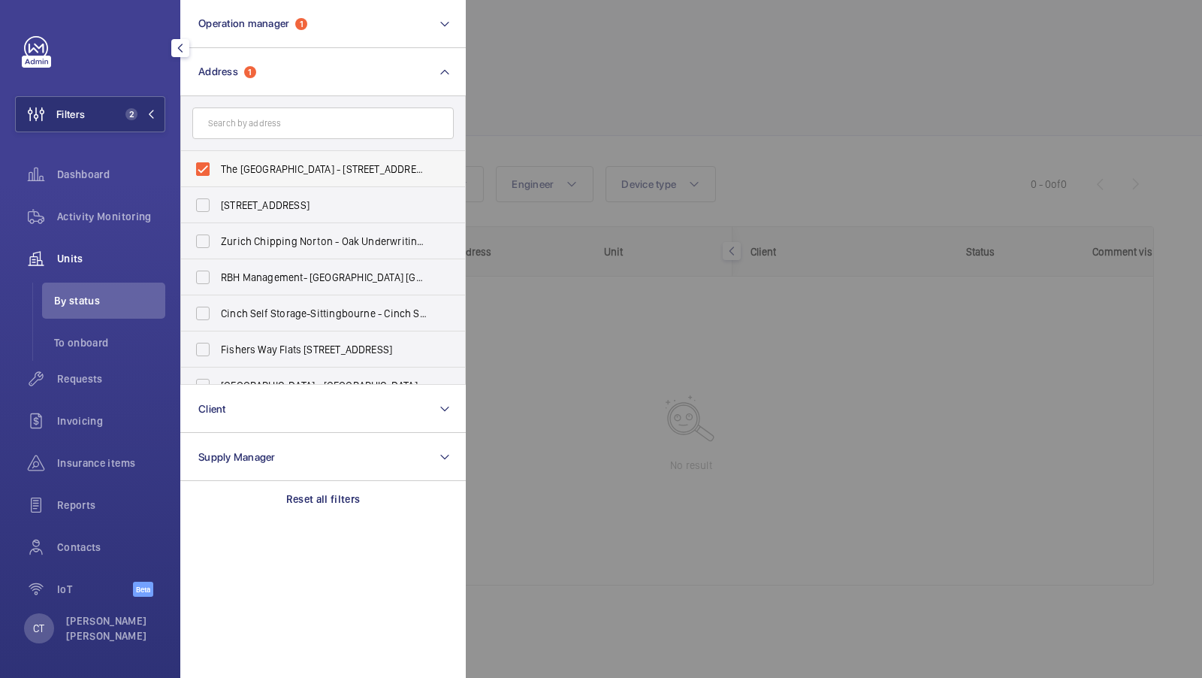
click at [230, 180] on label "The [GEOGRAPHIC_DATA] - [STREET_ADDRESS][PERSON_NAME]" at bounding box center [311, 169] width 261 height 36
click at [218, 180] on input "The [GEOGRAPHIC_DATA] - [STREET_ADDRESS][PERSON_NAME]" at bounding box center [203, 169] width 30 height 30
checkbox input "false"
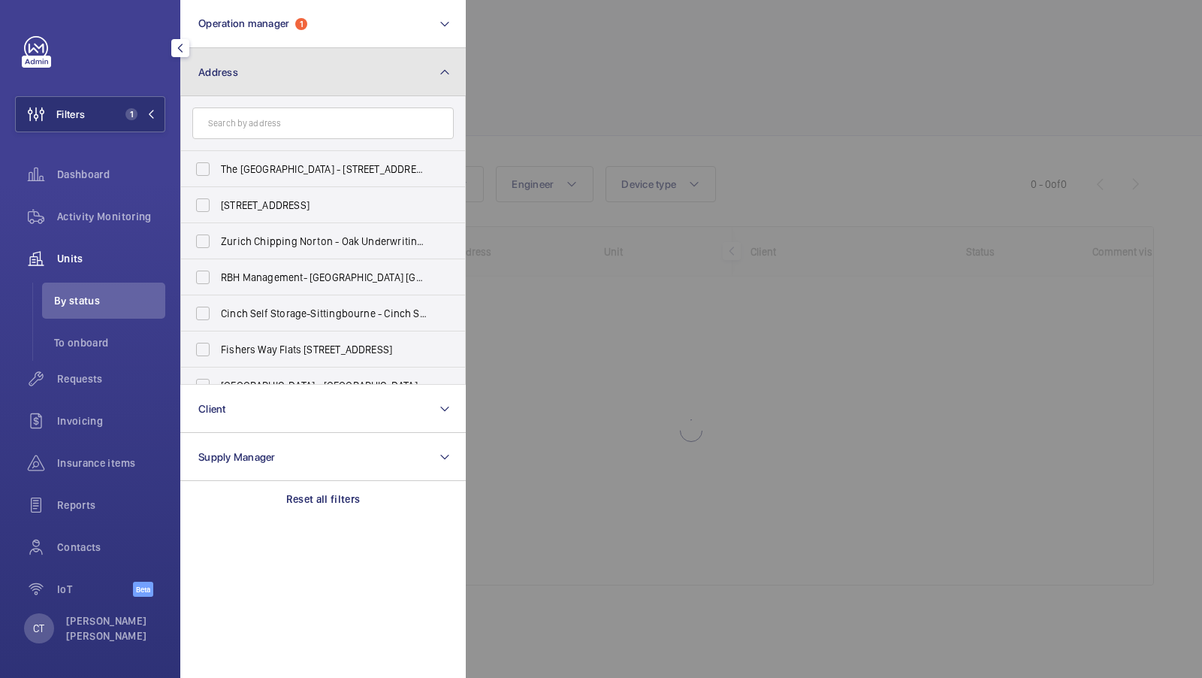
click at [336, 68] on button "Address" at bounding box center [323, 72] width 286 height 48
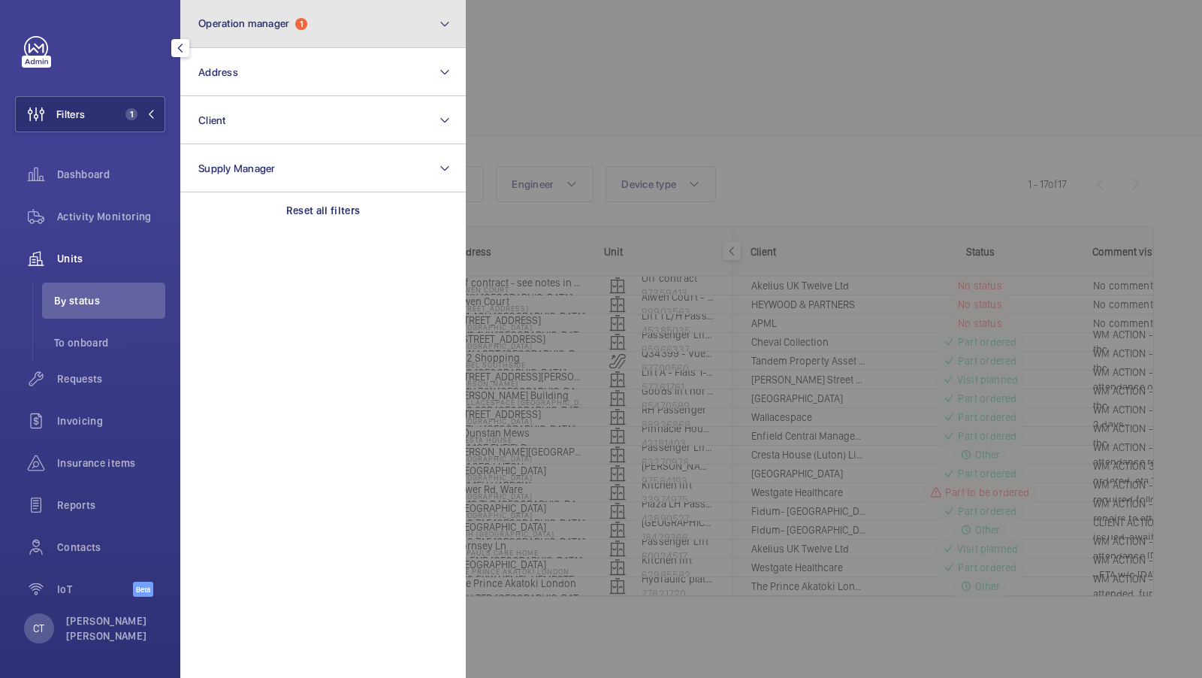
click at [355, 46] on button "Operation manager 1" at bounding box center [323, 24] width 286 height 48
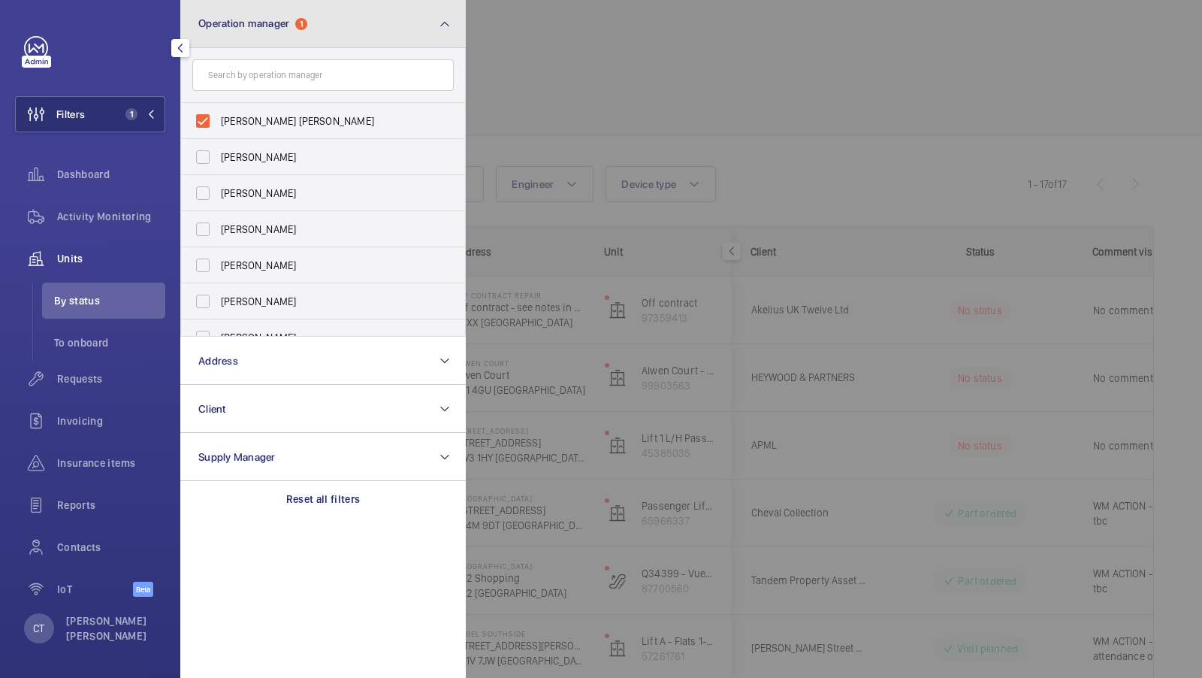
click at [346, 29] on button "Operation manager 1" at bounding box center [323, 24] width 286 height 48
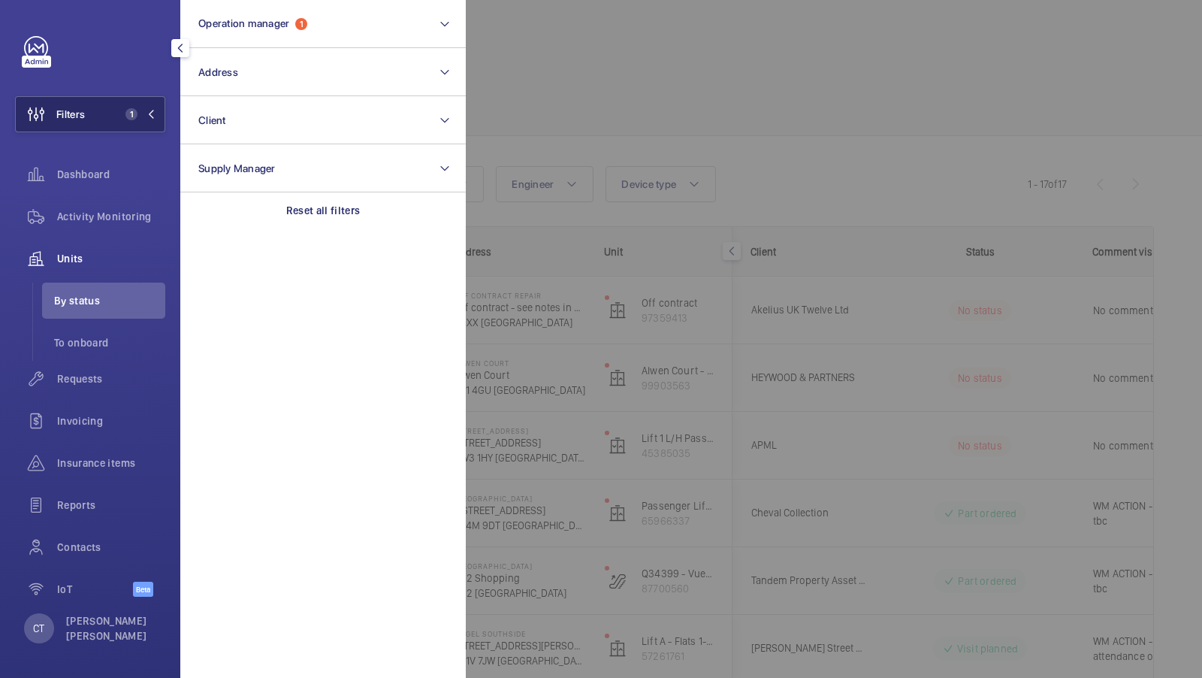
click at [82, 122] on span "Filters" at bounding box center [50, 114] width 69 height 36
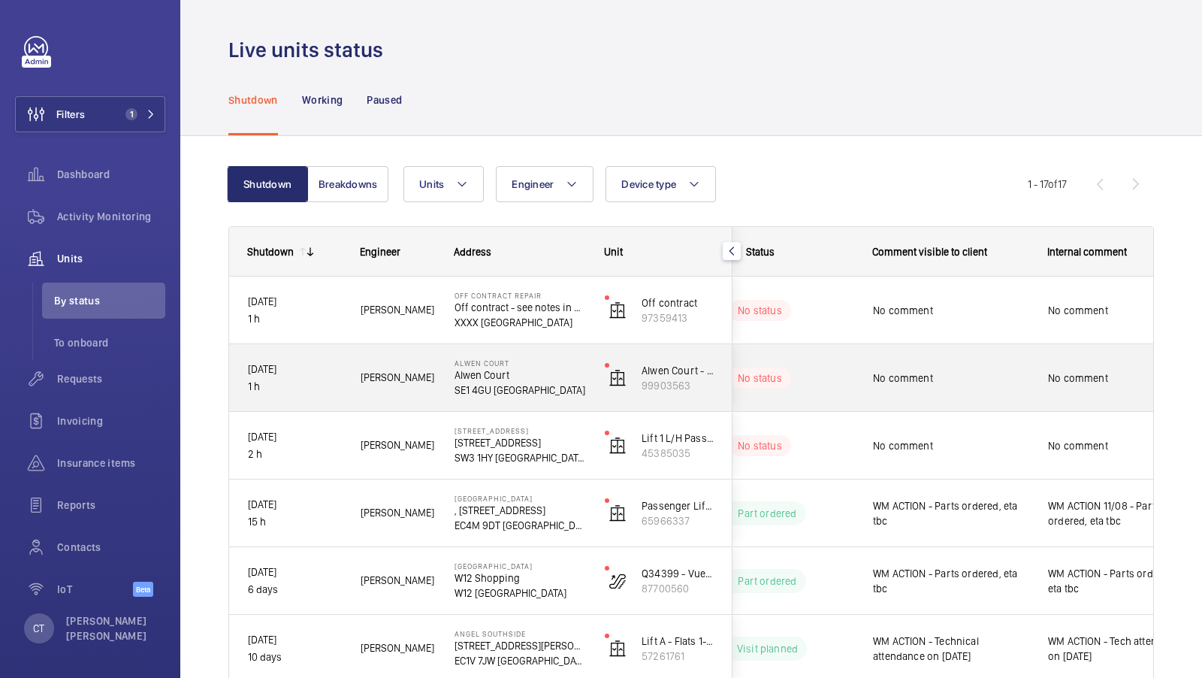
scroll to position [0, 271]
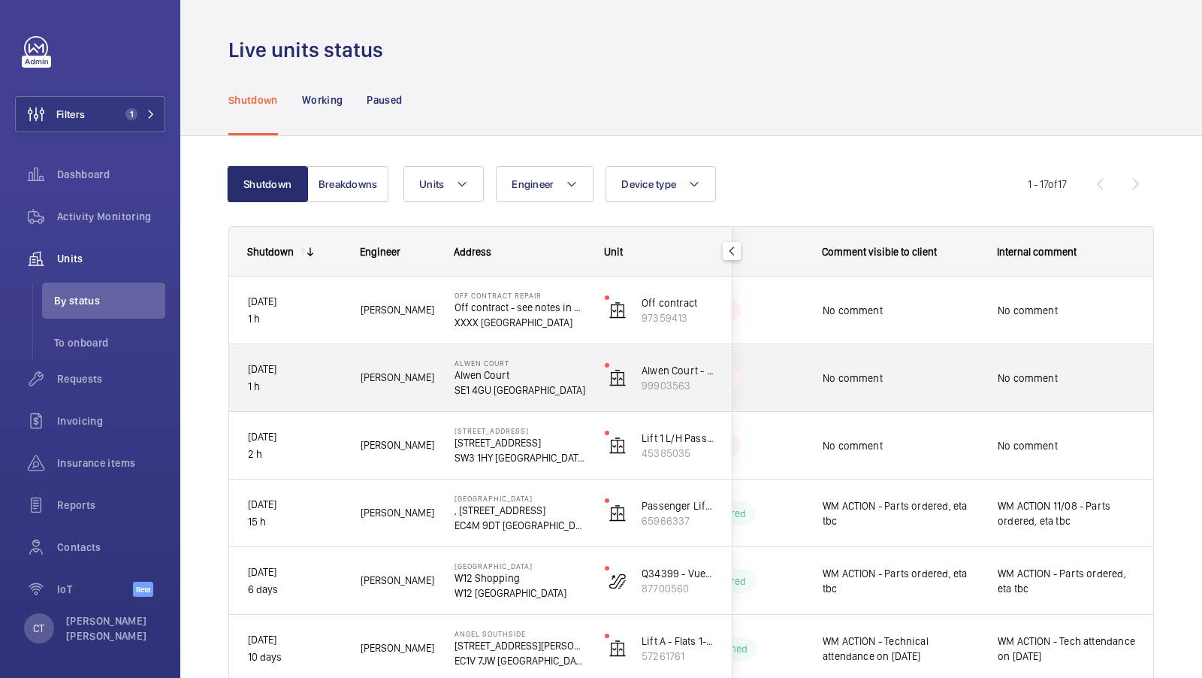
click at [1058, 382] on span "No comment" at bounding box center [1067, 377] width 138 height 15
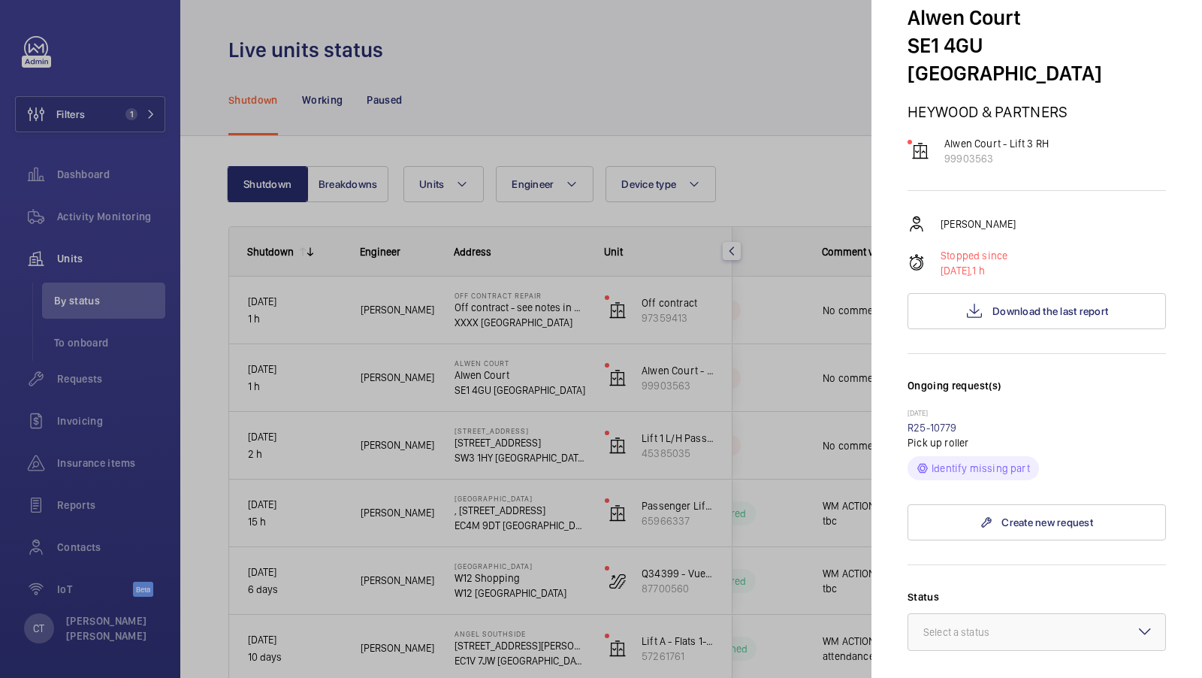
scroll to position [89, 0]
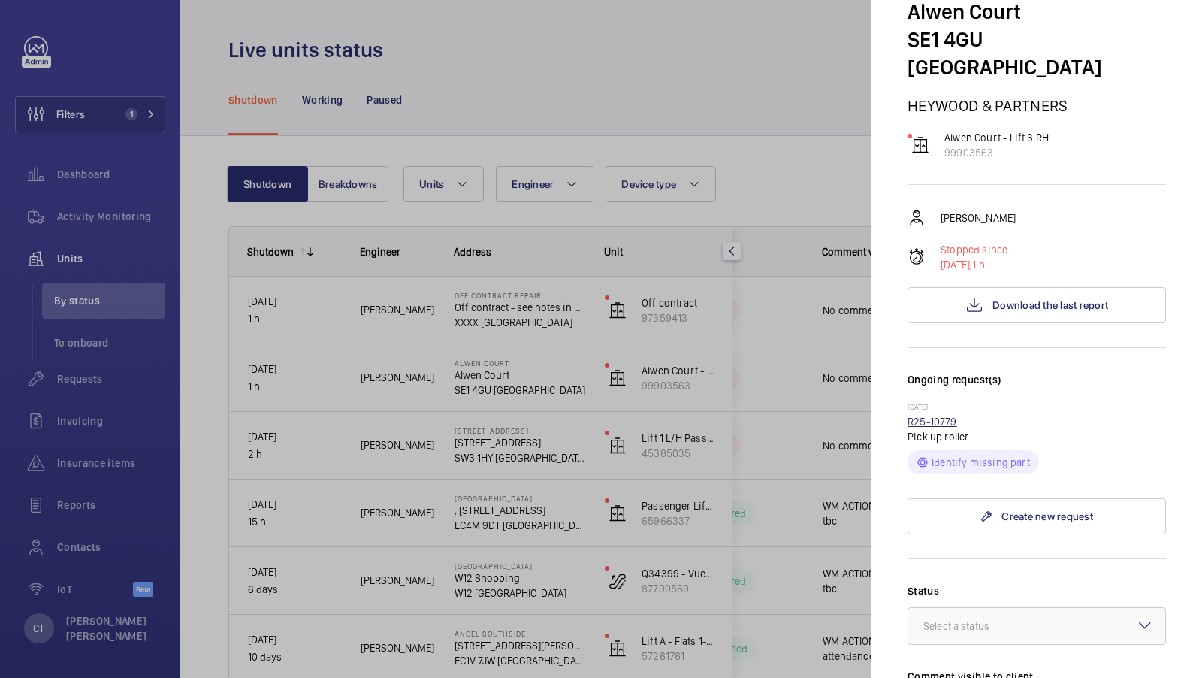
click at [935, 416] on link "R25-10779" at bounding box center [933, 422] width 50 height 12
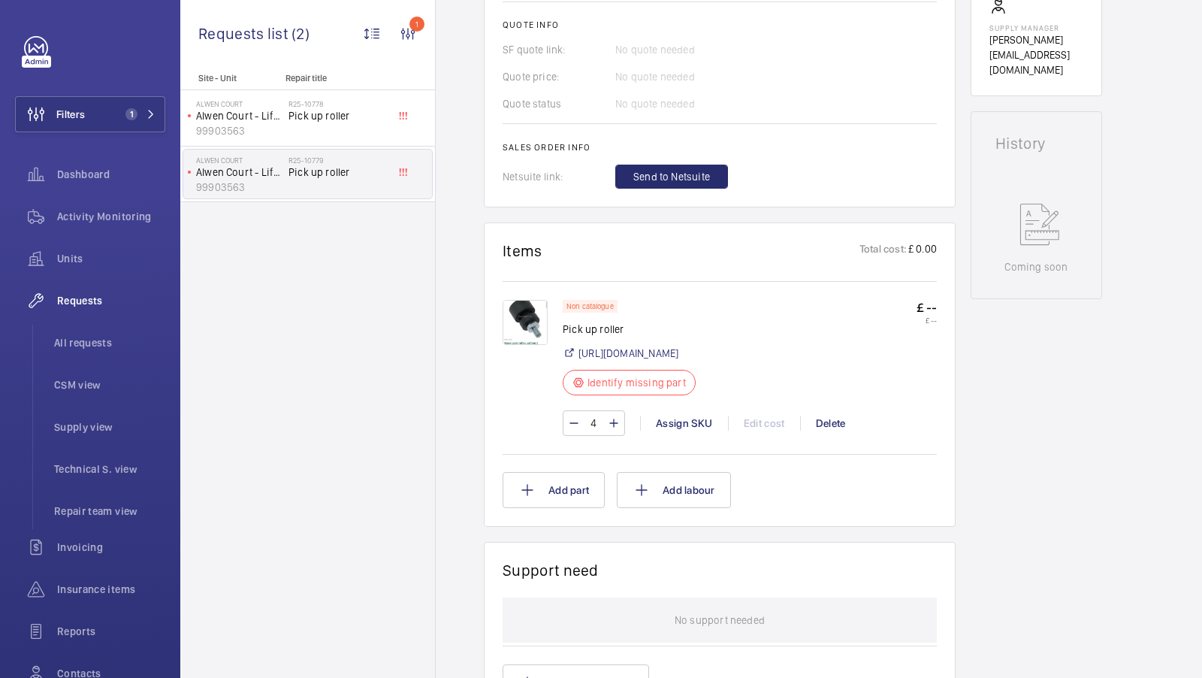
scroll to position [654, 0]
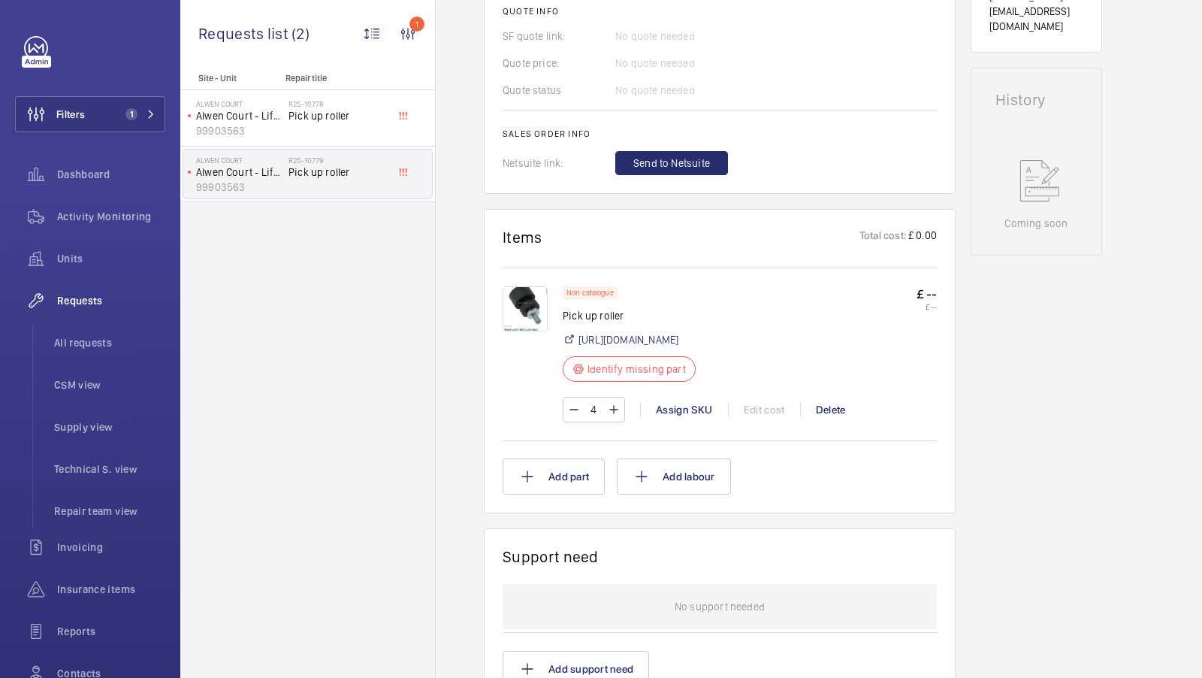
click at [527, 299] on img at bounding box center [525, 308] width 45 height 45
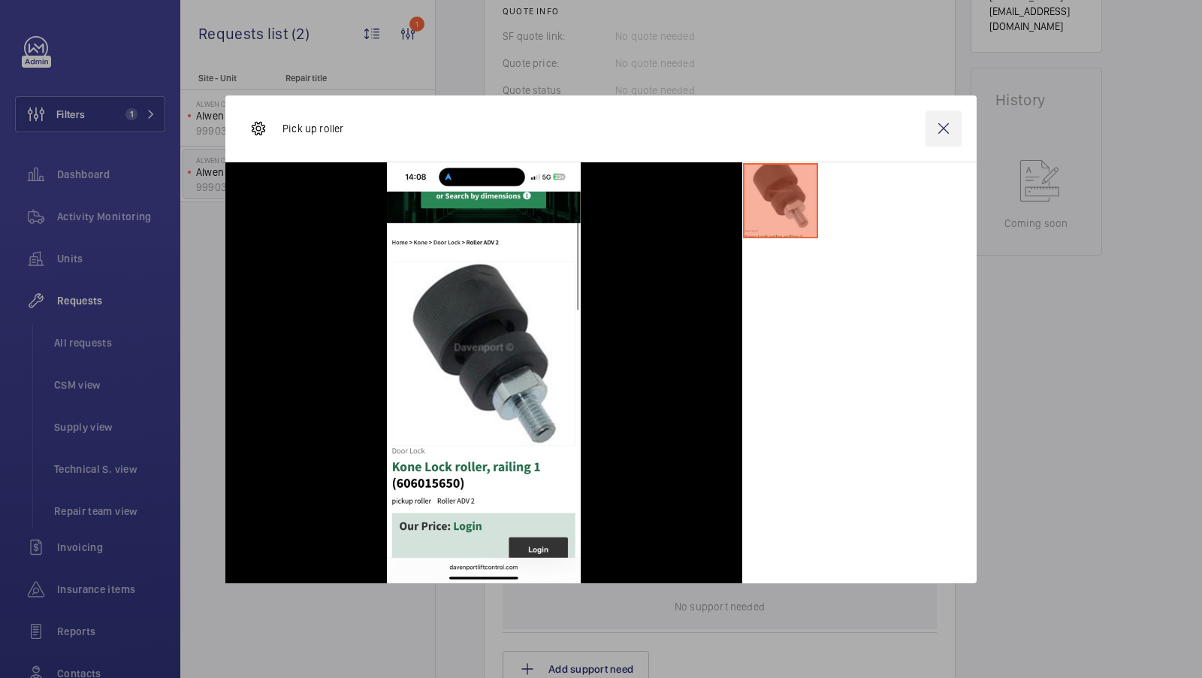
click at [942, 139] on wm-front-icon-button at bounding box center [944, 128] width 36 height 36
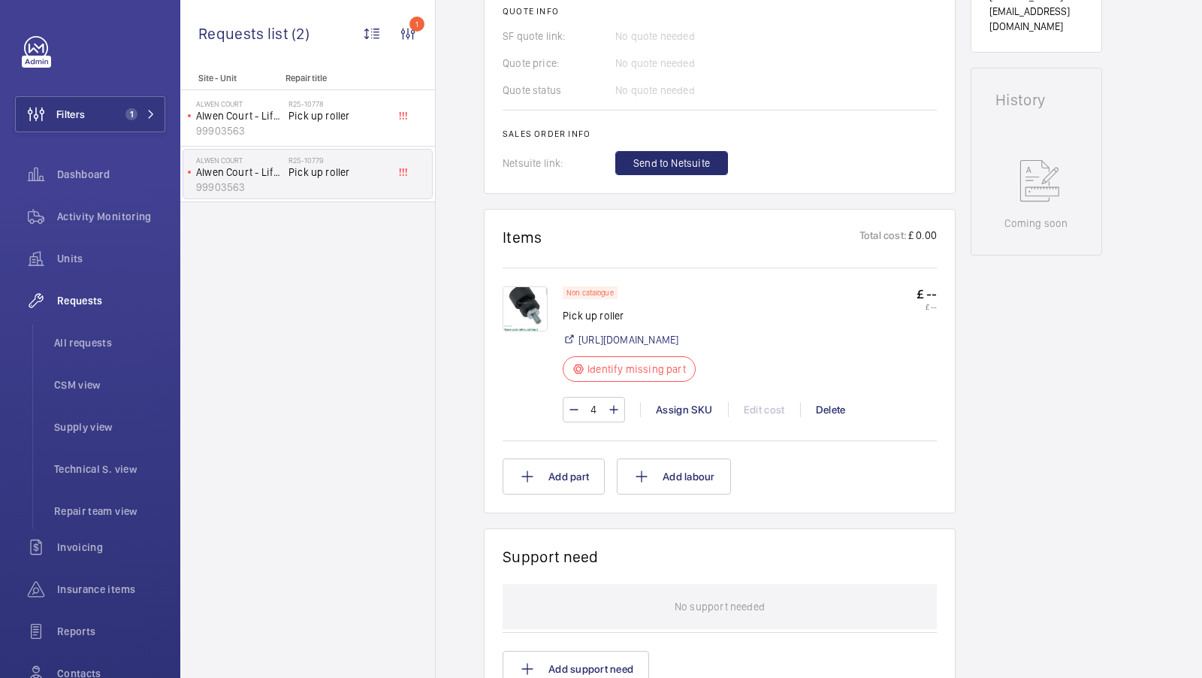
scroll to position [0, 0]
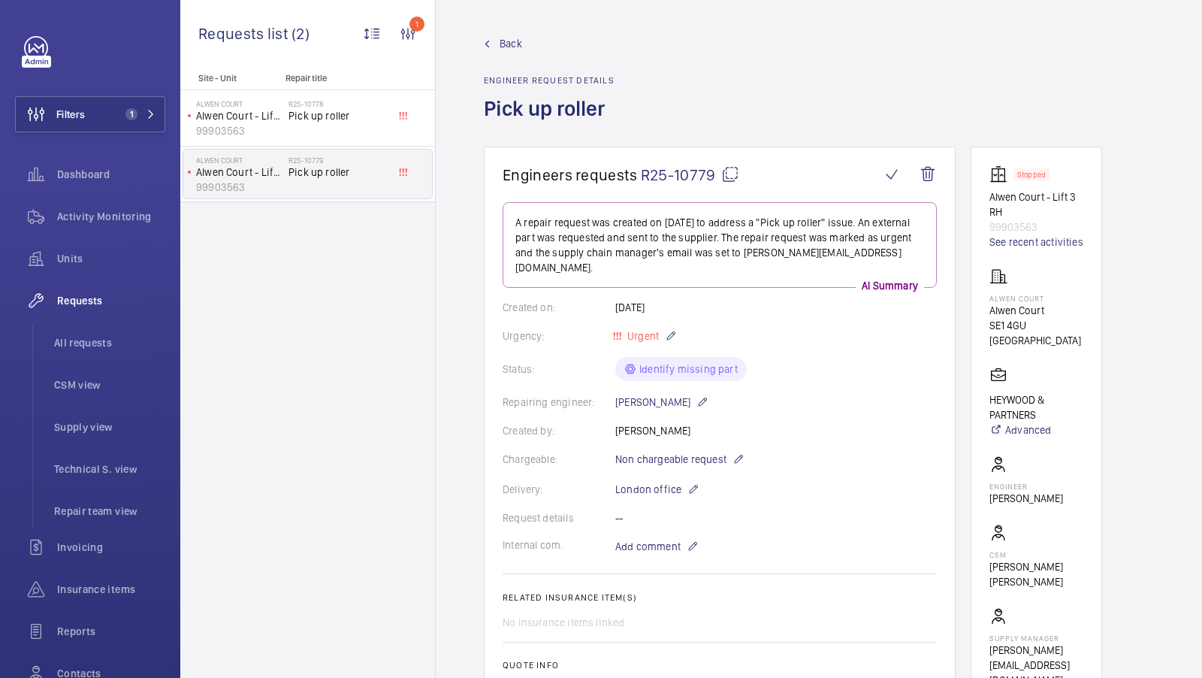
click at [728, 173] on mat-icon at bounding box center [730, 174] width 18 height 18
click at [327, 123] on div "R25-10778 Pick up roller" at bounding box center [338, 121] width 99 height 44
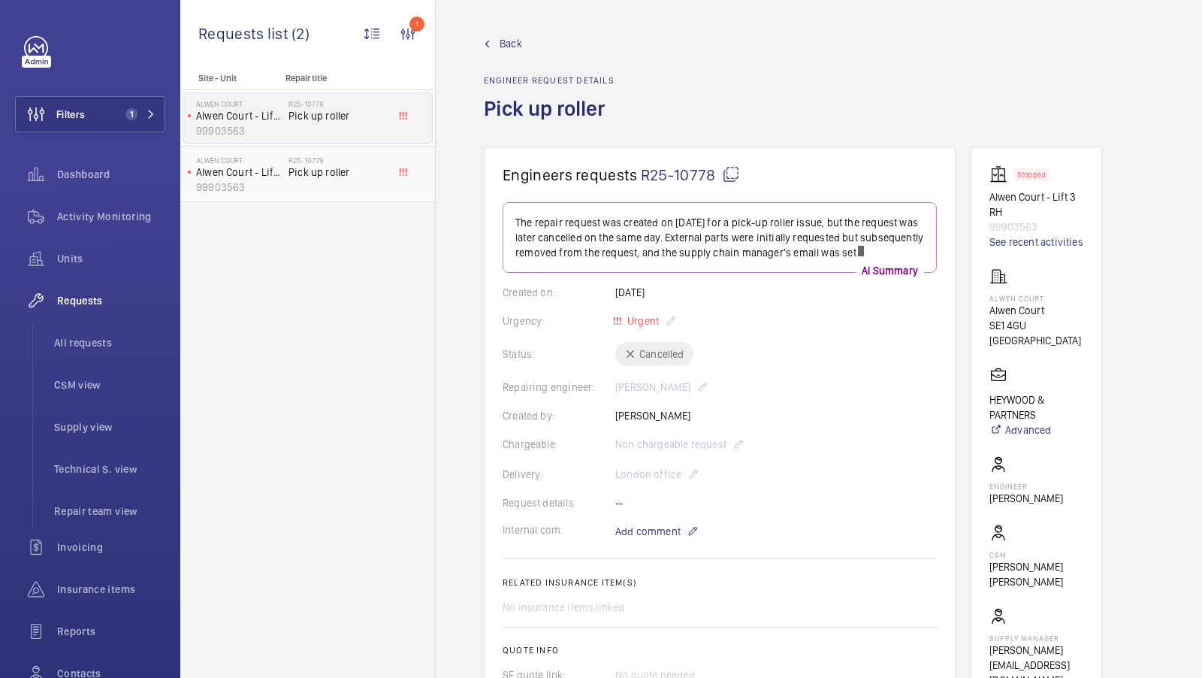
click at [342, 186] on div "R25-10779 Pick up roller" at bounding box center [338, 178] width 99 height 44
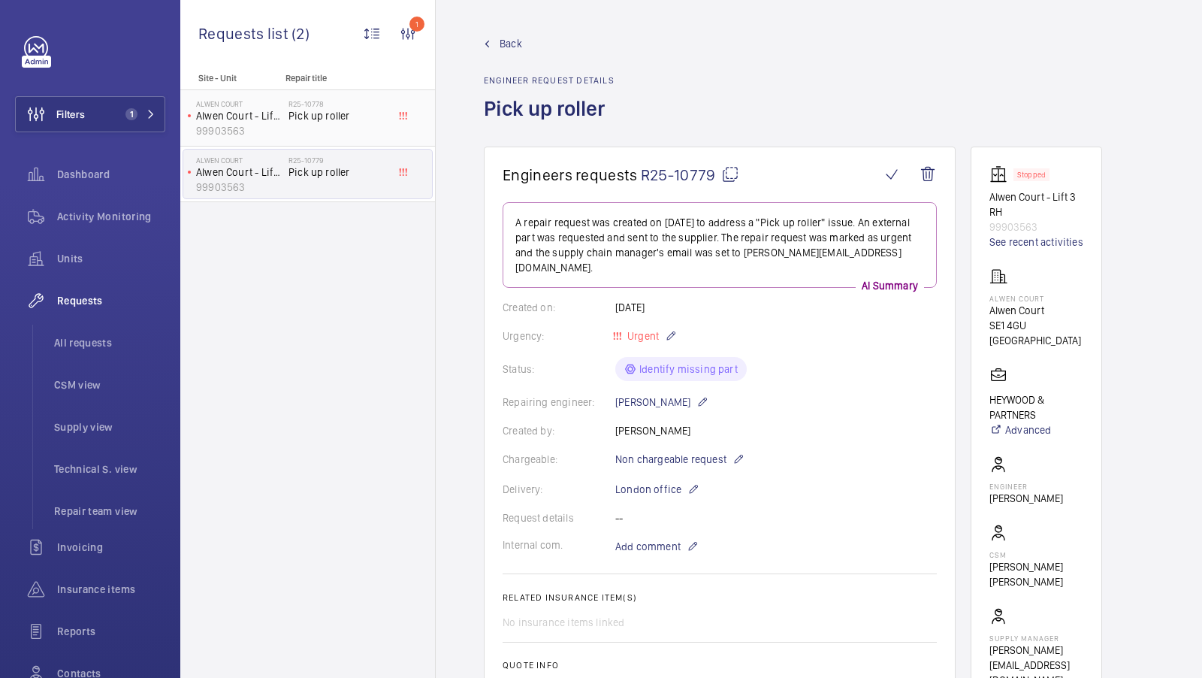
click at [346, 118] on span "Pick up roller" at bounding box center [338, 115] width 99 height 15
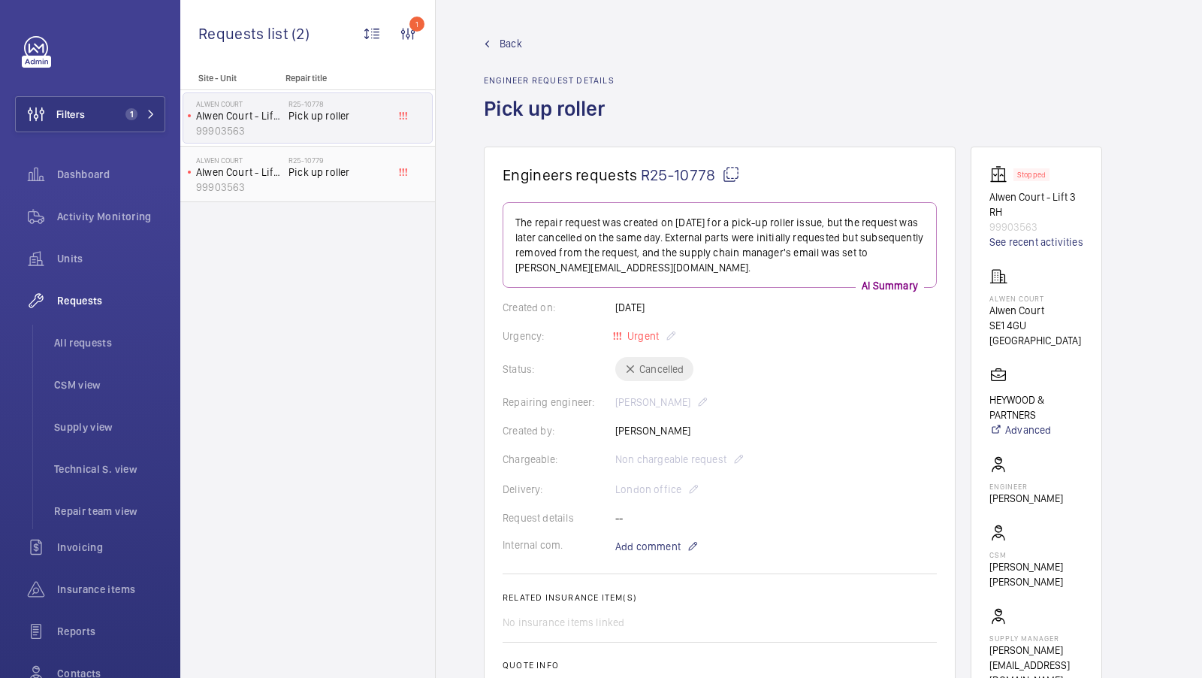
click at [340, 184] on div "R25-10779 Pick up roller" at bounding box center [338, 178] width 99 height 44
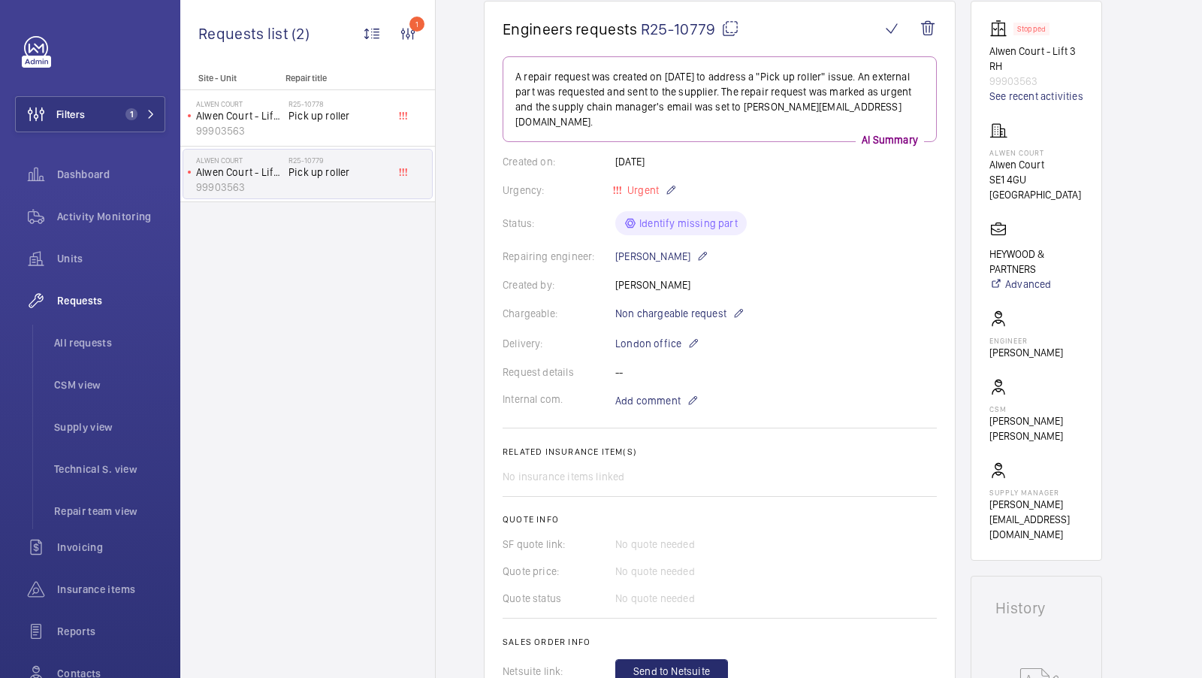
scroll to position [147, 0]
click at [76, 262] on span "Units" at bounding box center [111, 258] width 108 height 15
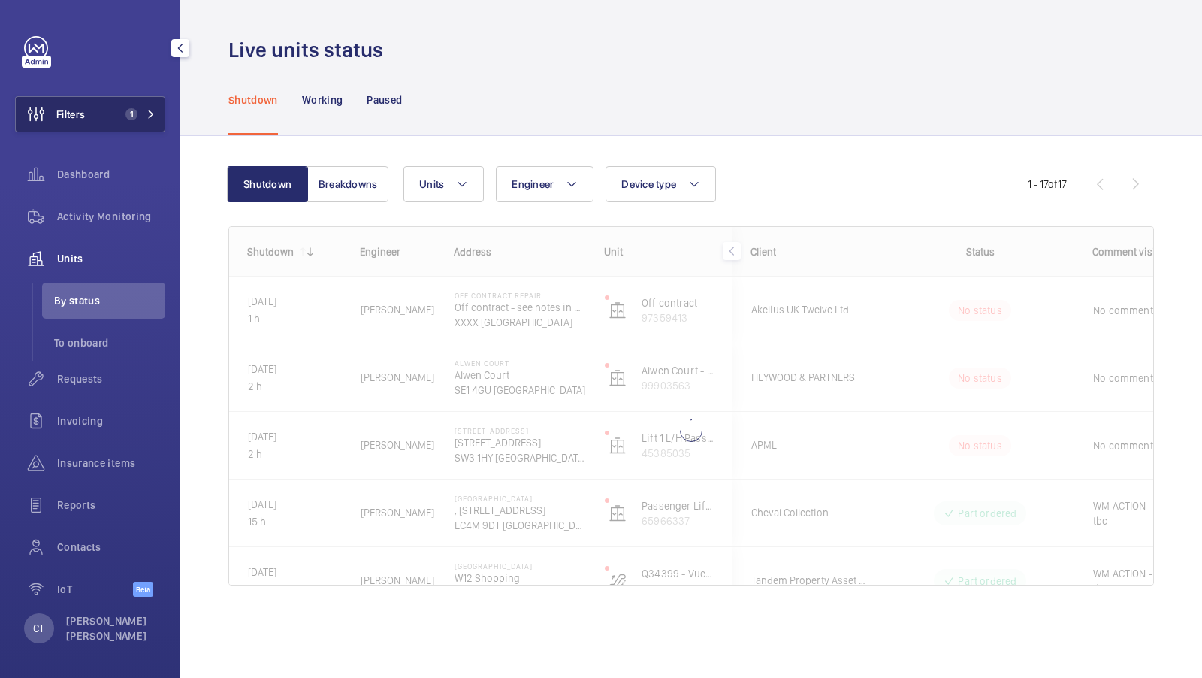
click at [134, 104] on button "Filters 1" at bounding box center [90, 114] width 150 height 36
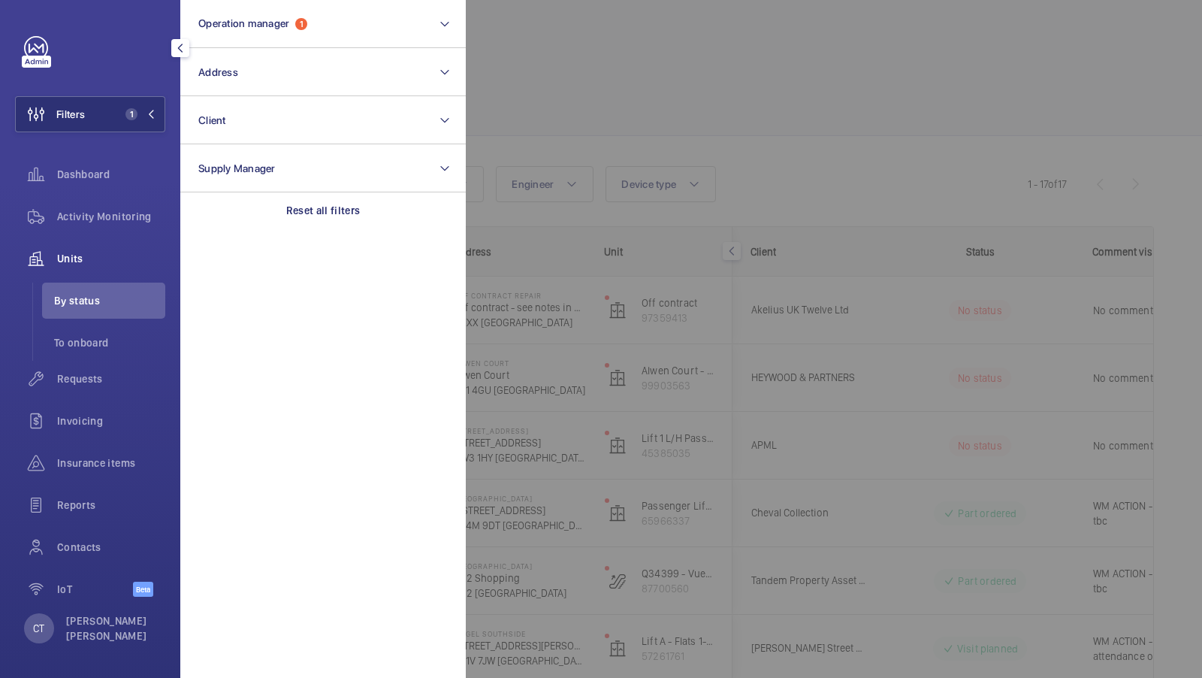
click at [565, 95] on div at bounding box center [1067, 339] width 1202 height 678
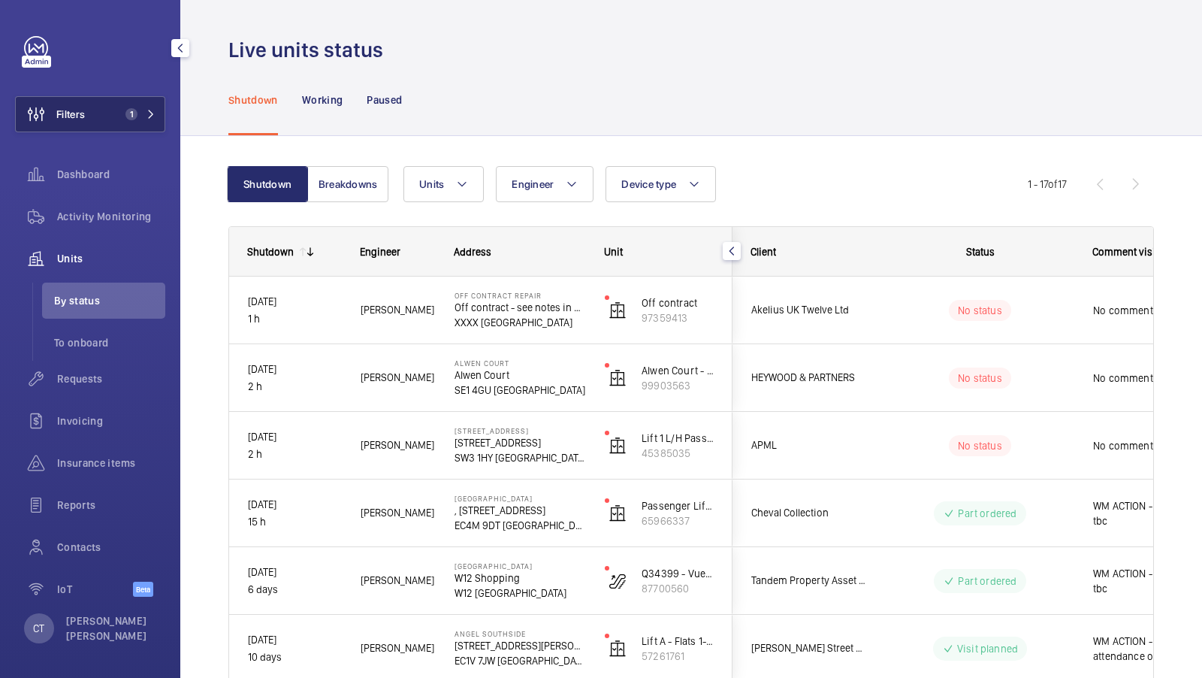
click at [125, 113] on span "1" at bounding box center [131, 114] width 12 height 12
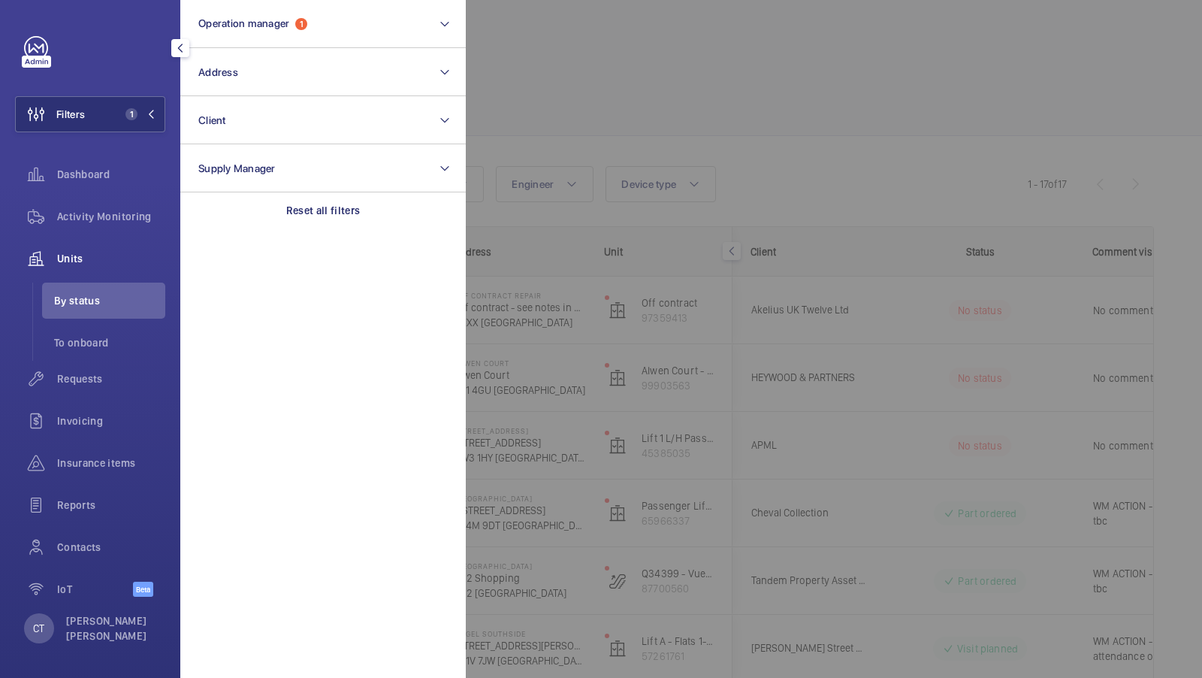
click at [695, 85] on div at bounding box center [1067, 339] width 1202 height 678
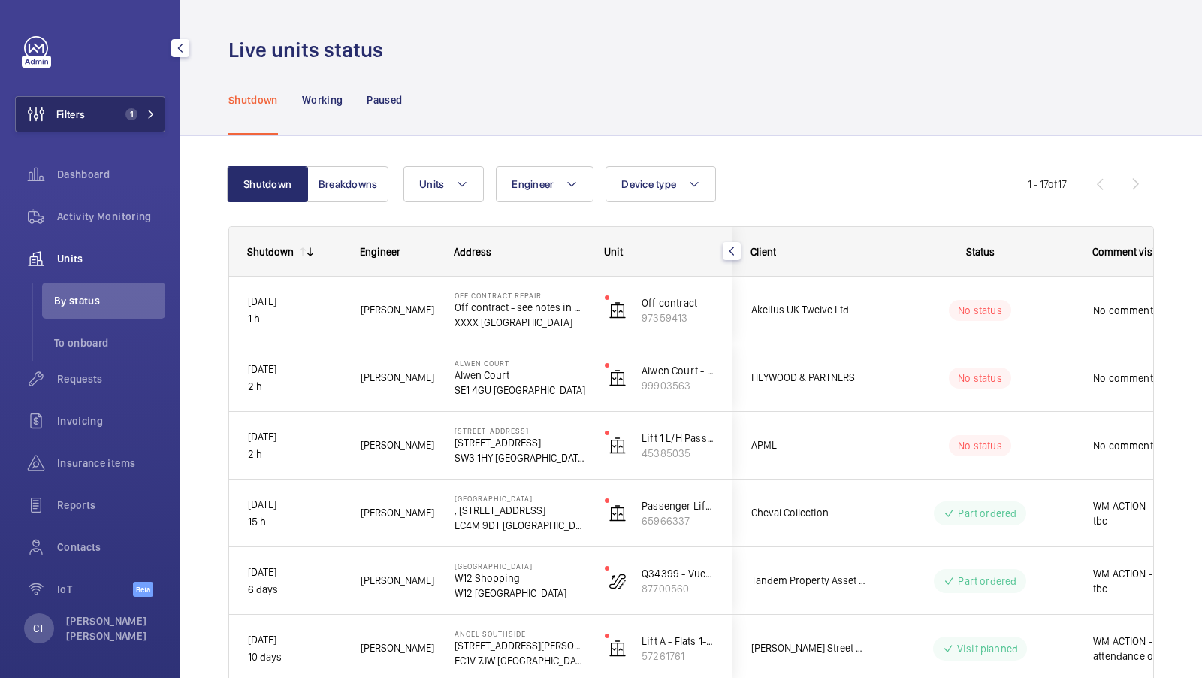
click at [138, 125] on button "Filters 1" at bounding box center [90, 114] width 150 height 36
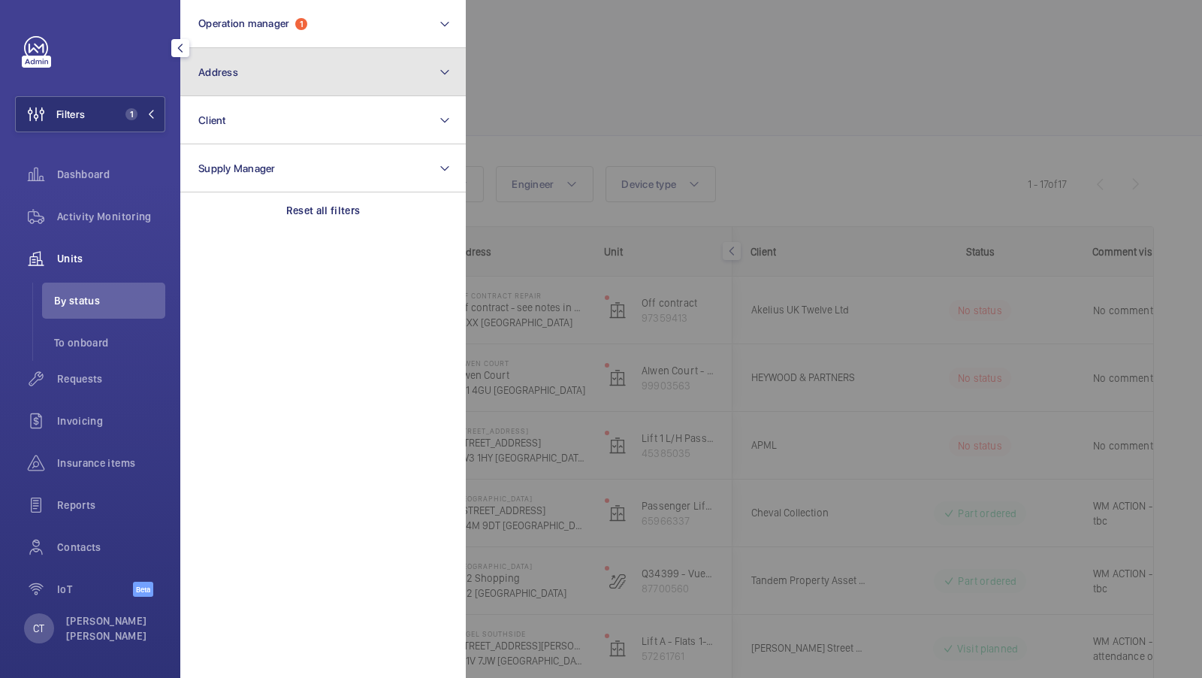
click at [257, 78] on button "Address" at bounding box center [323, 72] width 286 height 48
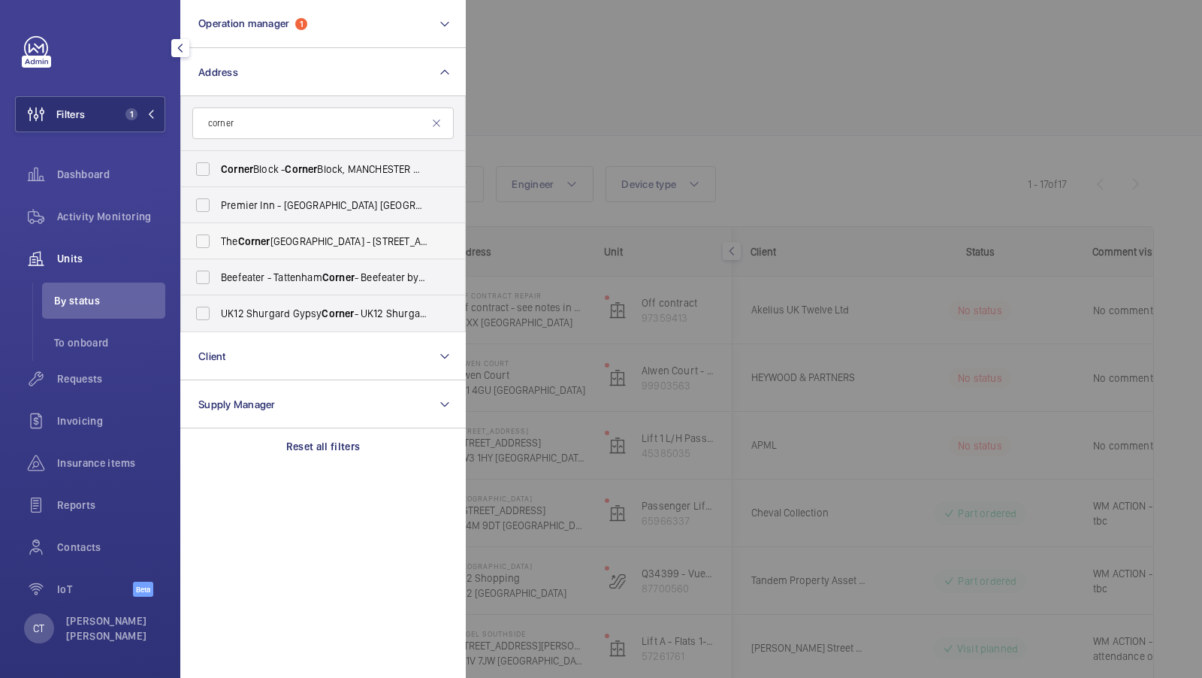
type input "corner"
click at [278, 234] on span "The Corner Hotel Shoreditch - 42 Adler St, LONDON E1 1EE" at bounding box center [324, 241] width 207 height 15
click at [218, 232] on input "The Corner Hotel Shoreditch - 42 Adler St, LONDON E1 1EE" at bounding box center [203, 241] width 30 height 30
checkbox input "true"
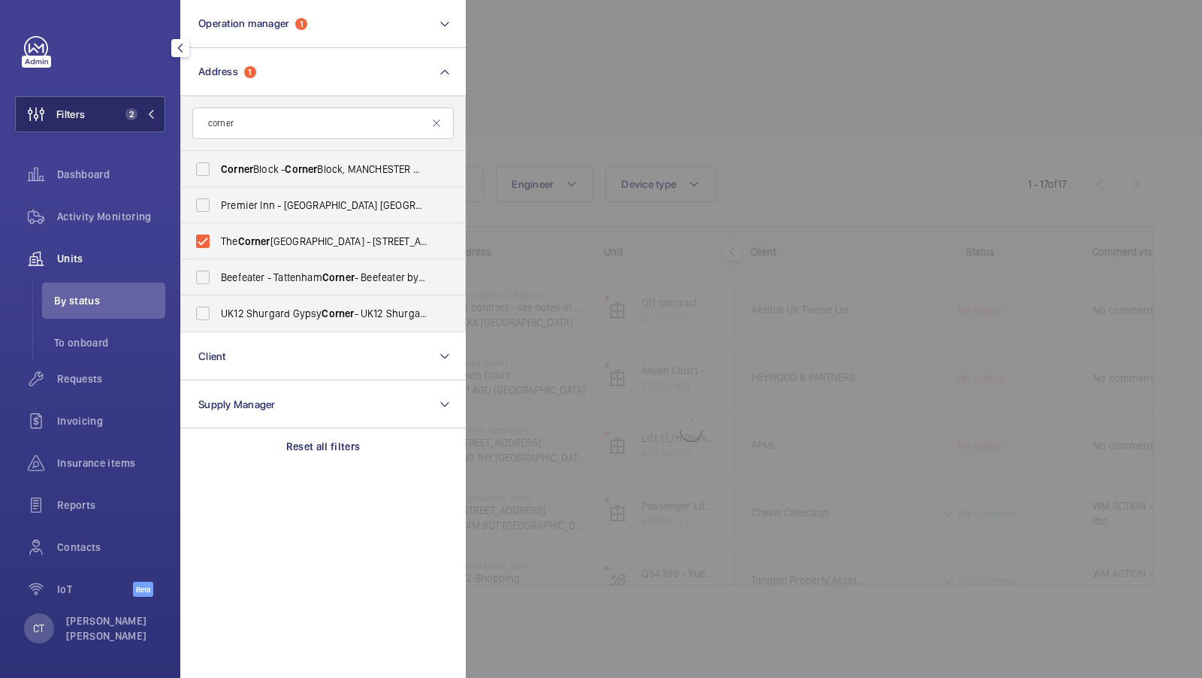
click at [142, 100] on button "Filters 2" at bounding box center [90, 114] width 150 height 36
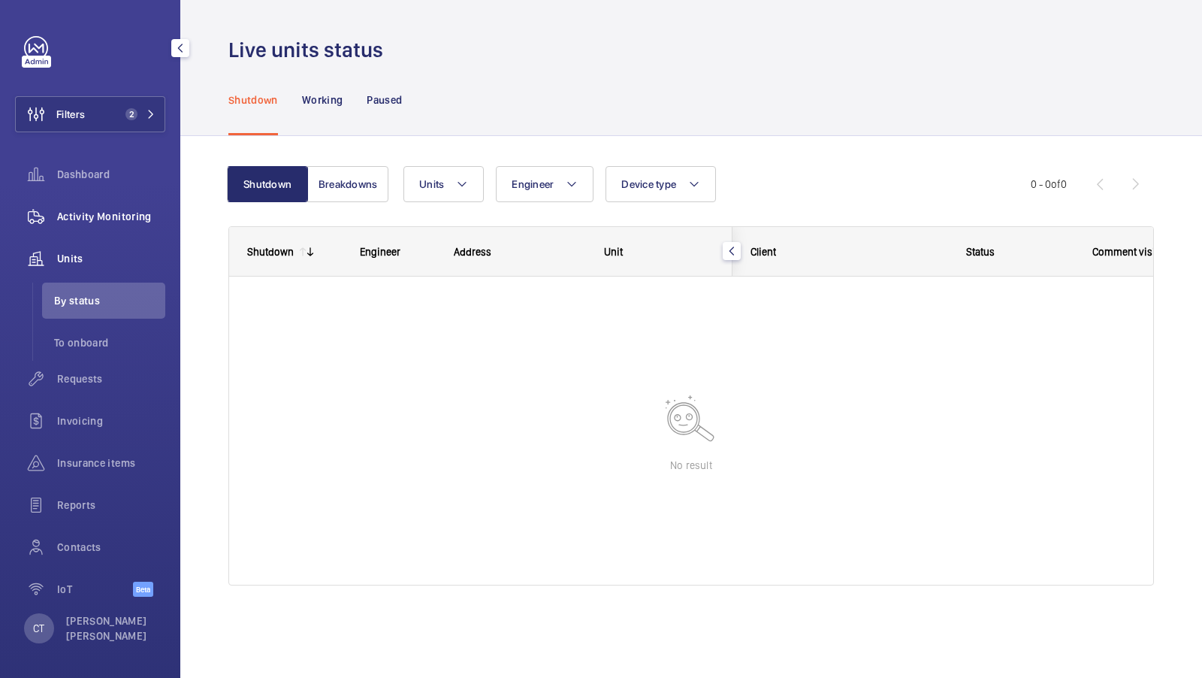
click at [102, 213] on span "Activity Monitoring" at bounding box center [111, 216] width 108 height 15
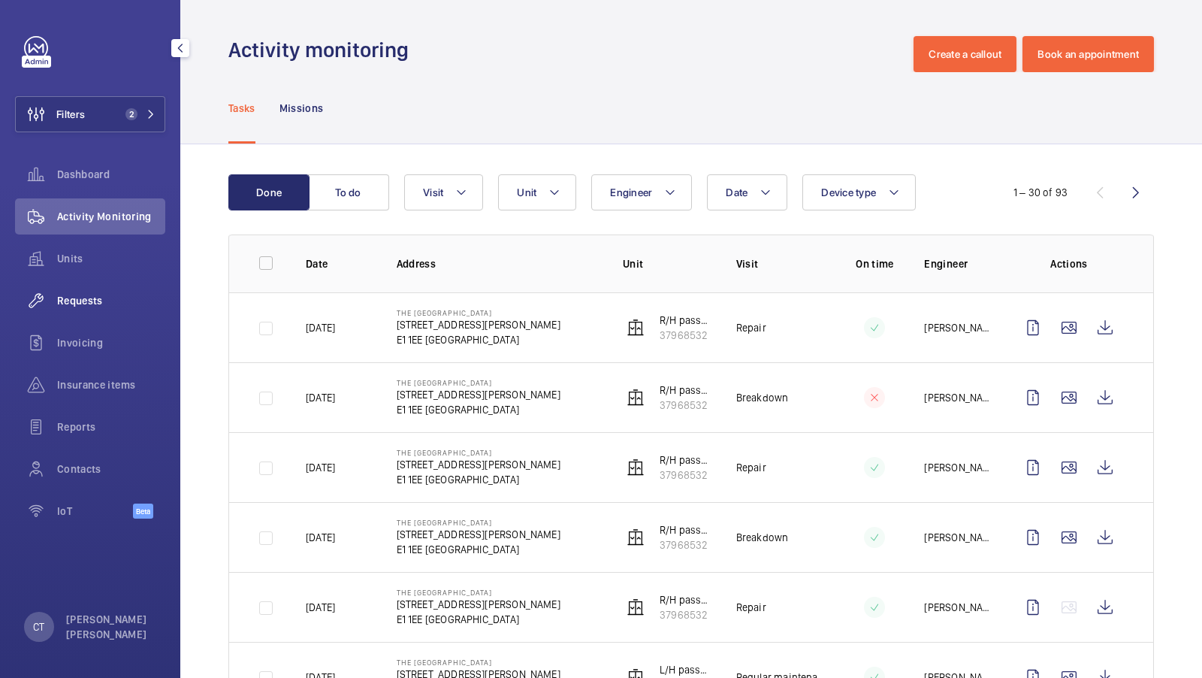
click at [103, 292] on div "Requests" at bounding box center [90, 301] width 150 height 36
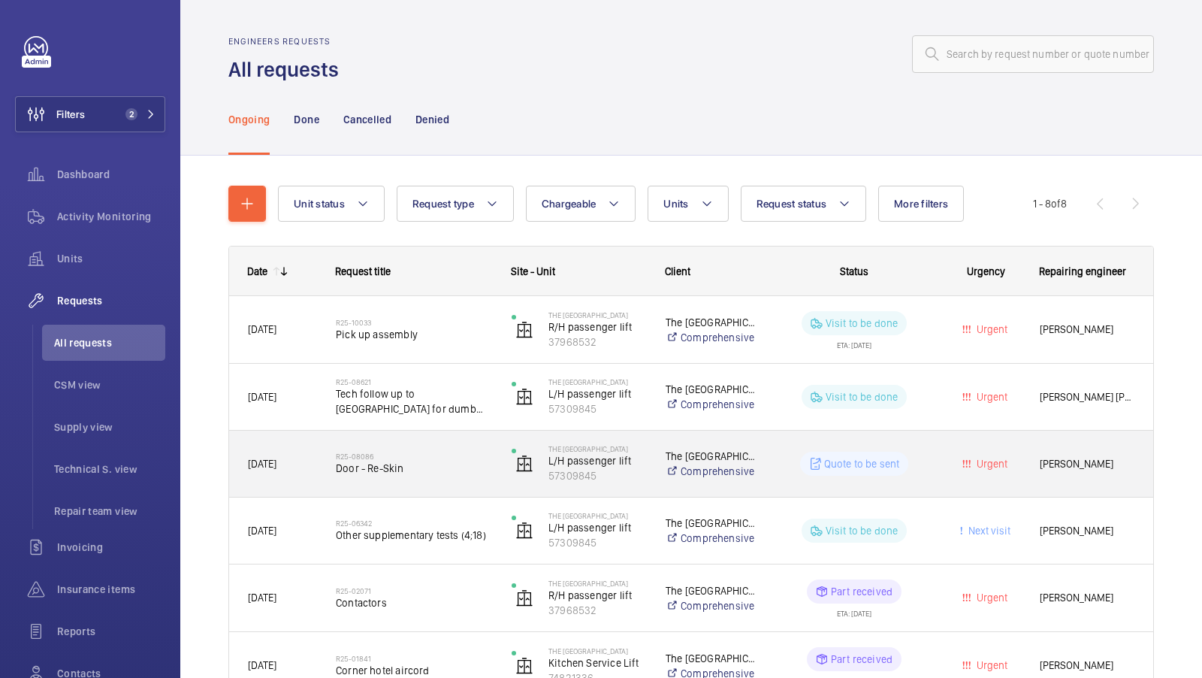
scroll to position [86, 0]
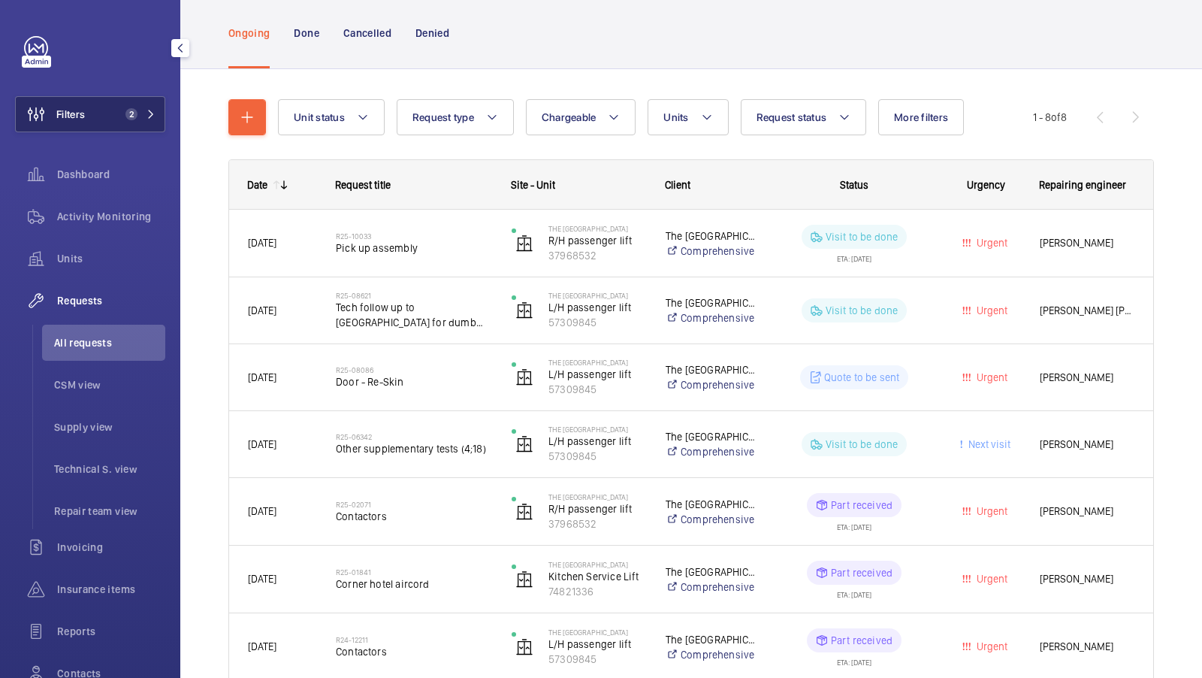
click at [116, 119] on button "Filters 2" at bounding box center [90, 114] width 150 height 36
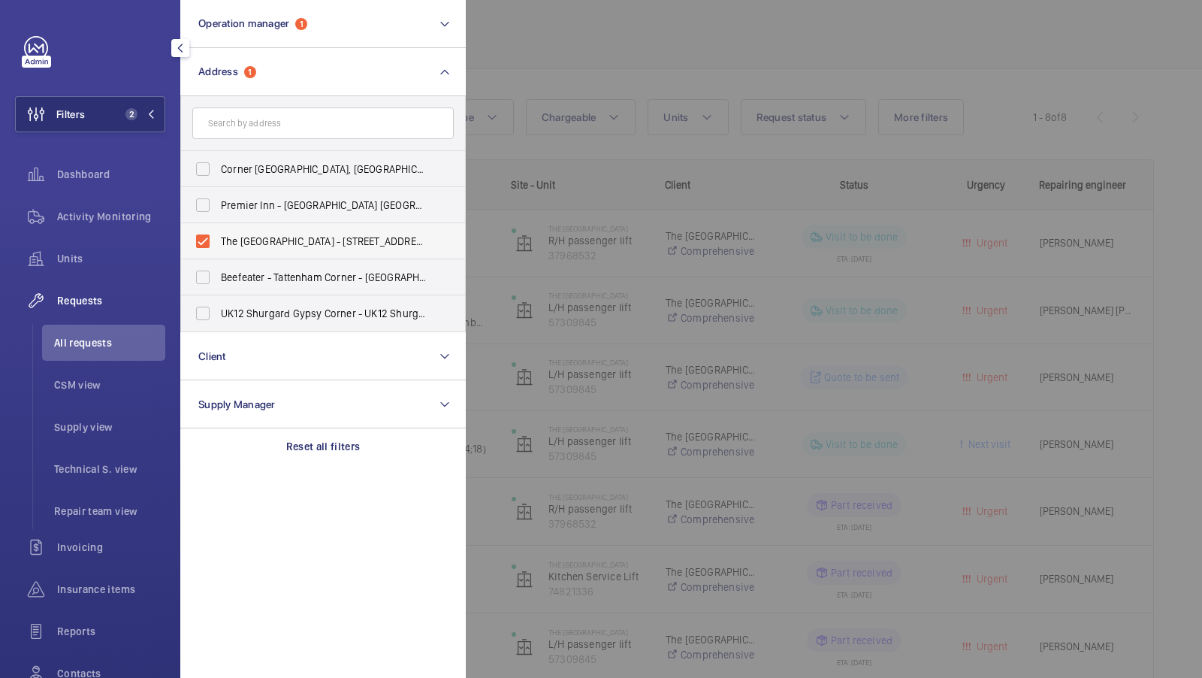
click at [283, 234] on span "The [GEOGRAPHIC_DATA] - [STREET_ADDRESS][PERSON_NAME]" at bounding box center [324, 241] width 207 height 15
click at [218, 233] on input "The [GEOGRAPHIC_DATA] - [STREET_ADDRESS][PERSON_NAME]" at bounding box center [203, 241] width 30 height 30
click at [283, 234] on span "The [GEOGRAPHIC_DATA] - [STREET_ADDRESS][PERSON_NAME]" at bounding box center [324, 241] width 207 height 15
click at [218, 233] on input "The [GEOGRAPHIC_DATA] - [STREET_ADDRESS][PERSON_NAME]" at bounding box center [203, 241] width 30 height 30
checkbox input "true"
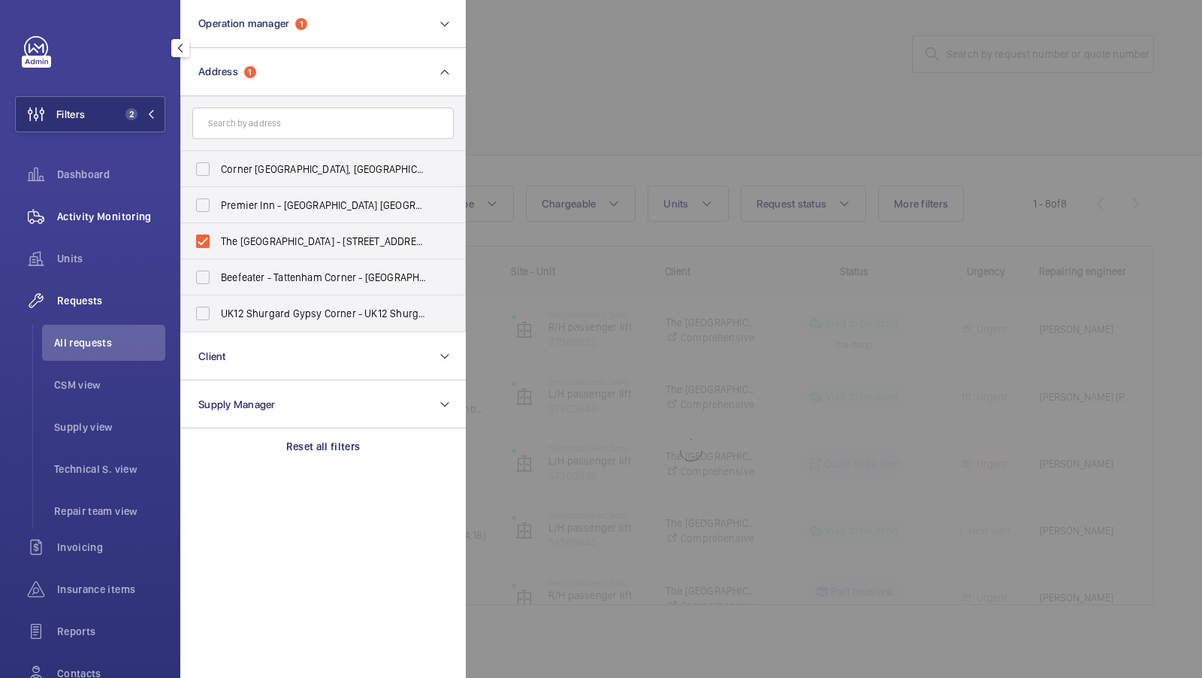
click at [99, 218] on span "Activity Monitoring" at bounding box center [111, 216] width 108 height 15
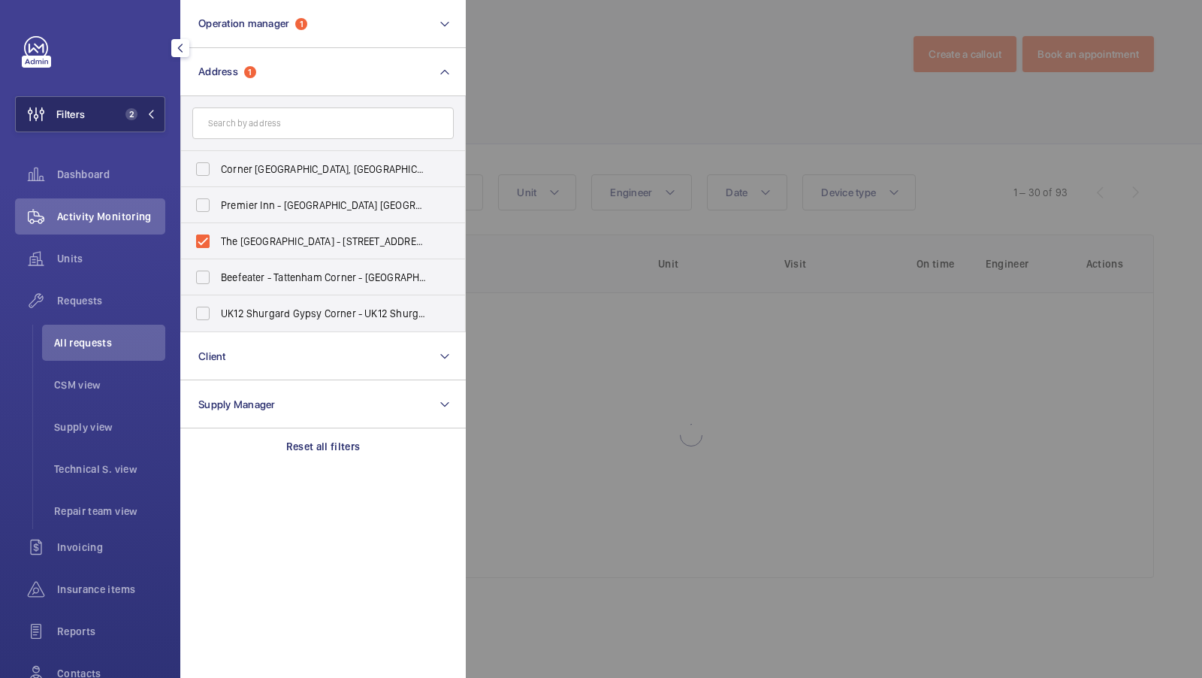
click at [113, 129] on button "Filters 2" at bounding box center [90, 114] width 150 height 36
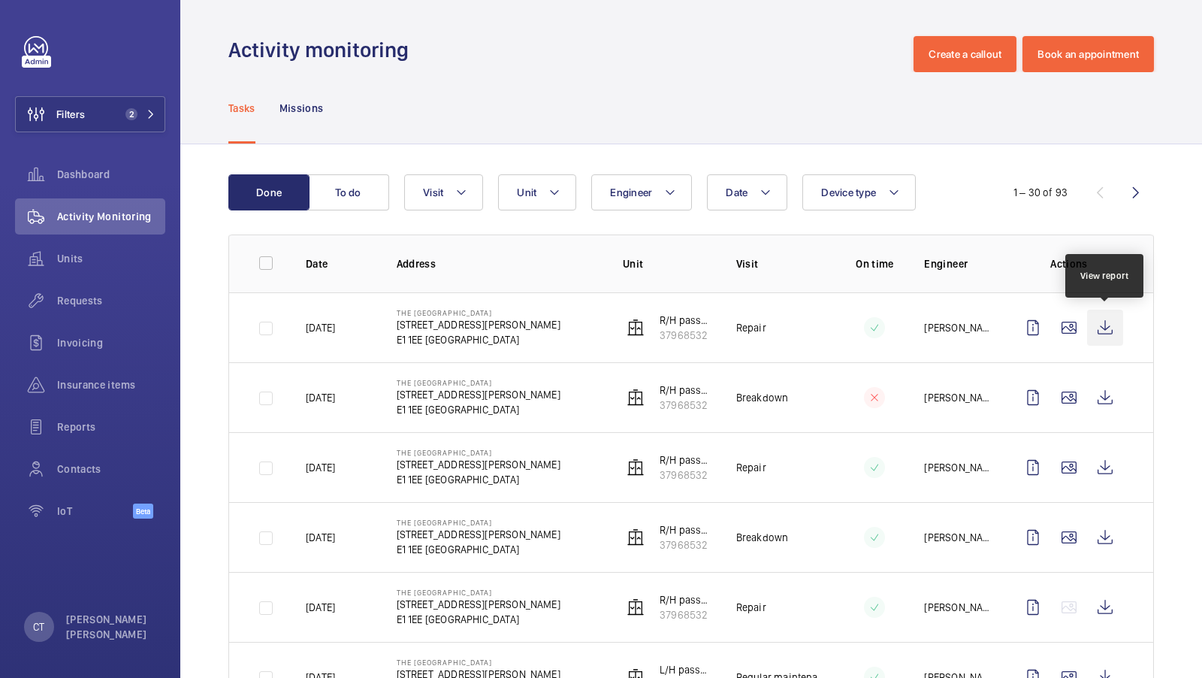
click at [1106, 337] on wm-front-icon-button at bounding box center [1105, 328] width 36 height 36
click at [69, 305] on span "Requests" at bounding box center [111, 300] width 108 height 15
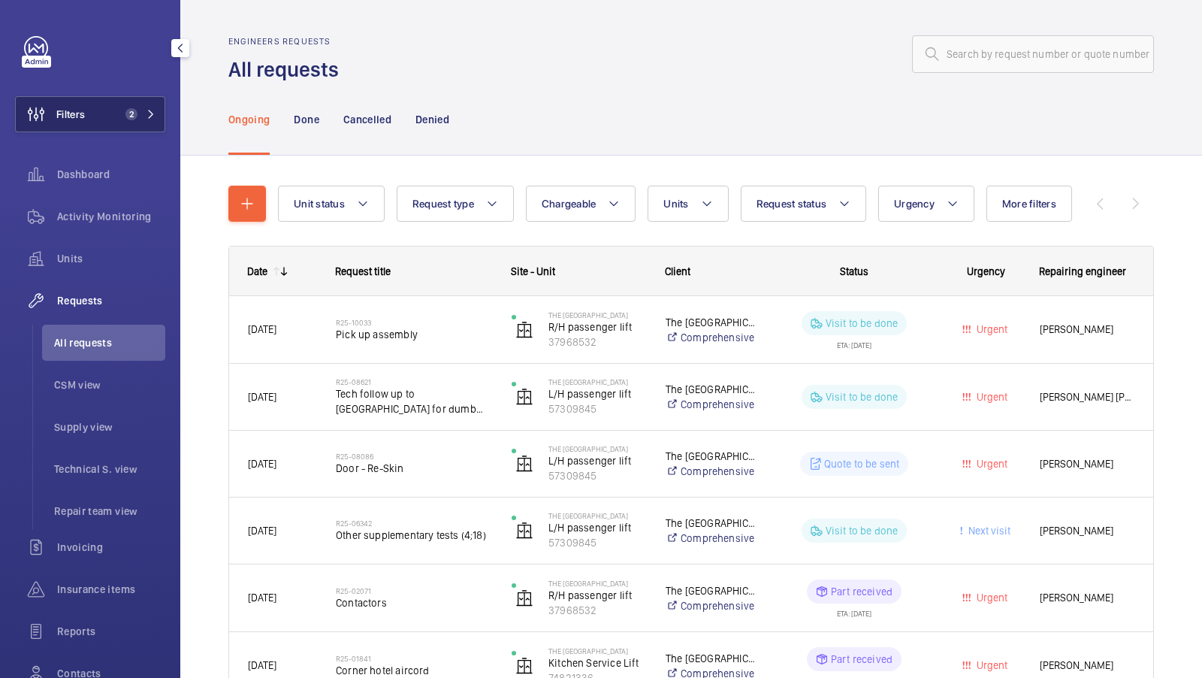
click at [134, 123] on button "Filters 2" at bounding box center [90, 114] width 150 height 36
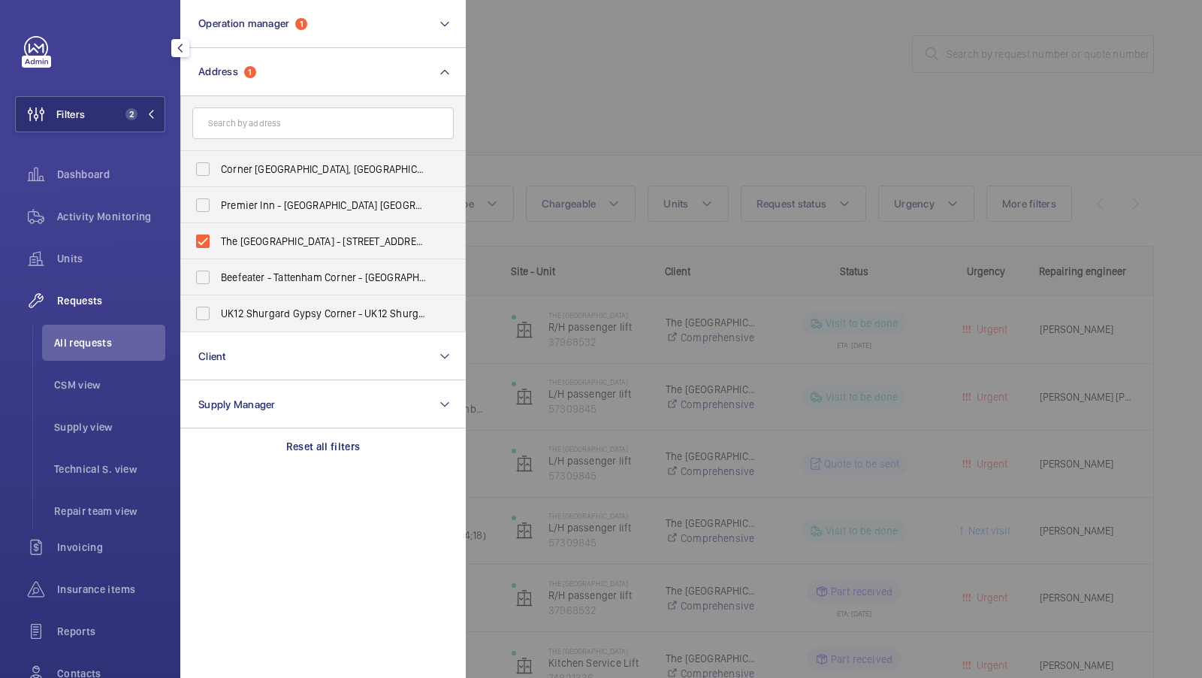
click at [609, 89] on div at bounding box center [1067, 339] width 1202 height 678
